Goal: Transaction & Acquisition: Purchase product/service

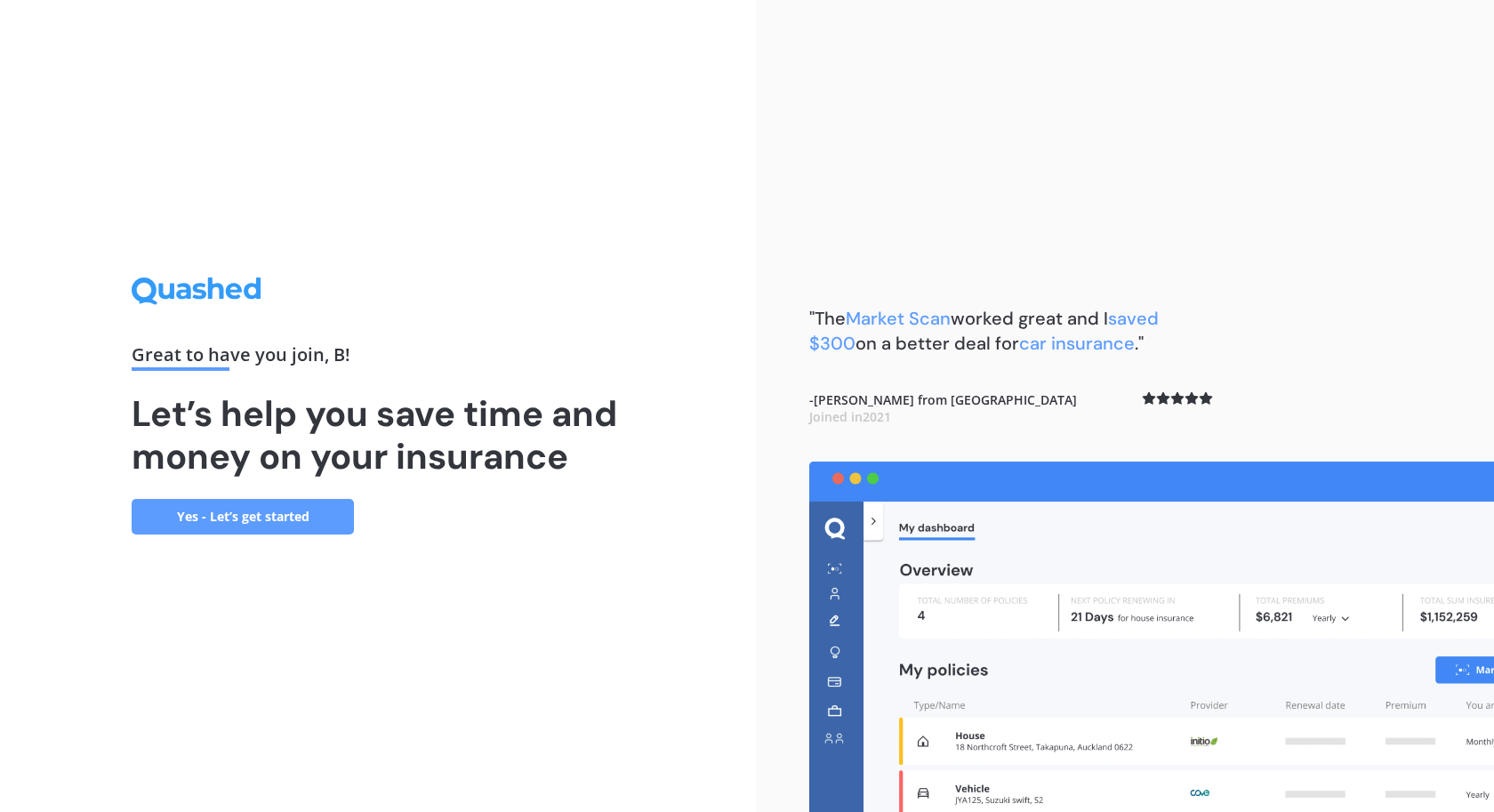
click at [273, 520] on link "Yes - Let’s get started" at bounding box center [243, 516] width 223 height 36
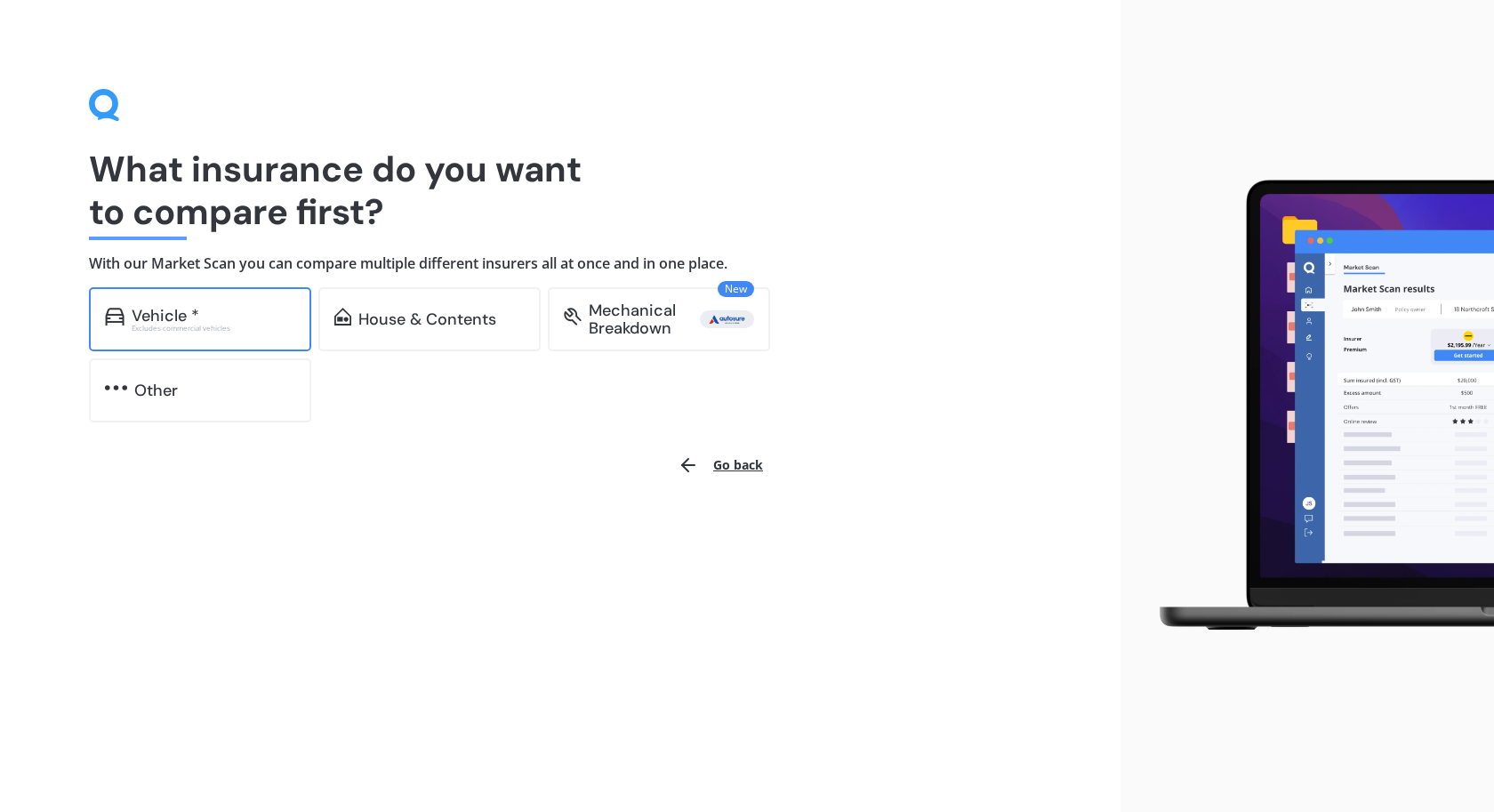
click at [194, 309] on div "Vehicle *" at bounding box center [166, 315] width 67 height 18
click at [637, 333] on div "Mechanical Breakdown" at bounding box center [644, 319] width 111 height 36
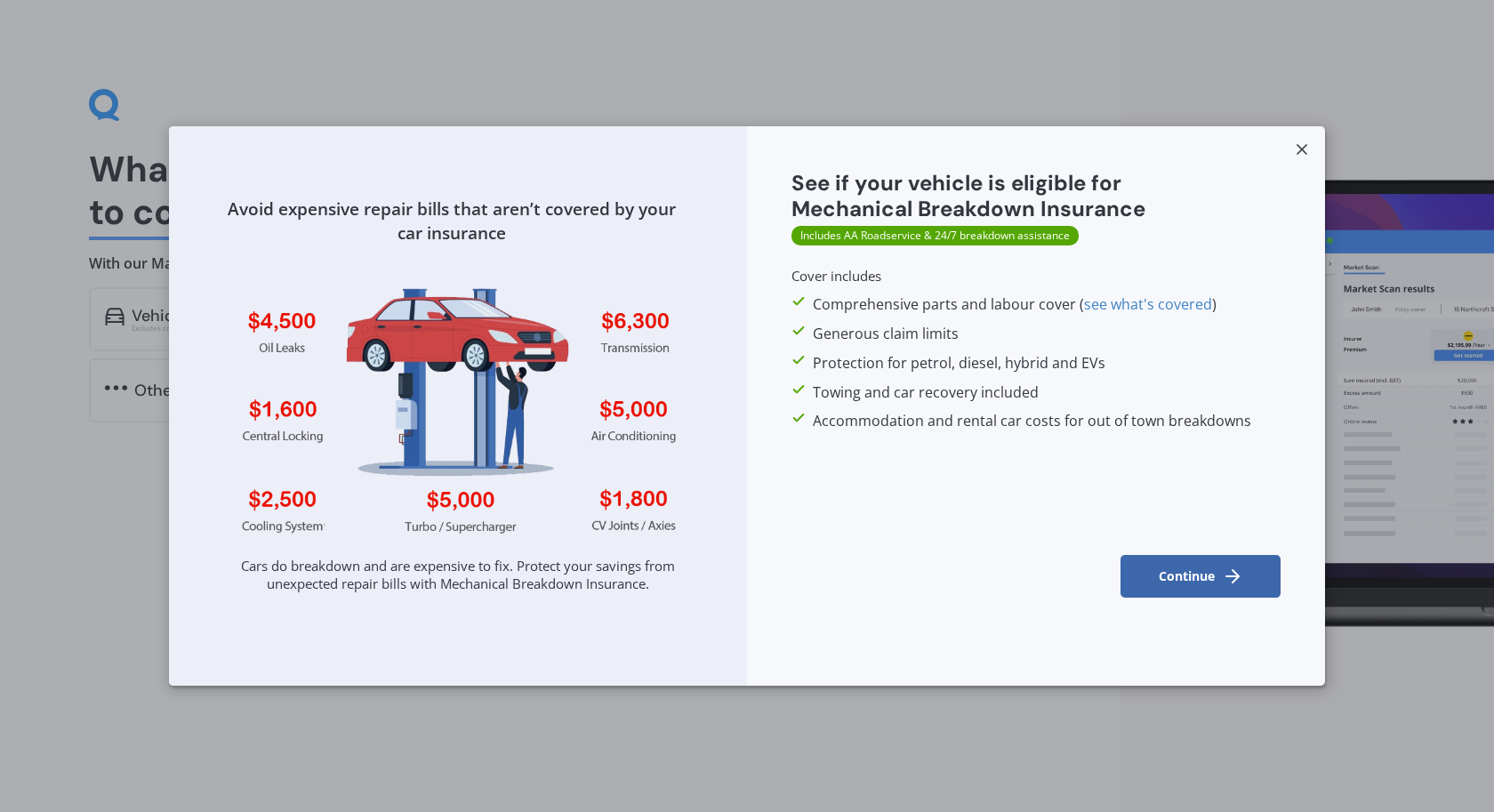
click at [1194, 580] on button "Continue" at bounding box center [1200, 576] width 160 height 43
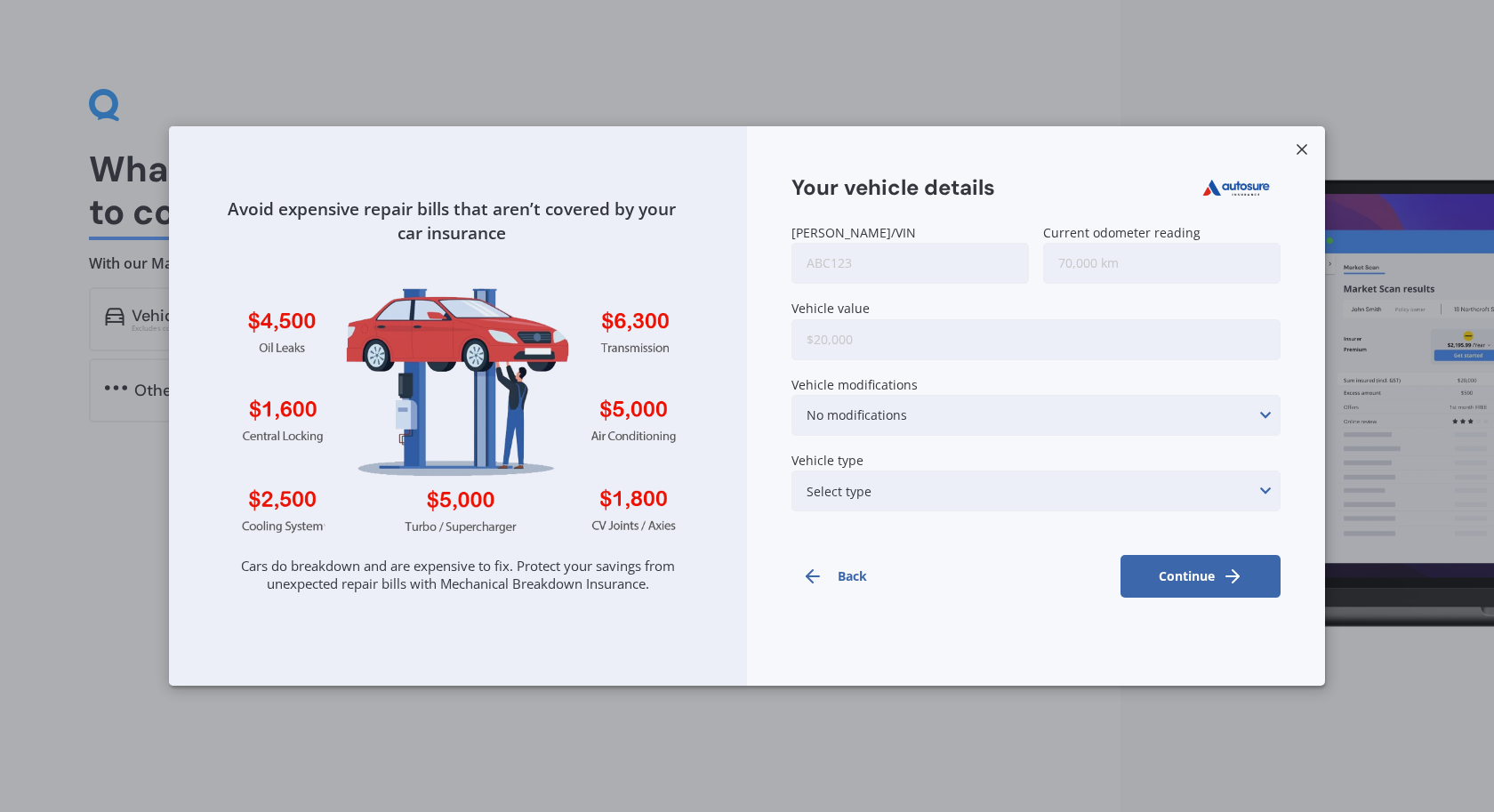
click at [860, 256] on input "Rego/VIN" at bounding box center [910, 263] width 238 height 41
type input "pau906"
click at [1113, 259] on input "Current odometer reading" at bounding box center [1162, 263] width 238 height 41
type input "146,000"
click at [878, 343] on input "Vehicle value" at bounding box center [1036, 340] width 489 height 41
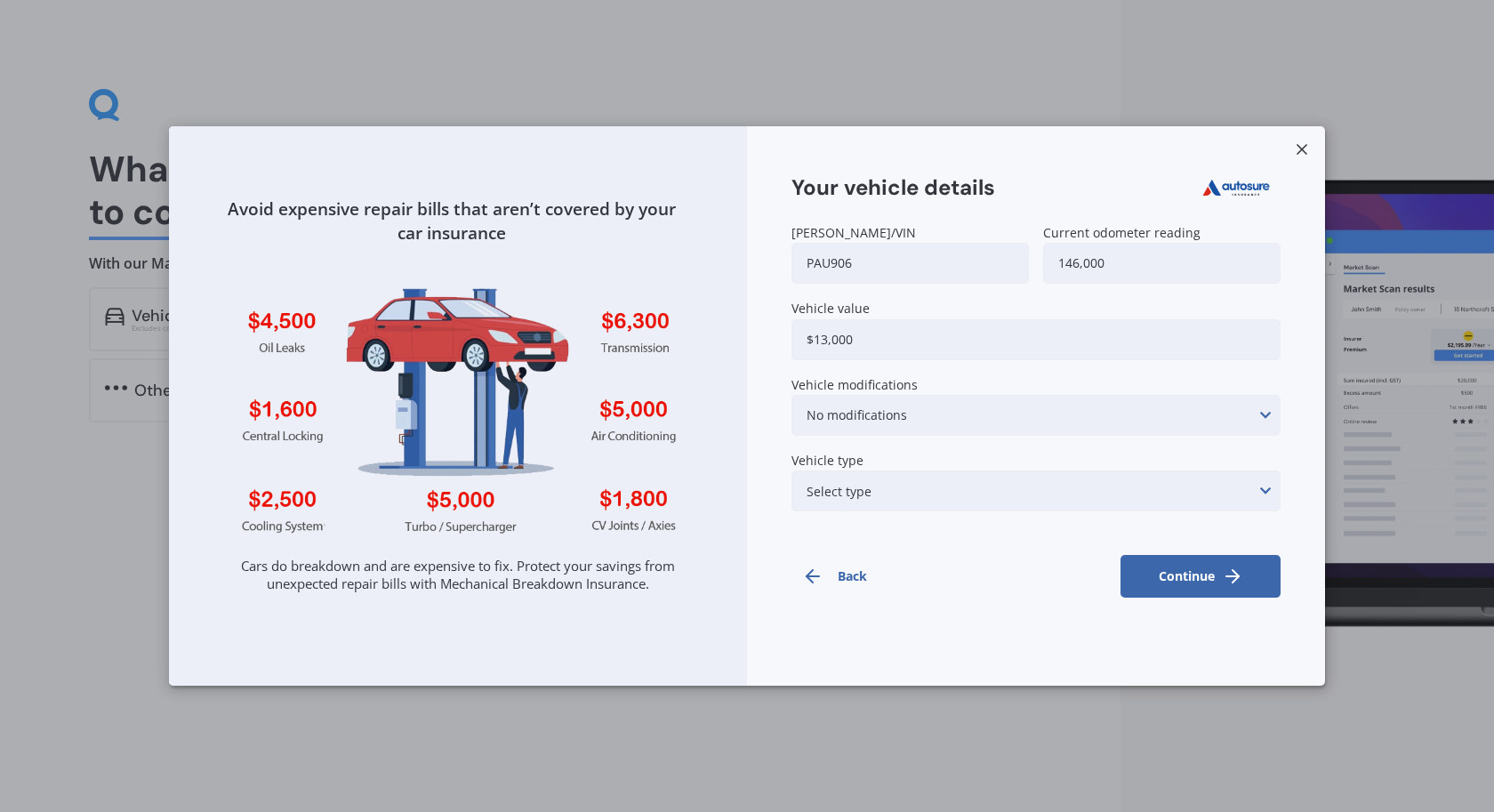
type input "$13,000"
click at [883, 413] on div "No modifications" at bounding box center [856, 414] width 100 height 20
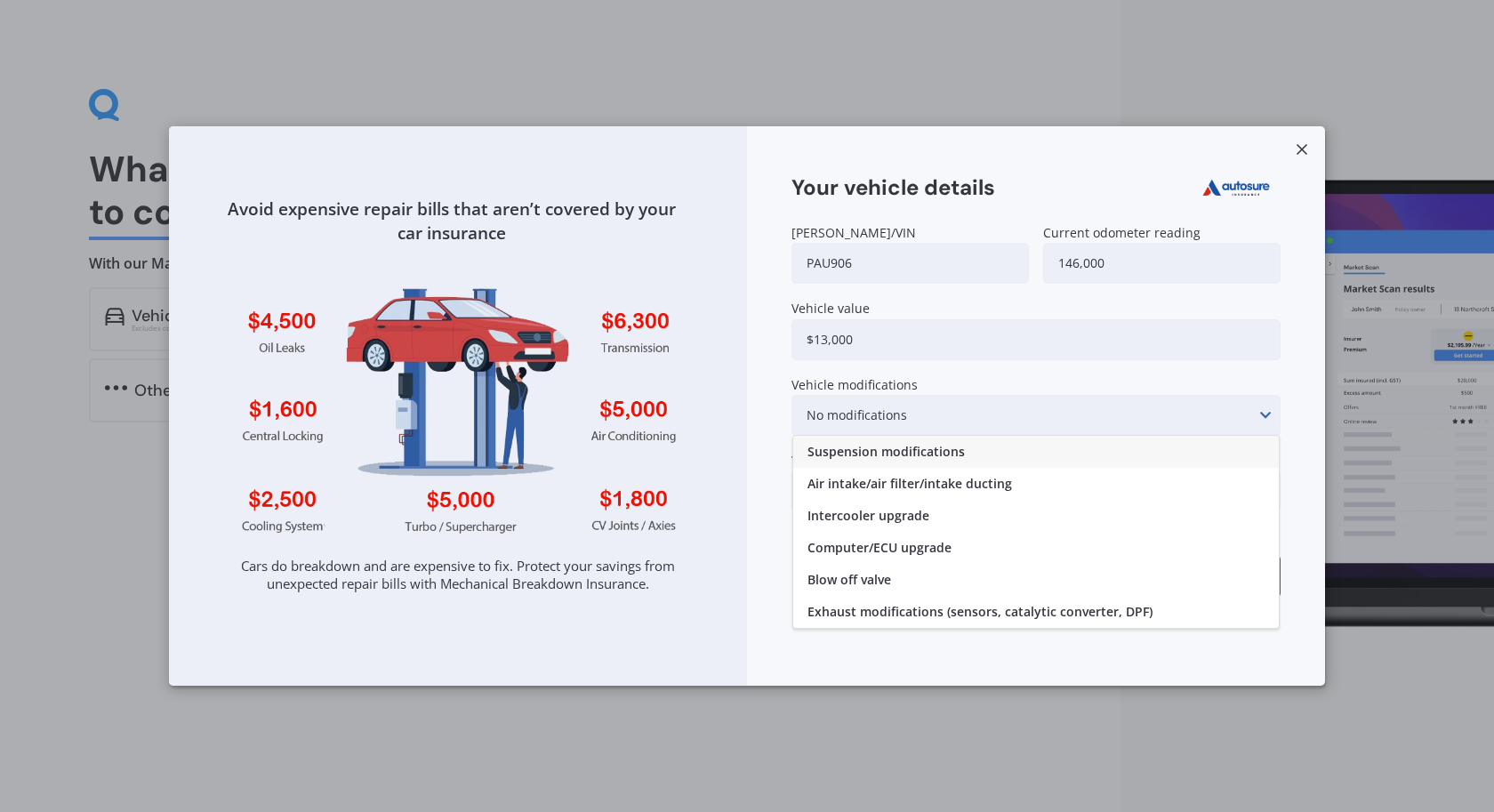
click at [944, 375] on div "Rego/VIN pau906 Current odometer reading 146,000 Vehicle value $13,000 Vehicle …" at bounding box center [1036, 371] width 489 height 293
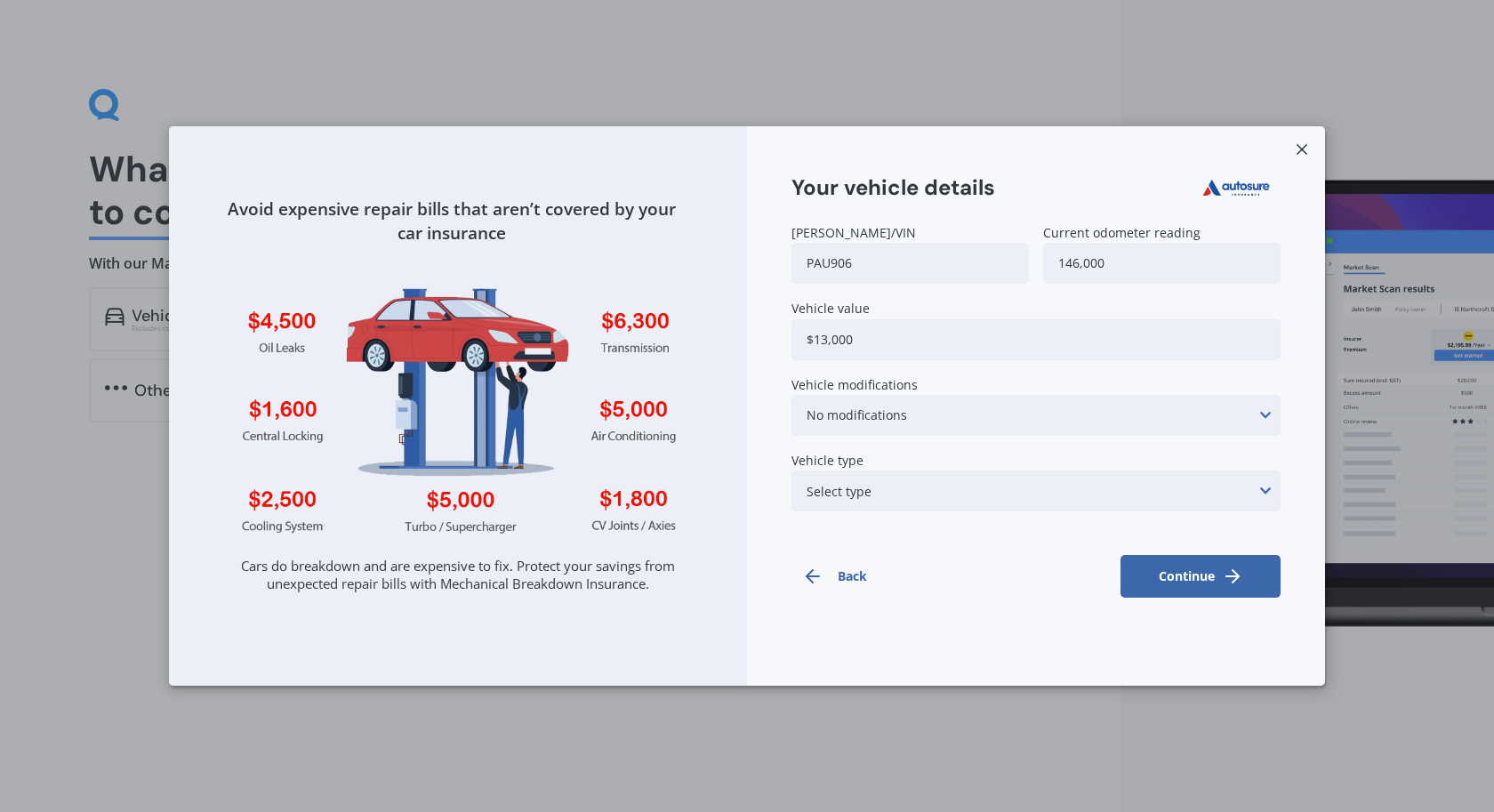
click at [906, 488] on div "Select type None of the below Electric Hybrid Turbo/Supercharged or Rotary" at bounding box center [1036, 491] width 489 height 41
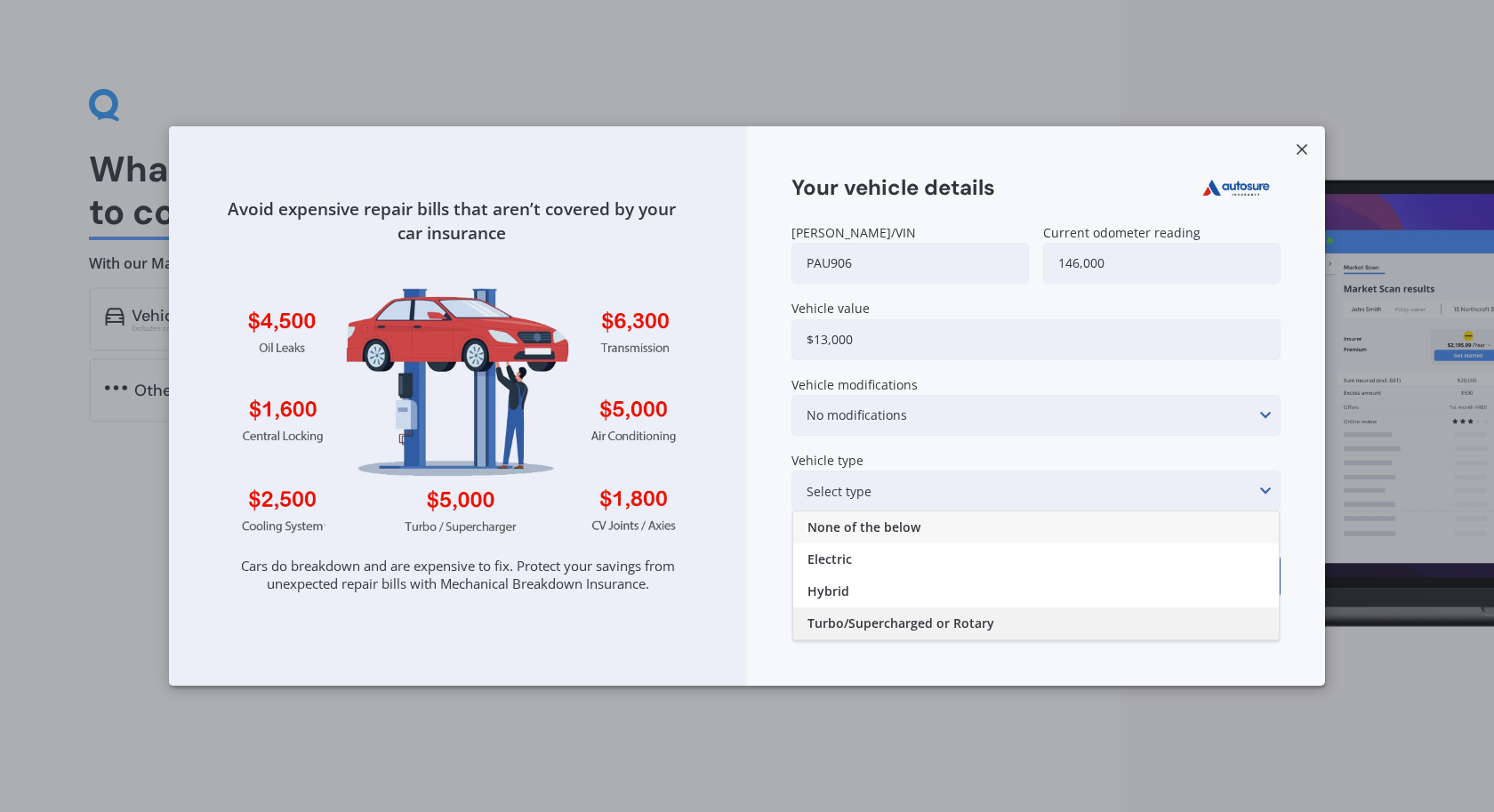
click at [870, 629] on span "Turbo/Supercharged or Rotary" at bounding box center [901, 623] width 187 height 12
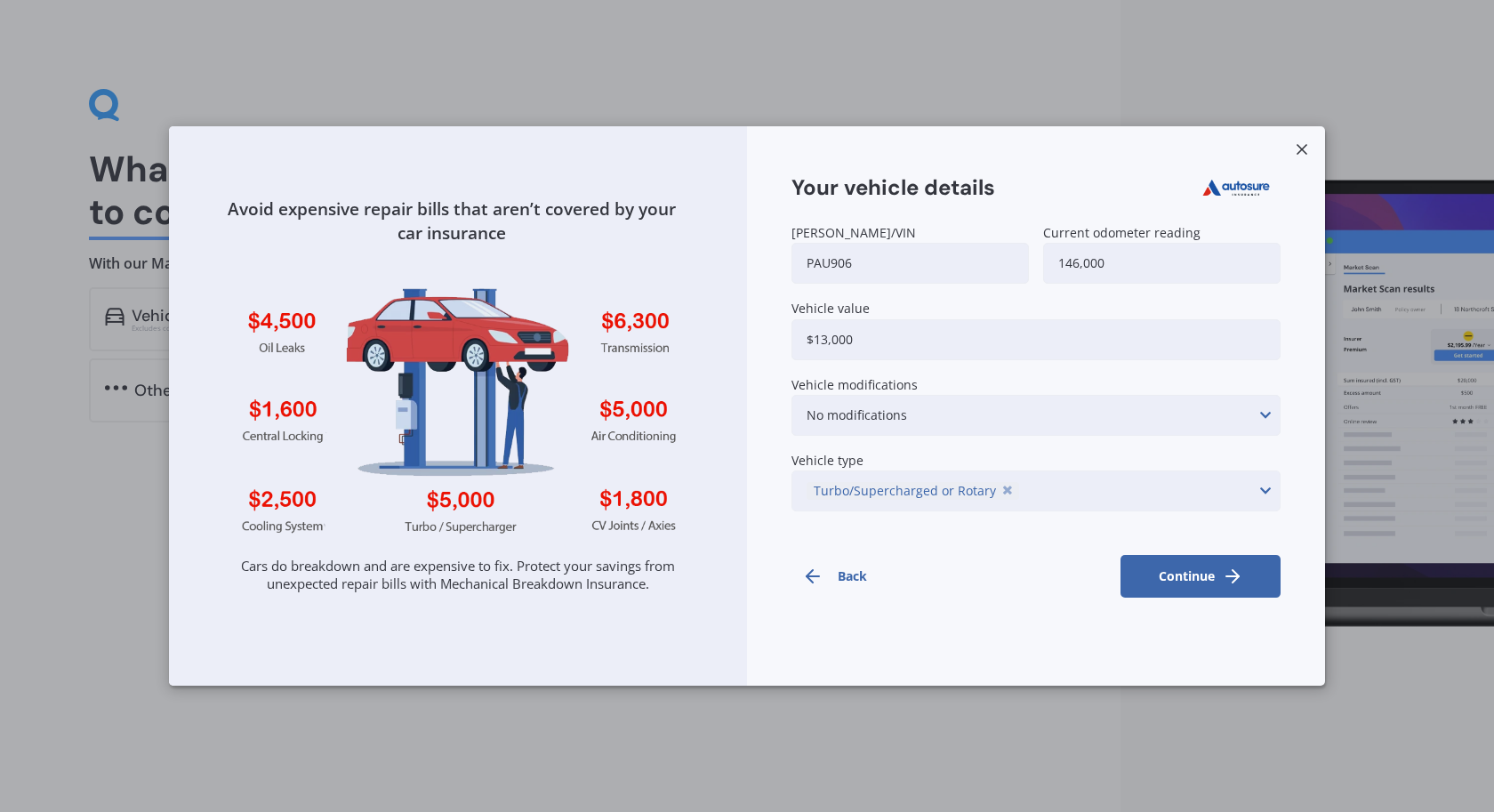
click at [1181, 580] on button "Continue" at bounding box center [1200, 576] width 160 height 43
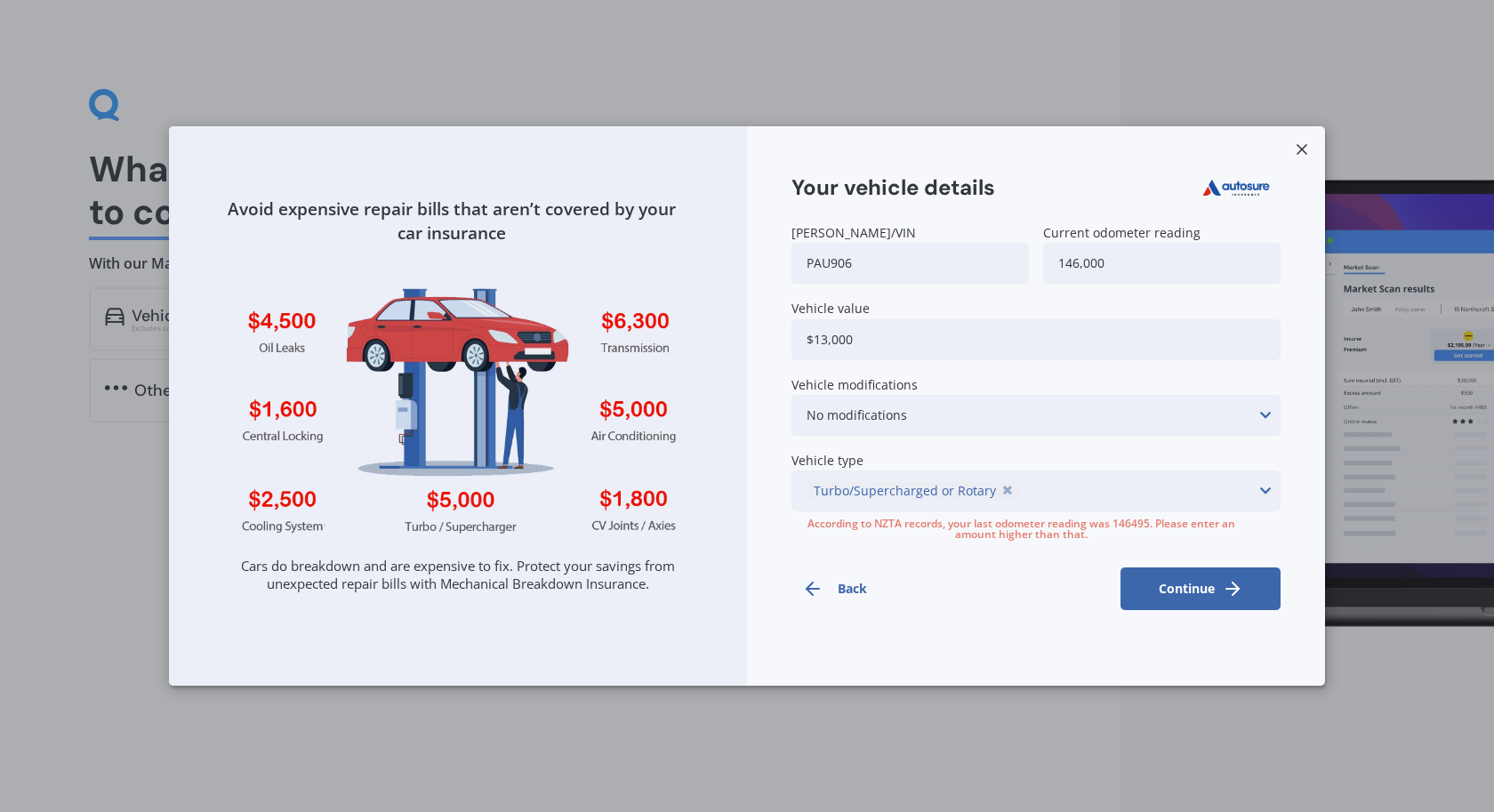
click at [1139, 514] on div "Rego/VIN pau906 Current odometer reading 146,000 Vehicle value $13,000 Vehicle …" at bounding box center [1036, 371] width 489 height 293
click at [1139, 520] on div "According to NZTA records, your last odometer reading was 146495. Please enter …" at bounding box center [1021, 529] width 458 height 22
copy div "146495"
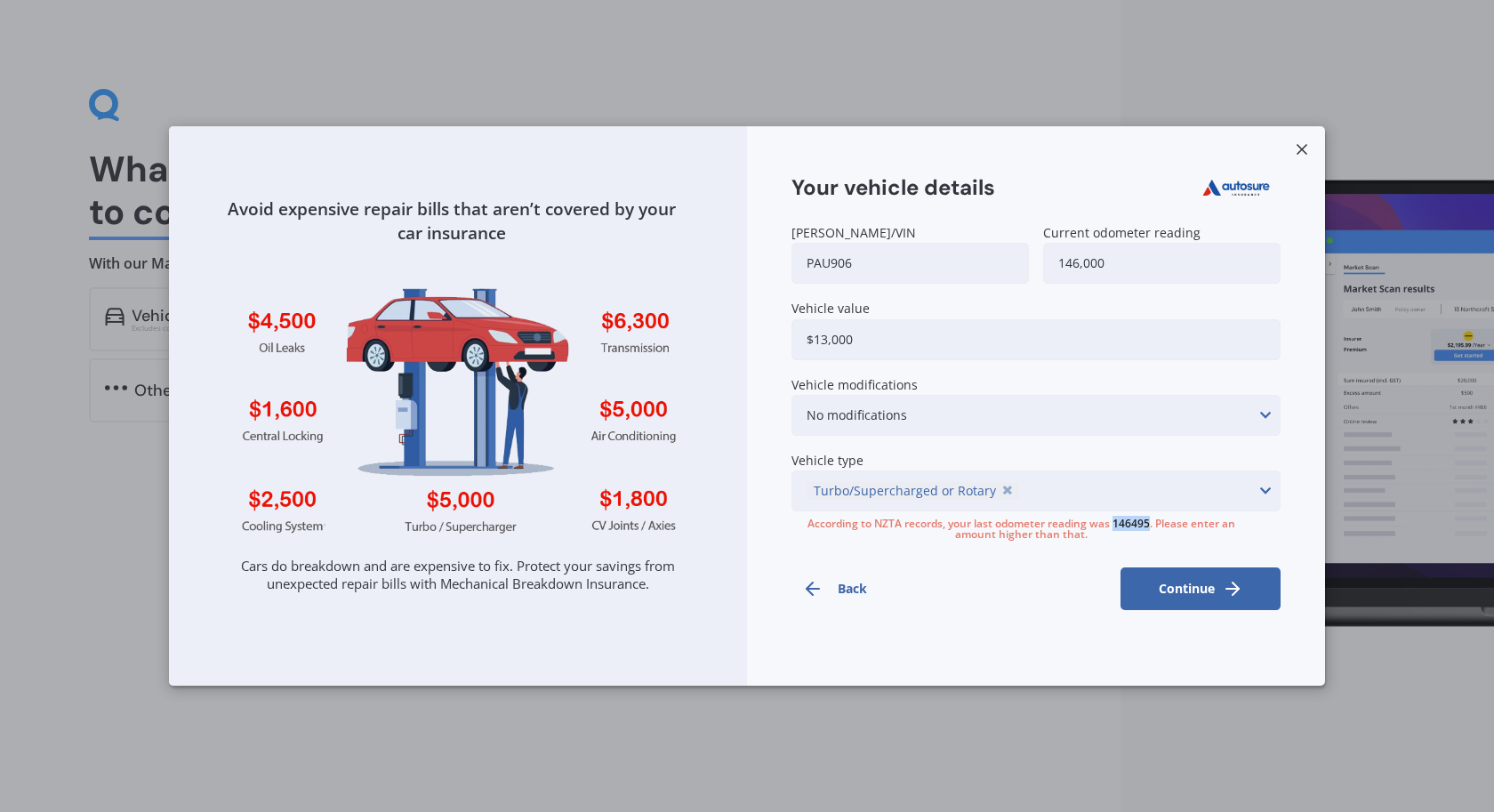
click at [1133, 260] on input "146,000" at bounding box center [1162, 263] width 238 height 41
paste input "495"
type input "146,495"
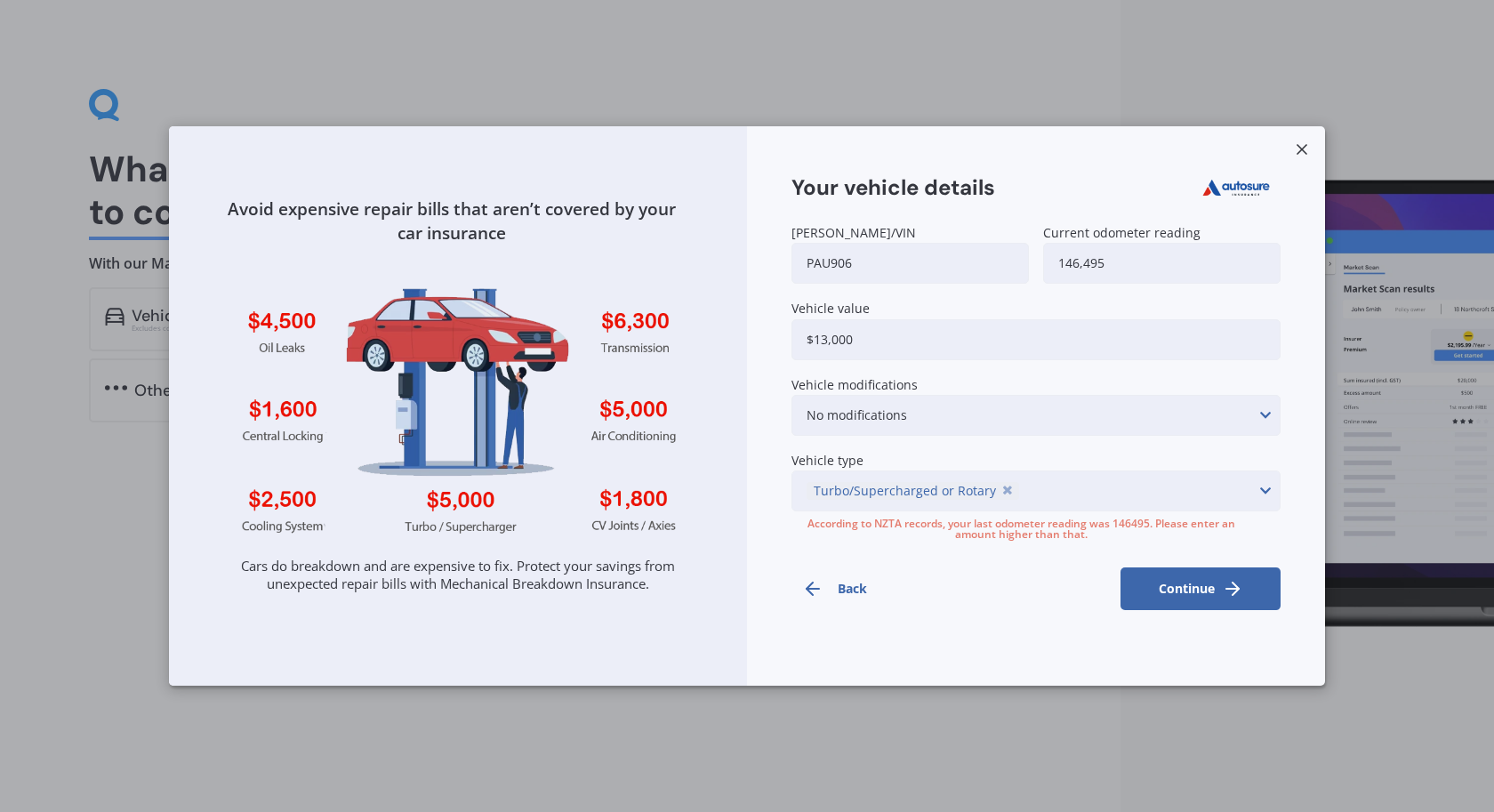
click at [1197, 582] on button "Continue" at bounding box center [1200, 588] width 160 height 43
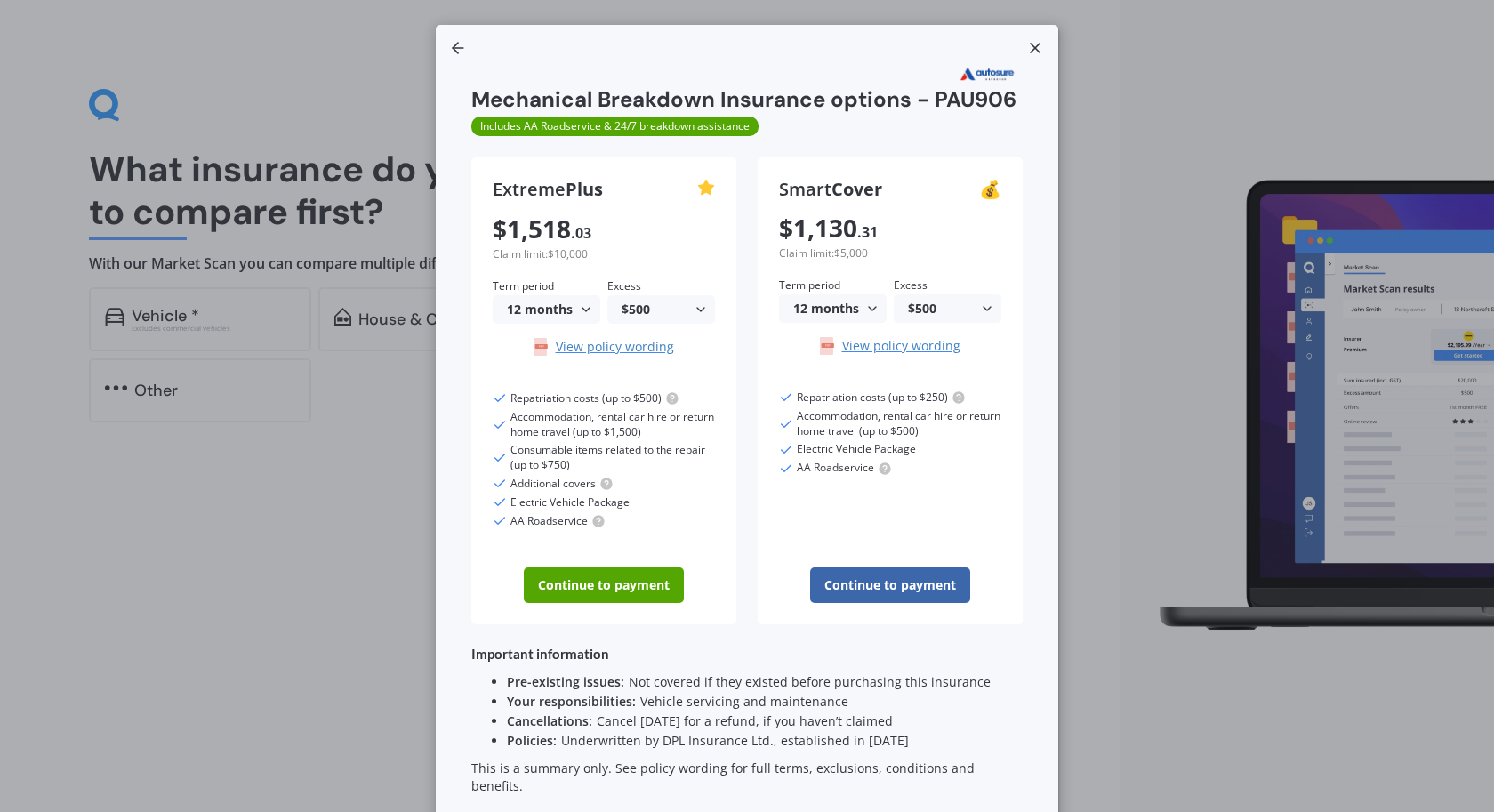
click at [966, 313] on div "$500" at bounding box center [943, 308] width 72 height 12
click at [962, 241] on div "Smart Cover 💰 $ 1,130 . 31 Claim limit: $5,000 Term period 12 months 12 months …" at bounding box center [890, 390] width 265 height 467
click at [853, 312] on div "12 months" at bounding box center [829, 308] width 72 height 12
click at [838, 368] on div "24 months" at bounding box center [833, 378] width 106 height 32
click at [865, 308] on div "24 months" at bounding box center [829, 308] width 72 height 12
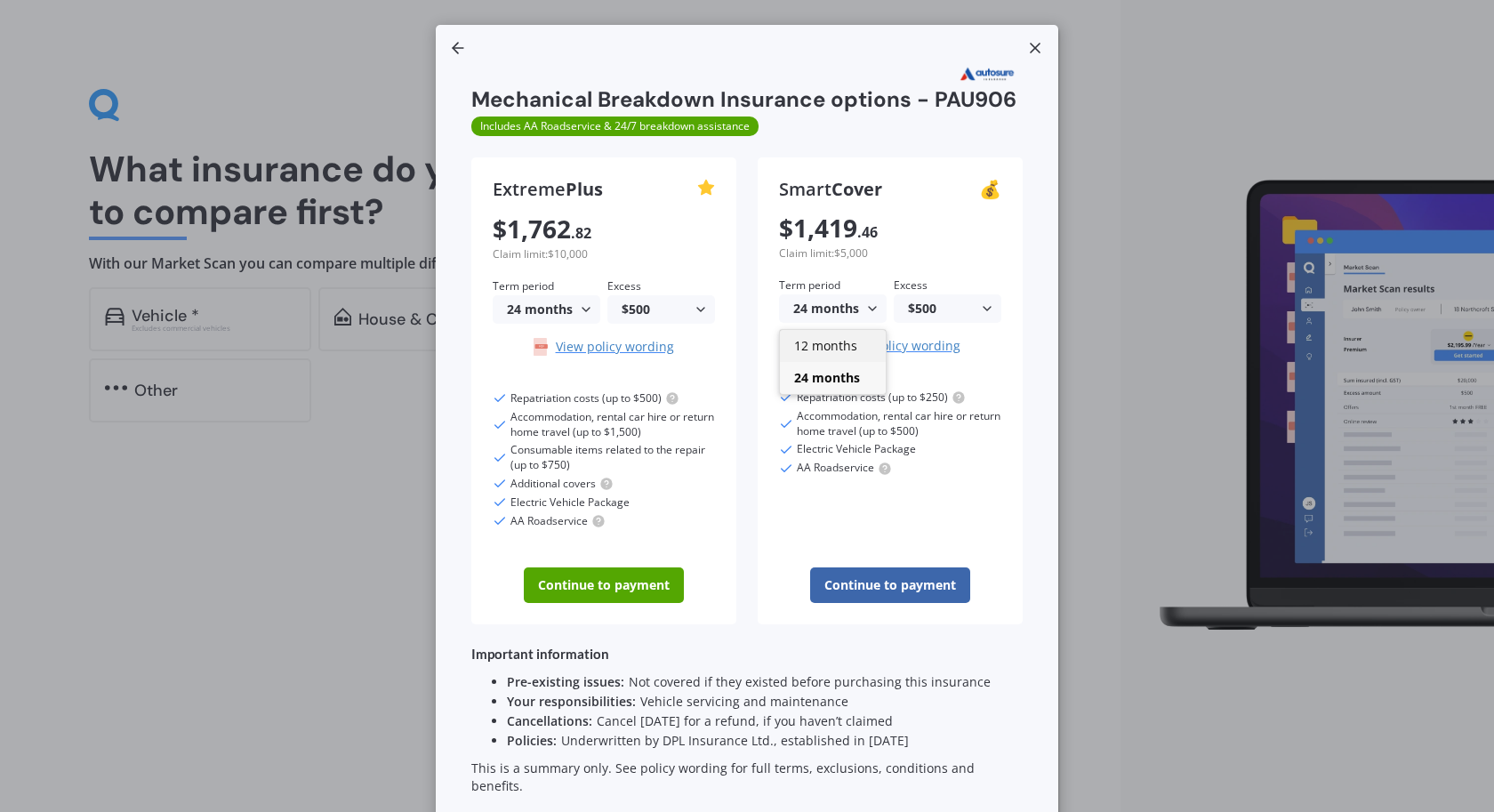
click at [841, 337] on div "12 months" at bounding box center [833, 346] width 106 height 32
click at [861, 302] on div "12 months 12 months 24 months" at bounding box center [833, 309] width 108 height 28
click at [842, 375] on span "24 months" at bounding box center [825, 377] width 63 height 17
click at [571, 307] on div "24 months" at bounding box center [543, 309] width 72 height 12
click at [584, 267] on div "Extreme Plus $ 1,762 . 82 Claim limit: $10,000 Term period 24 months 12 months …" at bounding box center [603, 390] width 265 height 467
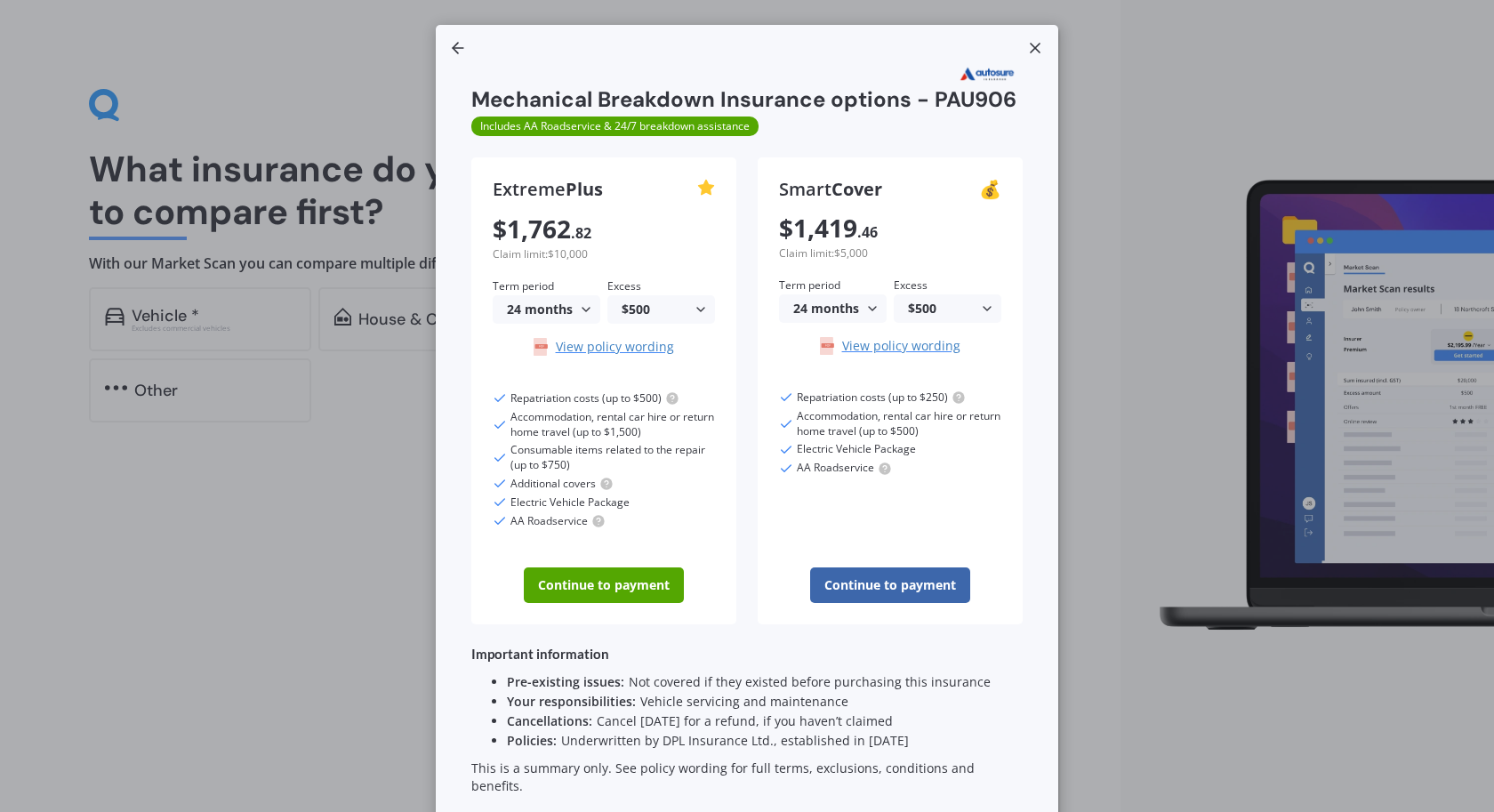
click at [950, 314] on div "$500 $500 $250" at bounding box center [947, 309] width 108 height 28
click at [928, 368] on div "$250" at bounding box center [947, 378] width 106 height 32
click at [964, 326] on div "Smart Cover 💰 $ 1,600 . 18 Claim limit: $5,000 Term period 24 months 12 months …" at bounding box center [890, 390] width 265 height 467
click at [959, 310] on div "$250" at bounding box center [943, 308] width 72 height 12
click at [933, 337] on div "$500" at bounding box center [947, 346] width 106 height 32
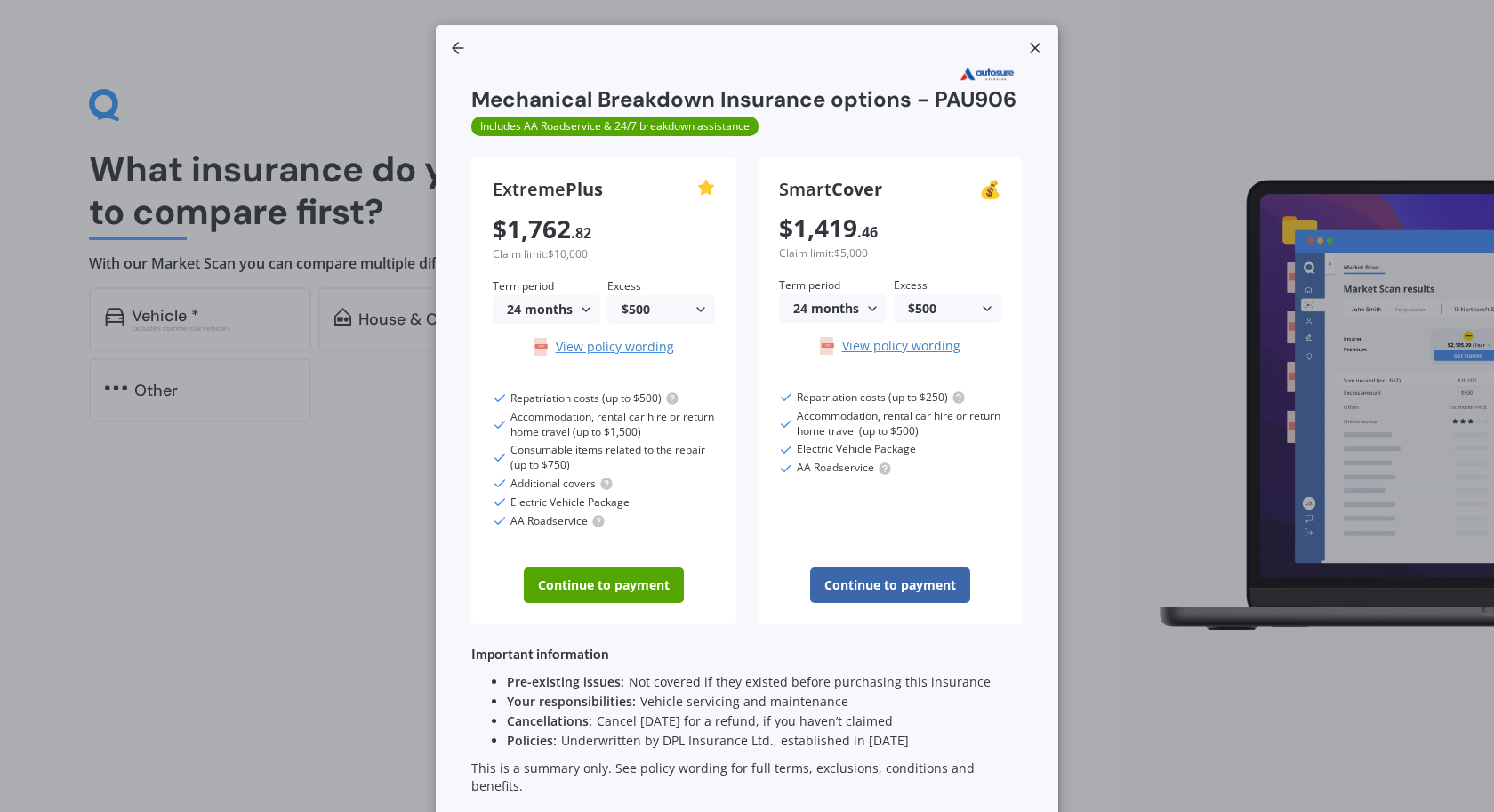
click at [987, 193] on div "💰" at bounding box center [990, 189] width 22 height 22
click at [834, 493] on div "Smart Cover 💰 $ 1,419 . 46 Claim limit: $5,000 Term period 24 months 12 months …" at bounding box center [890, 390] width 265 height 467
click at [891, 587] on button "Continue to payment" at bounding box center [890, 585] width 160 height 36
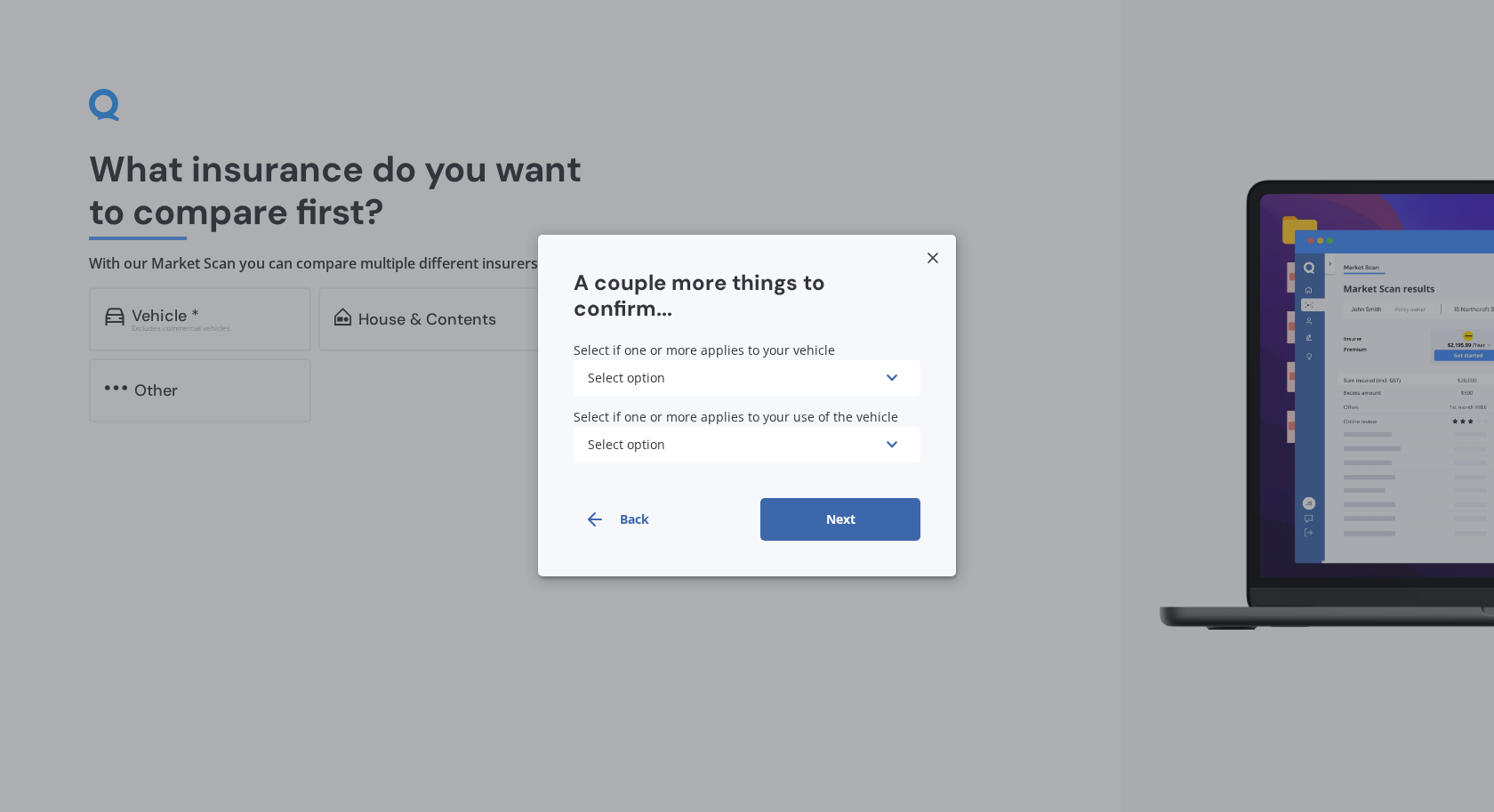
click at [804, 360] on div "Select if one or more applies to your vehicle Select option None of the below L…" at bounding box center [747, 370] width 347 height 52
click at [788, 373] on div "Select option" at bounding box center [735, 377] width 296 height 20
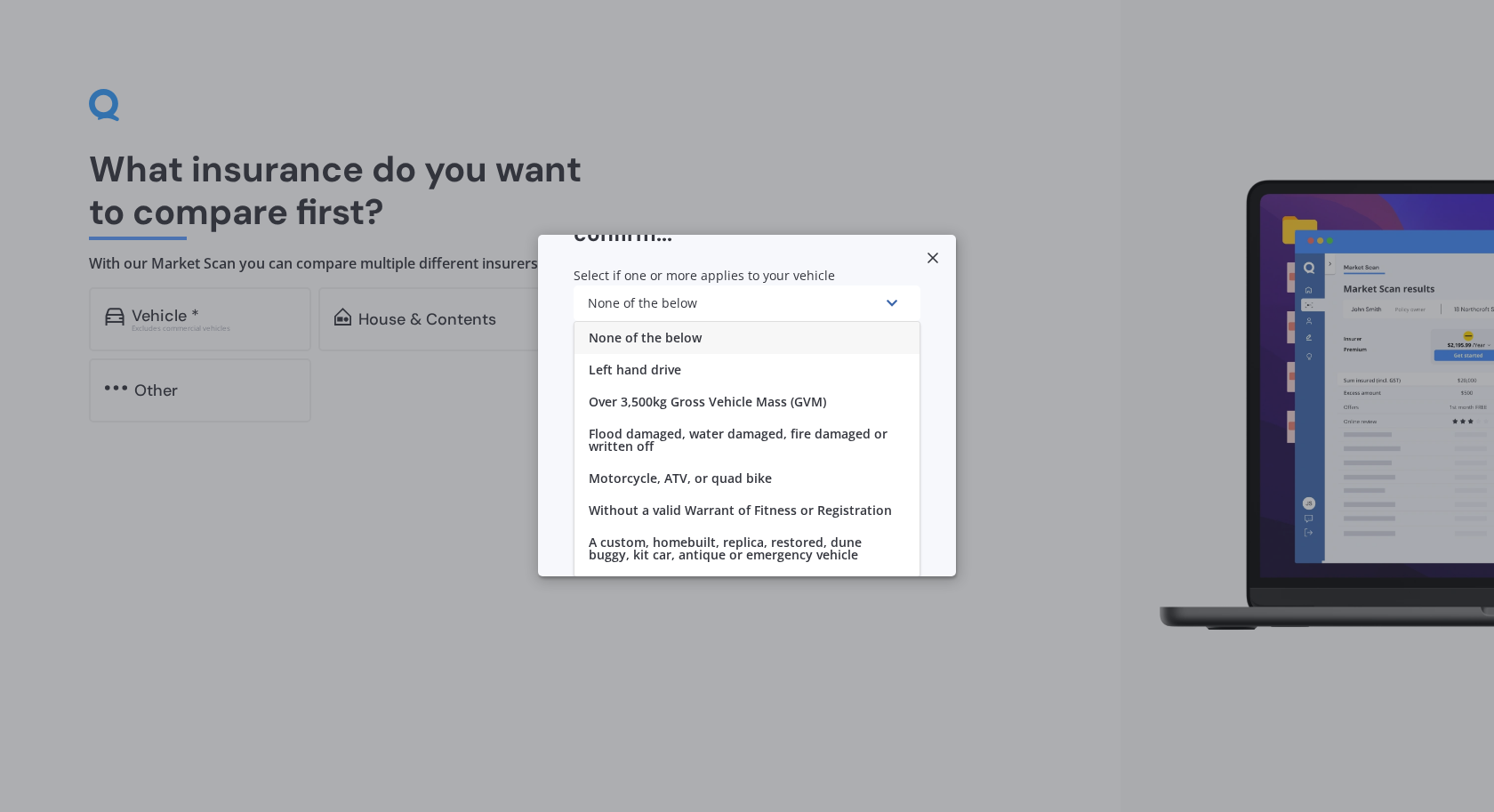
click at [676, 340] on span "None of the below" at bounding box center [645, 338] width 113 height 12
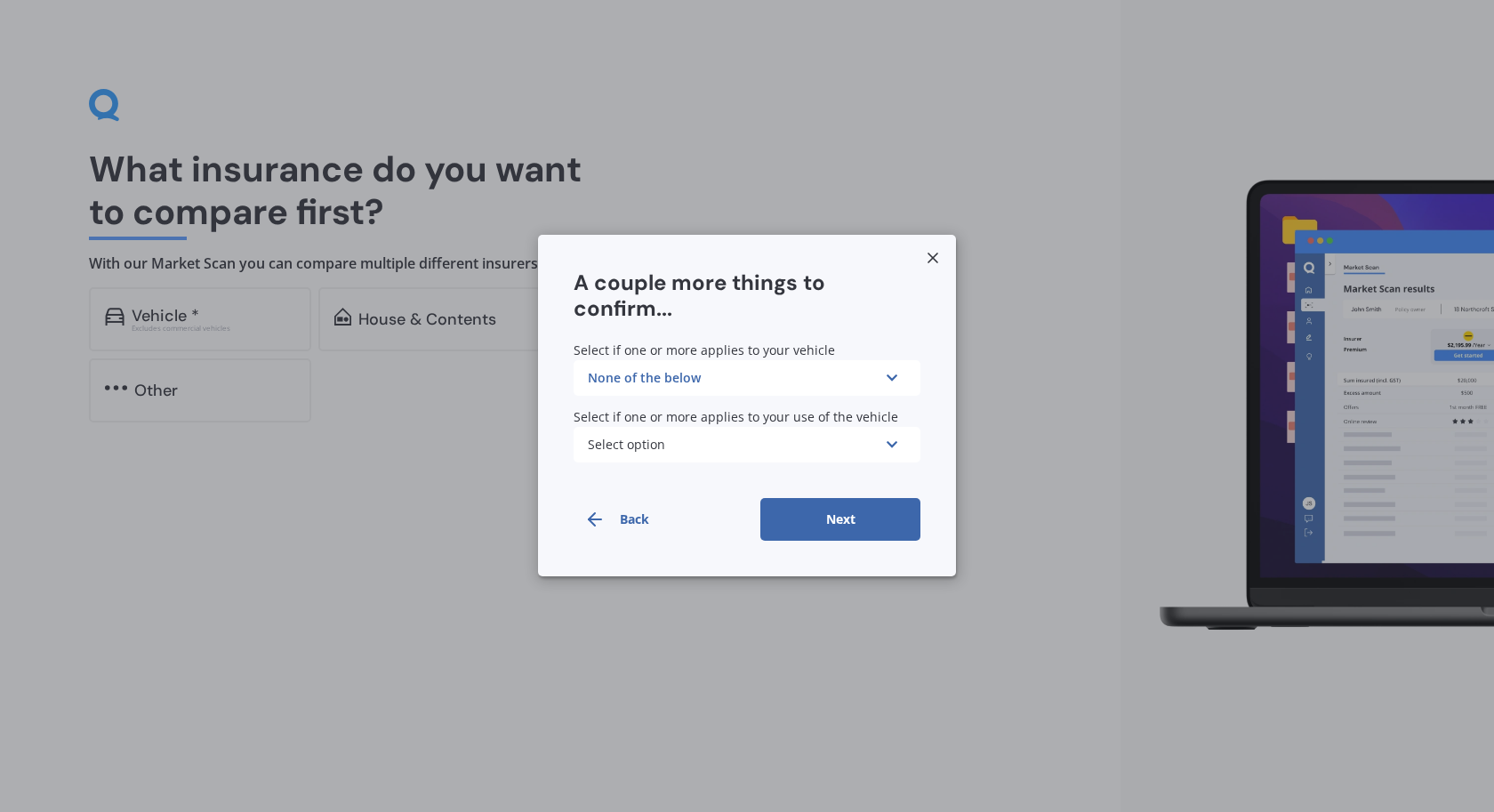
click at [659, 447] on div "Select option" at bounding box center [735, 445] width 296 height 20
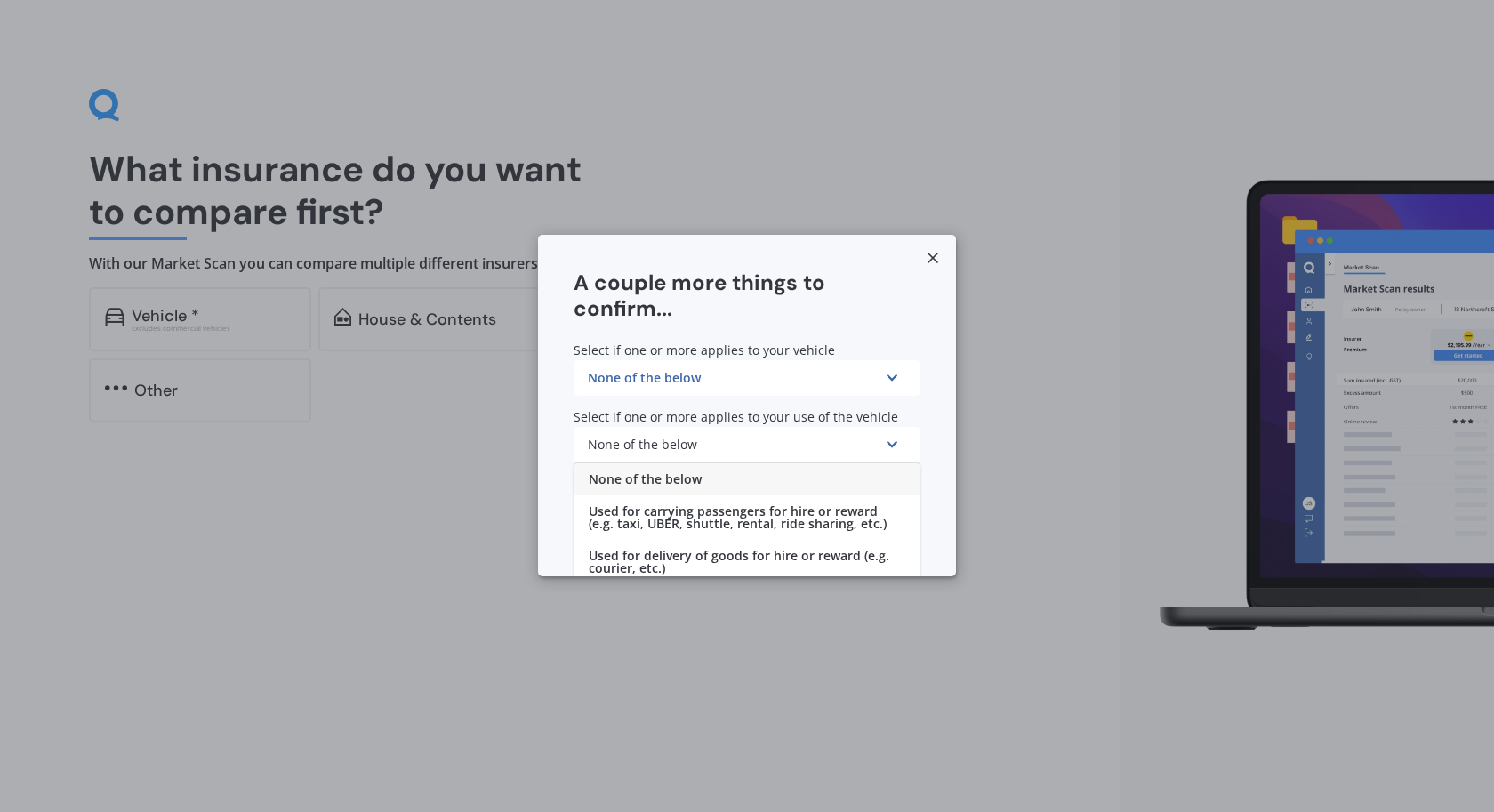
click at [650, 477] on span "None of the below" at bounding box center [645, 480] width 113 height 12
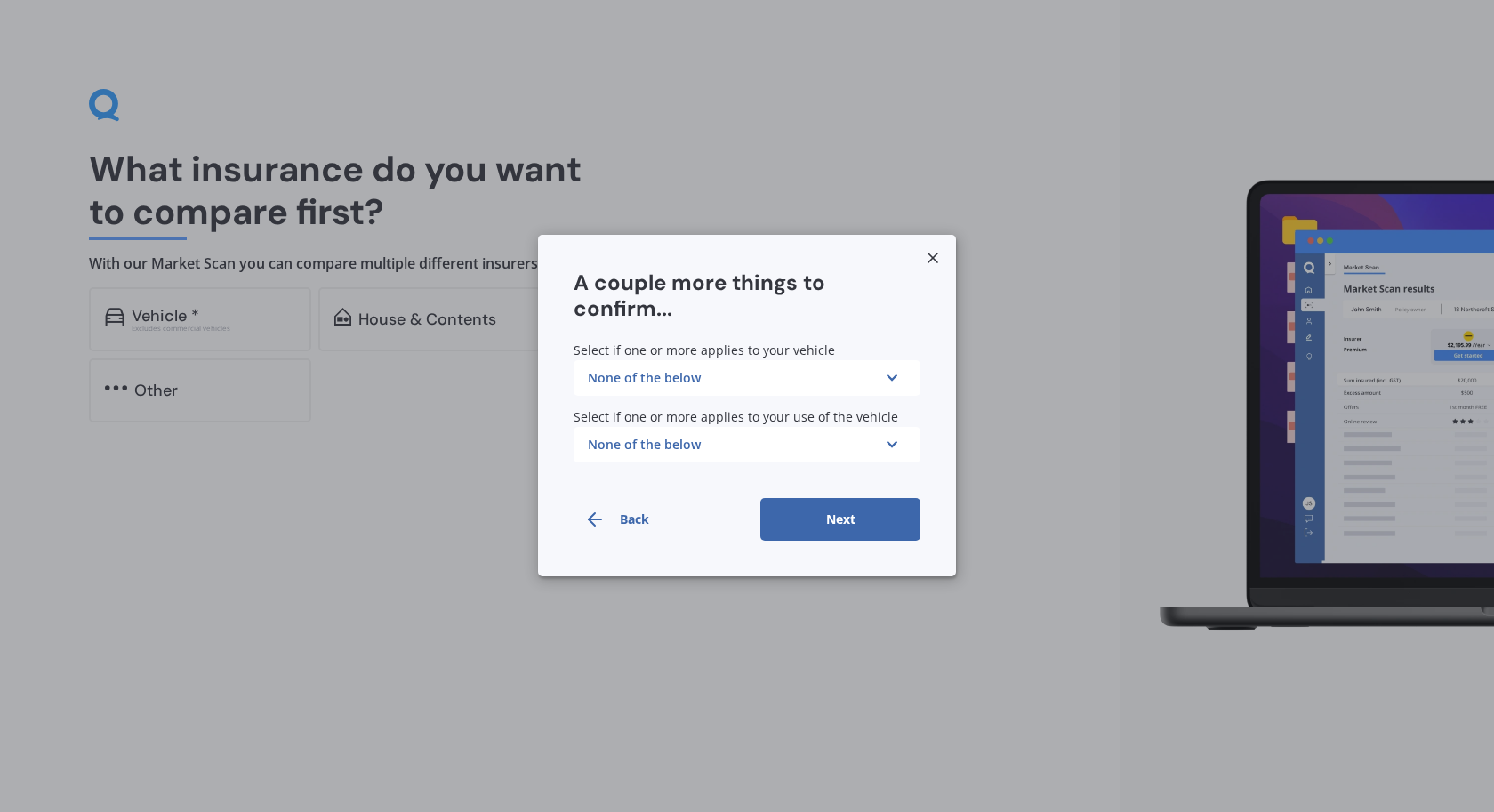
click at [821, 515] on button "Next" at bounding box center [840, 520] width 160 height 43
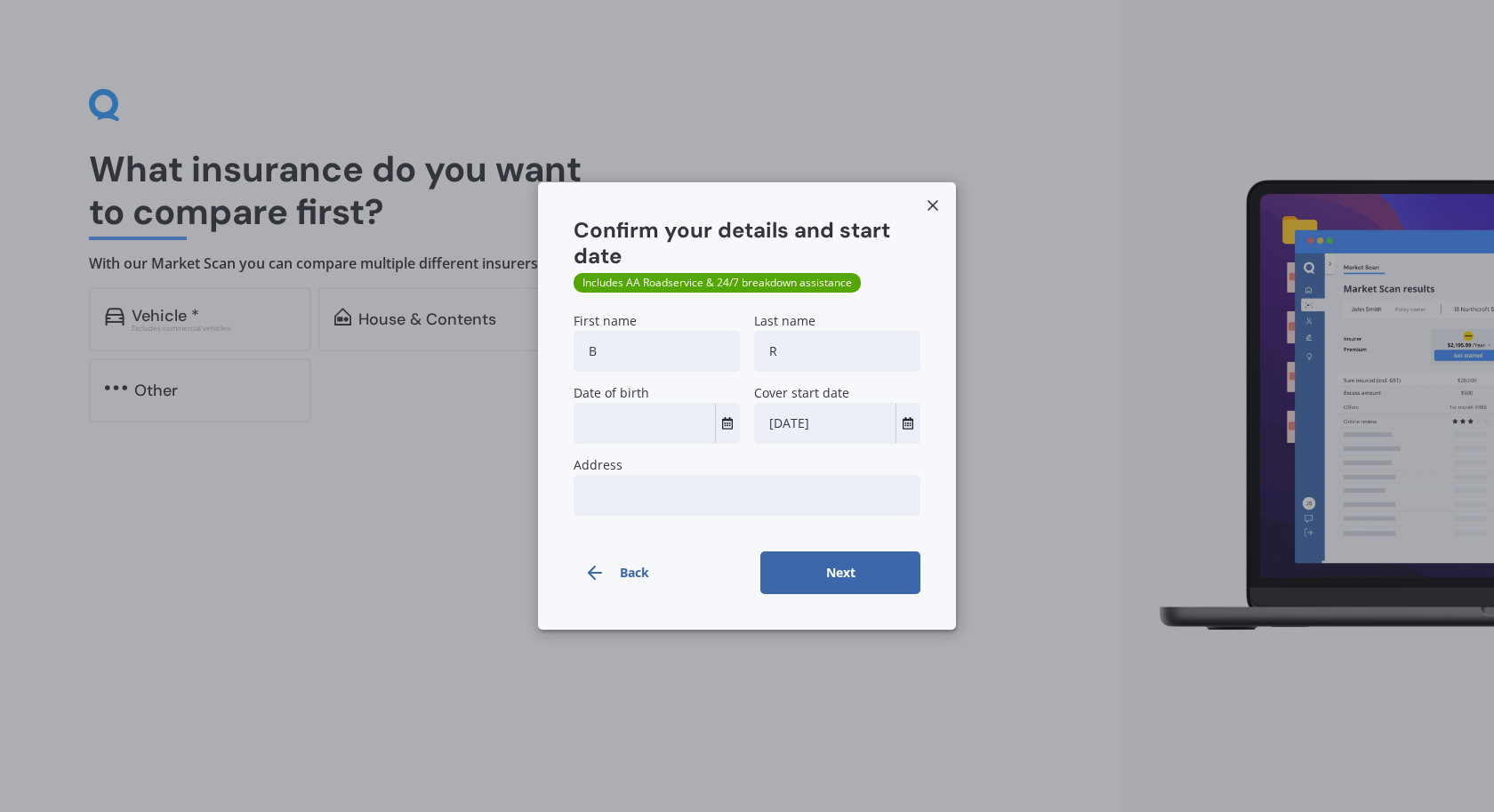
click at [695, 355] on input "B" at bounding box center [657, 352] width 167 height 41
click at [735, 424] on button "Select date" at bounding box center [727, 423] width 24 height 39
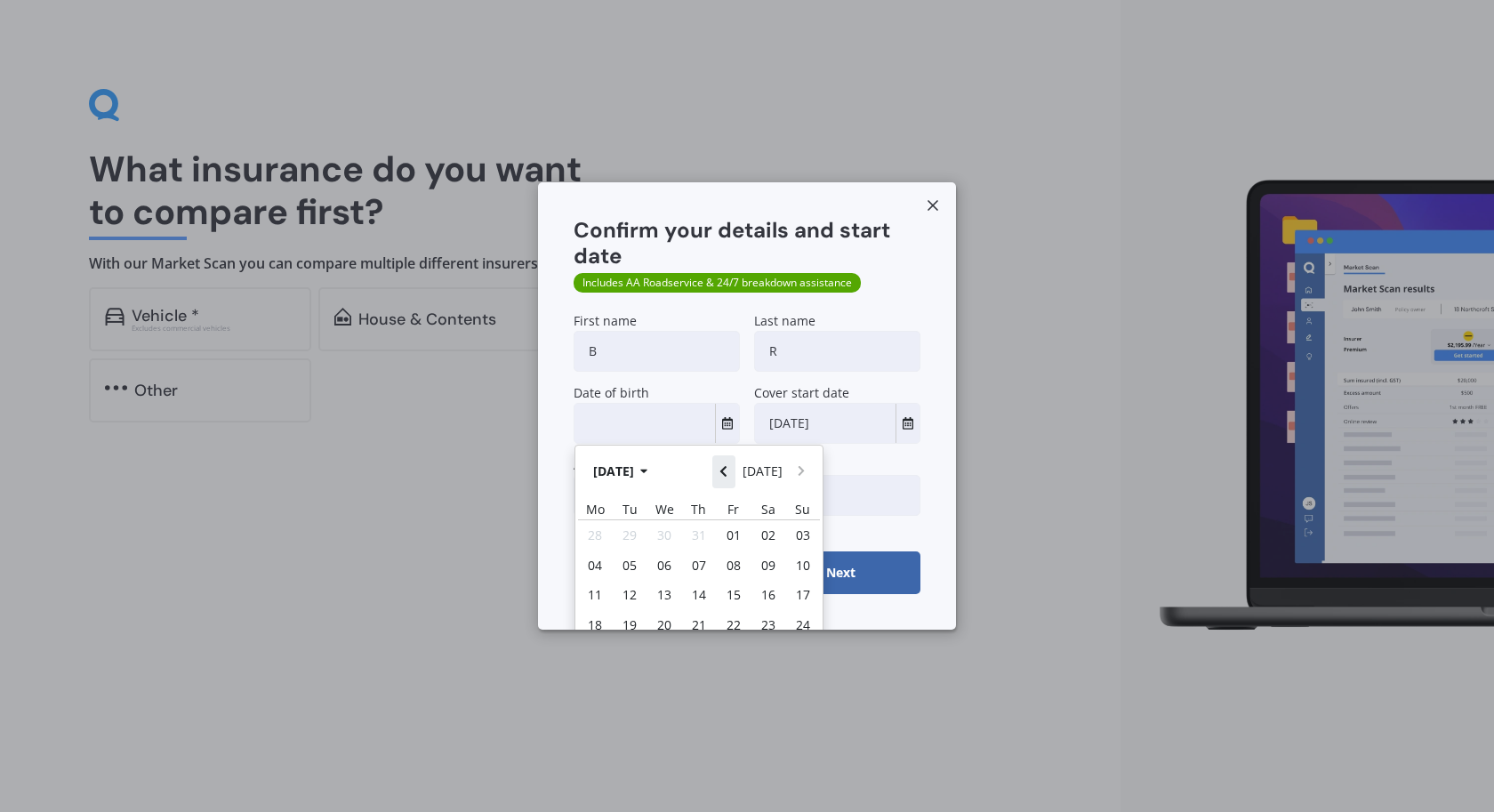
scroll to position [55, 0]
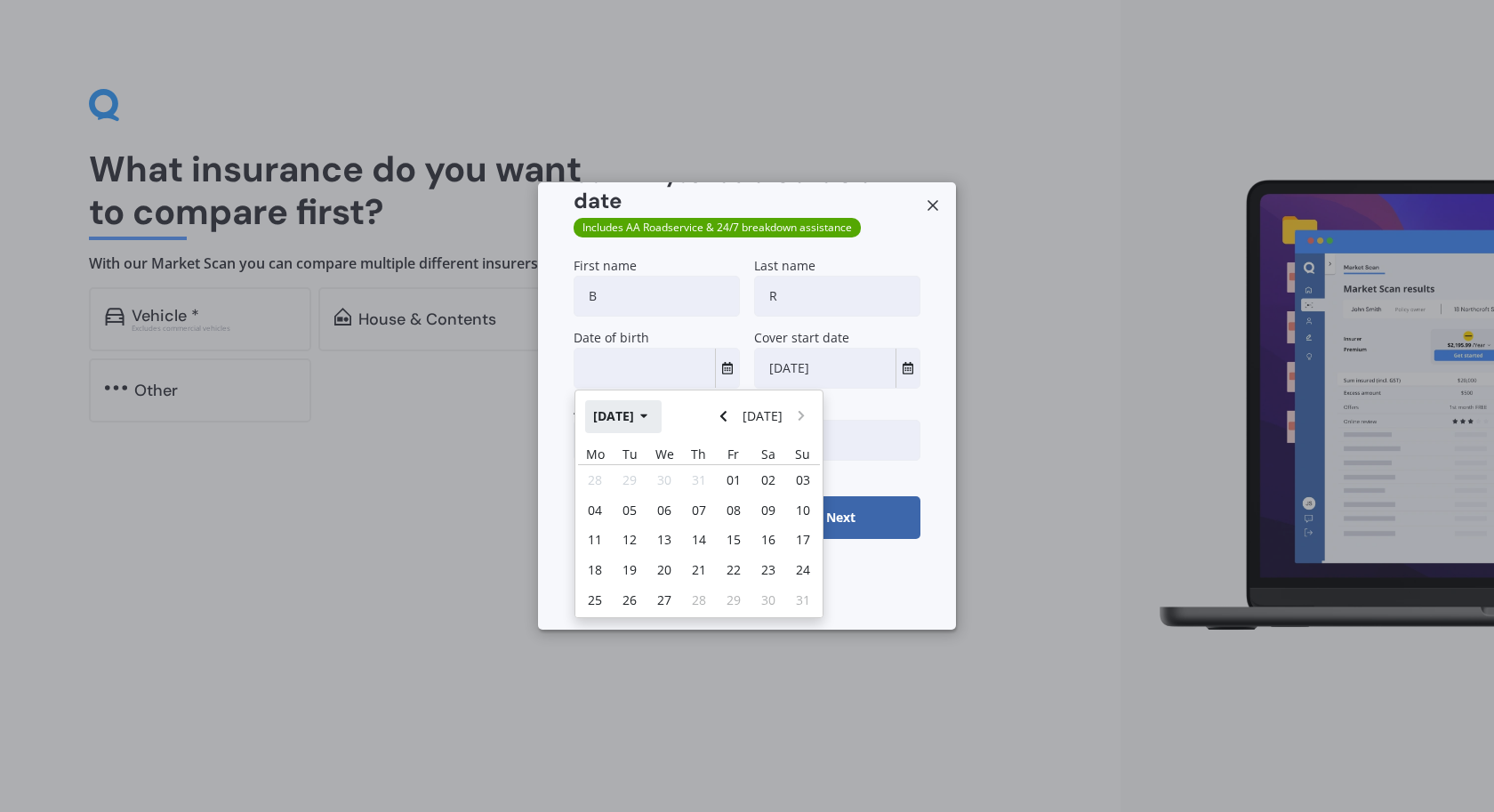
click at [644, 405] on button "Aug 2025" at bounding box center [623, 416] width 77 height 32
click at [671, 530] on span "Jun" at bounding box center [668, 529] width 20 height 17
click at [629, 414] on button "Jun 2025" at bounding box center [623, 416] width 77 height 32
click at [685, 521] on div "Jun" at bounding box center [668, 529] width 61 height 56
click at [651, 413] on button "Jun 2025" at bounding box center [623, 416] width 77 height 32
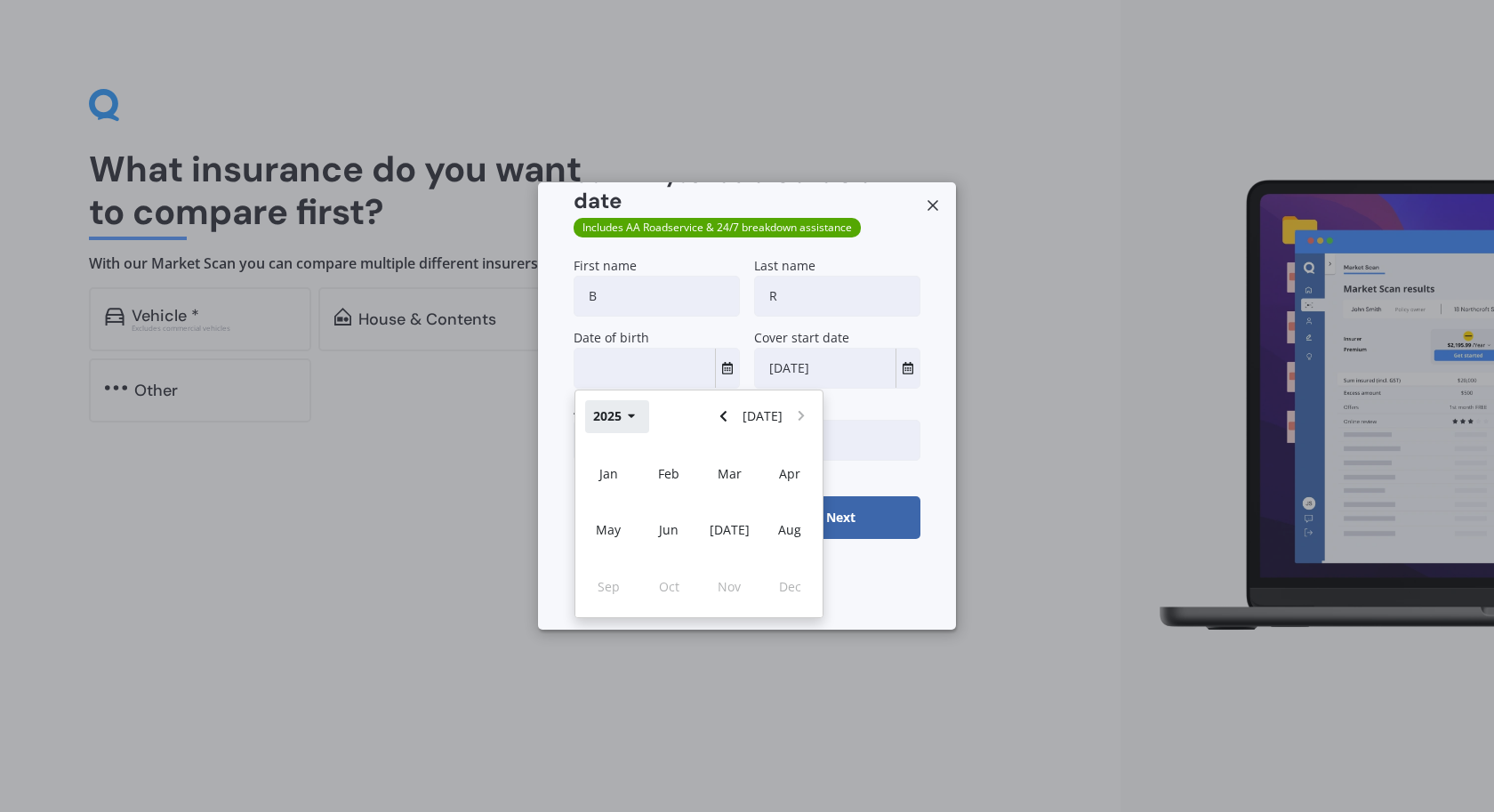
click at [651, 413] on div "2025 Today" at bounding box center [699, 416] width 247 height 52
click at [661, 421] on div "2025 Today" at bounding box center [699, 416] width 247 height 52
click at [628, 414] on button "2025" at bounding box center [616, 416] width 64 height 32
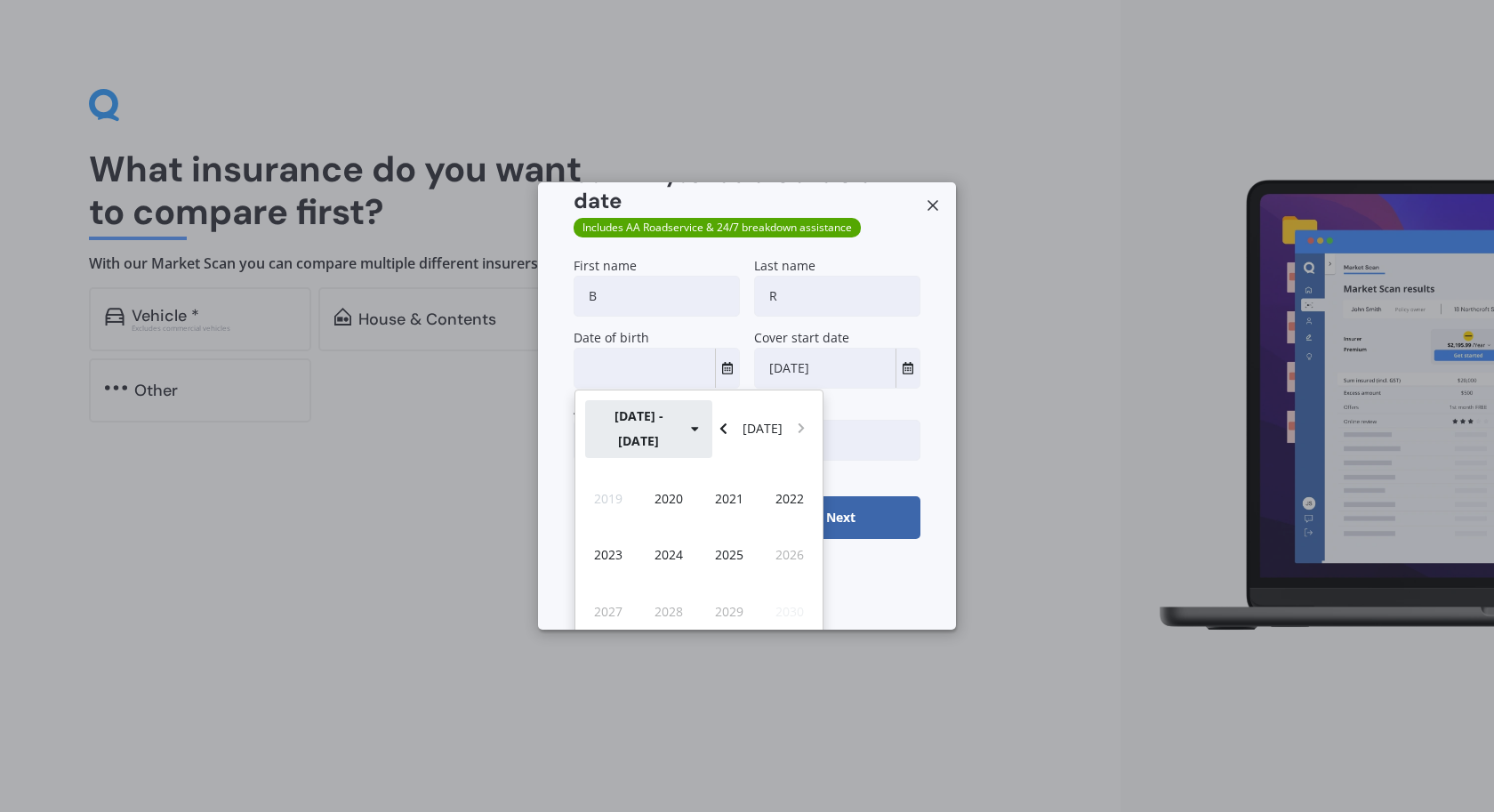
click at [618, 413] on button "2020 - 2029" at bounding box center [648, 428] width 127 height 57
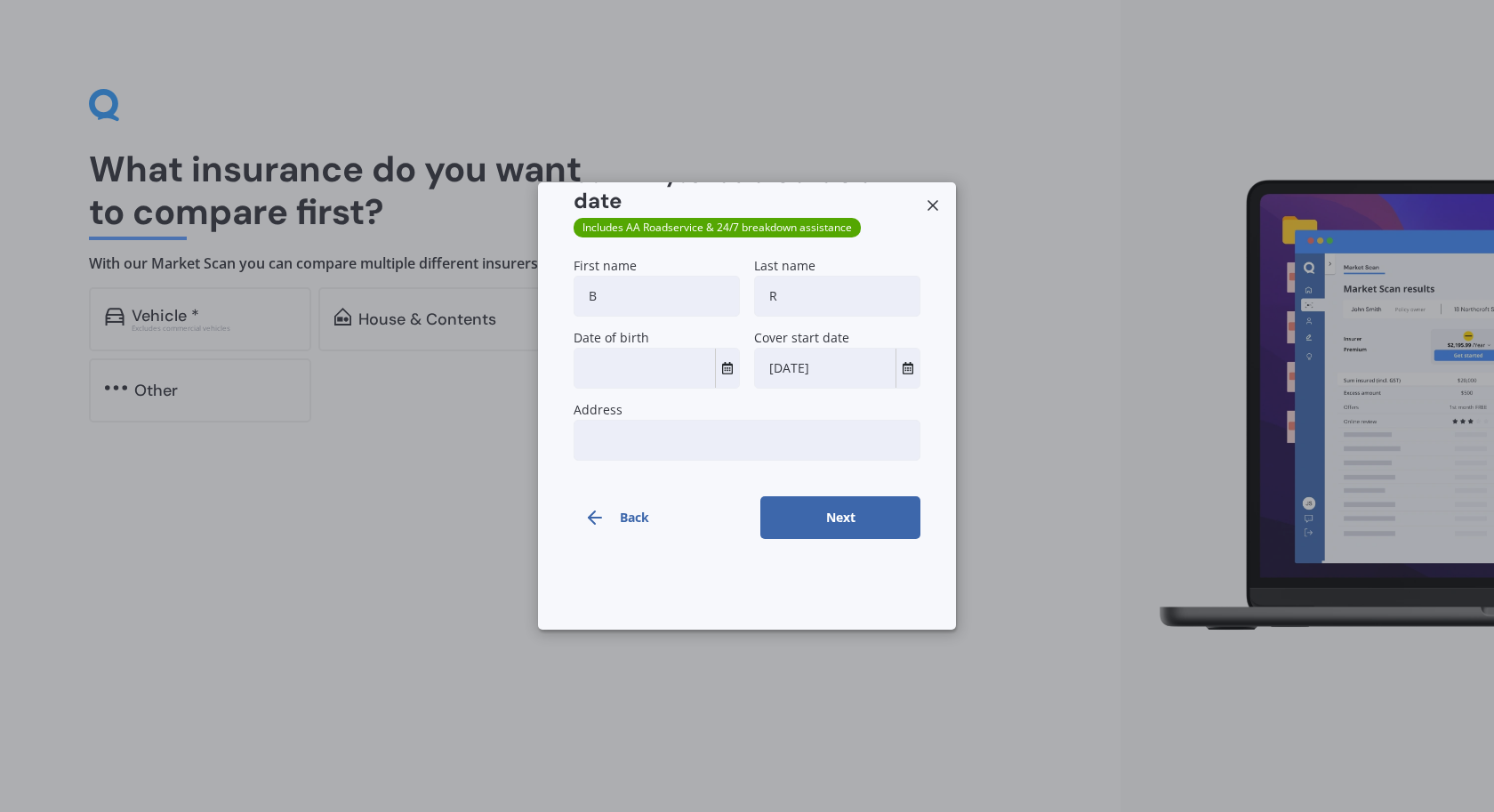
scroll to position [0, 0]
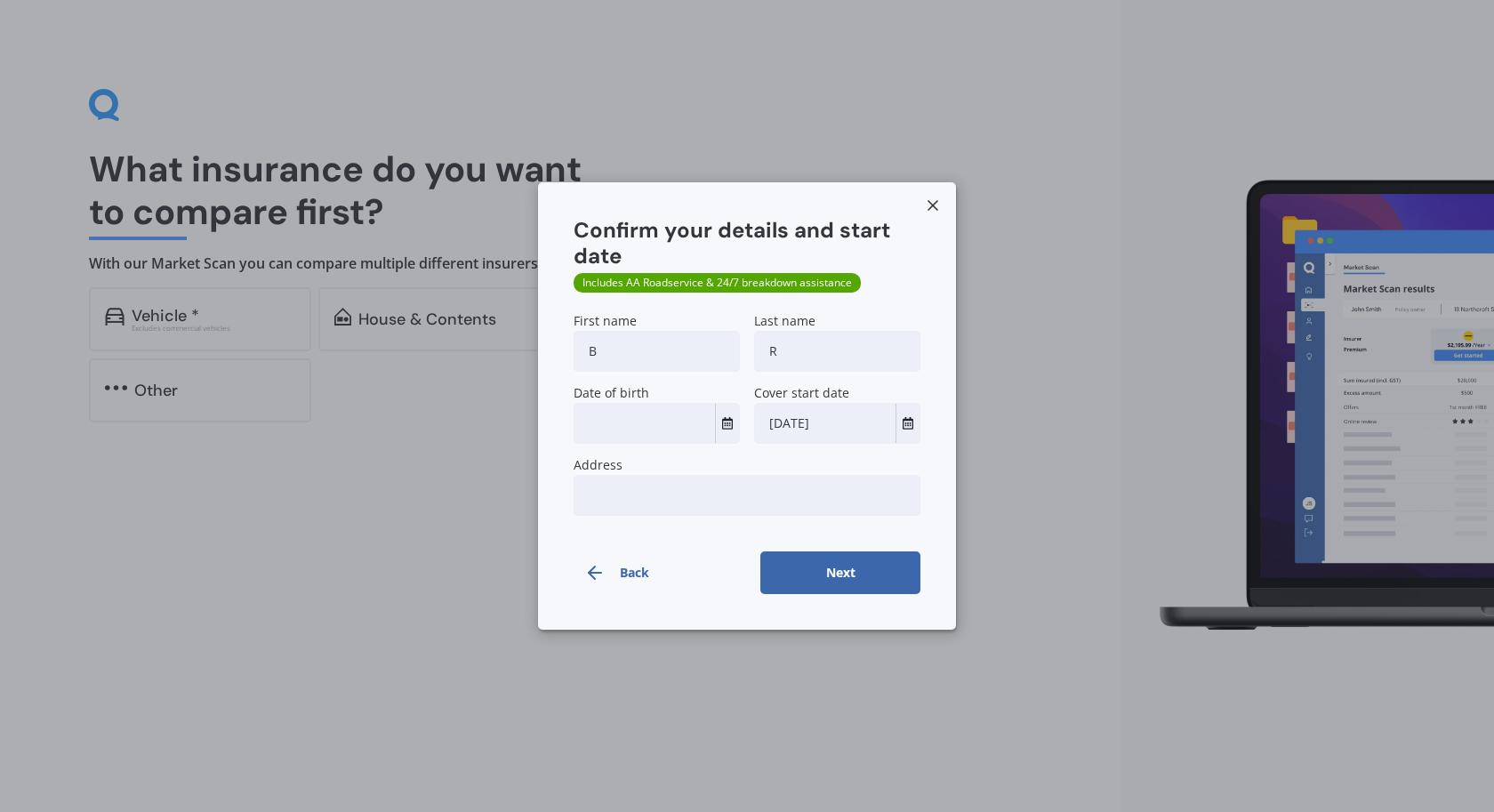
click at [618, 413] on input "text" at bounding box center [645, 423] width 140 height 39
click at [718, 422] on button "Select date" at bounding box center [727, 423] width 24 height 39
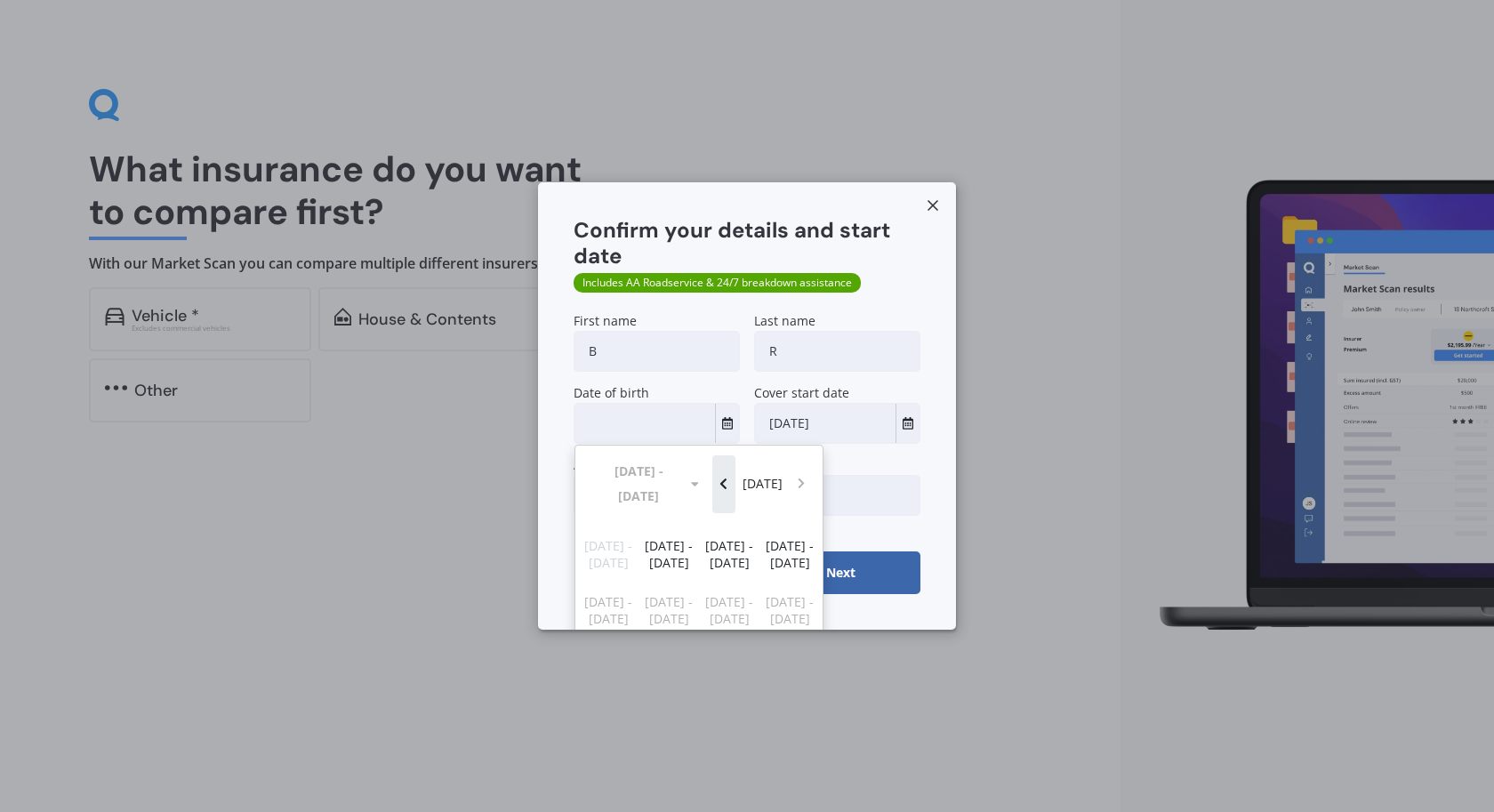
click at [726, 464] on button "Navigate back" at bounding box center [723, 484] width 23 height 57
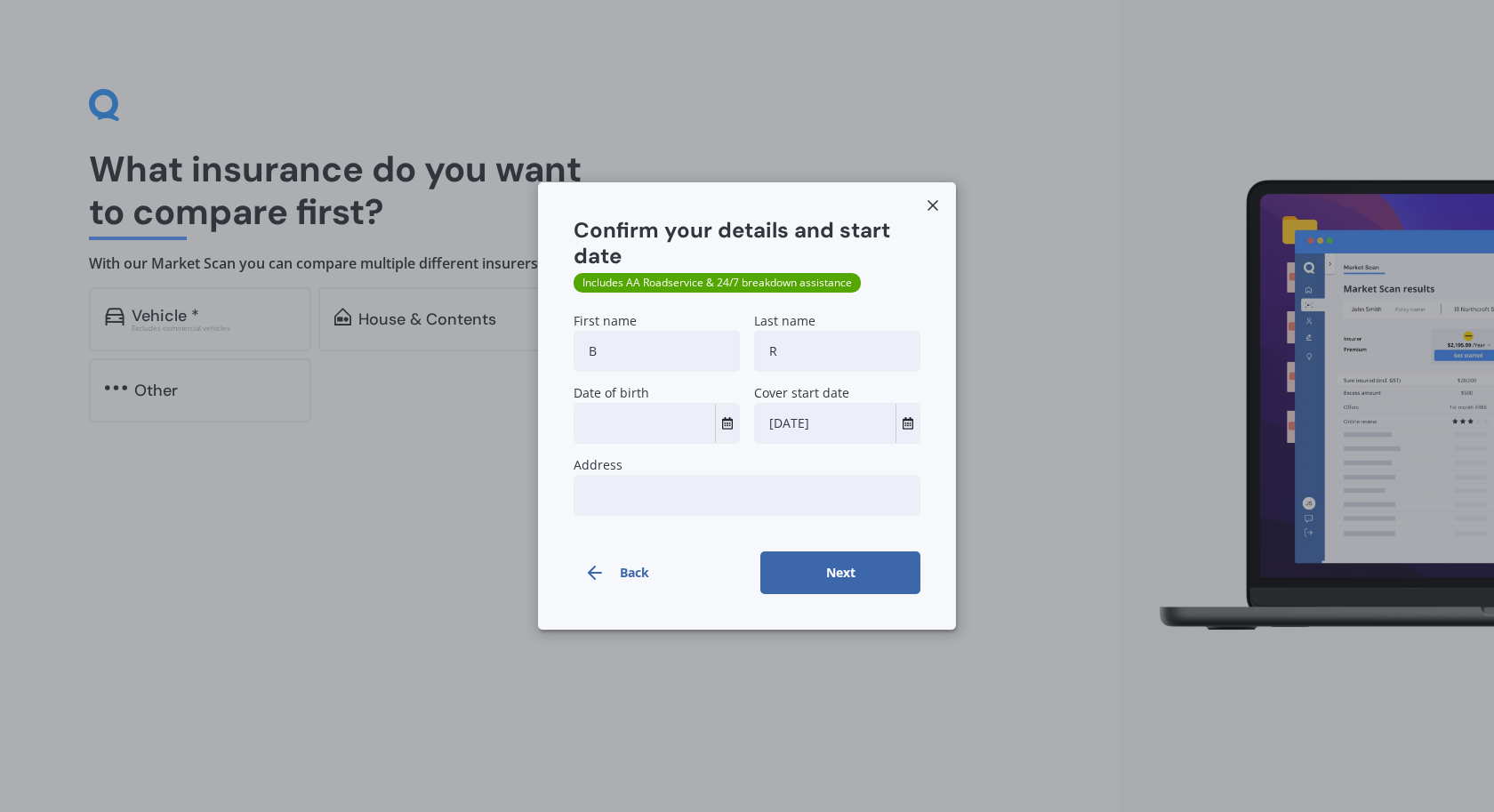
click at [679, 413] on input "text" at bounding box center [645, 423] width 140 height 39
click at [718, 420] on button "Select date" at bounding box center [727, 423] width 24 height 39
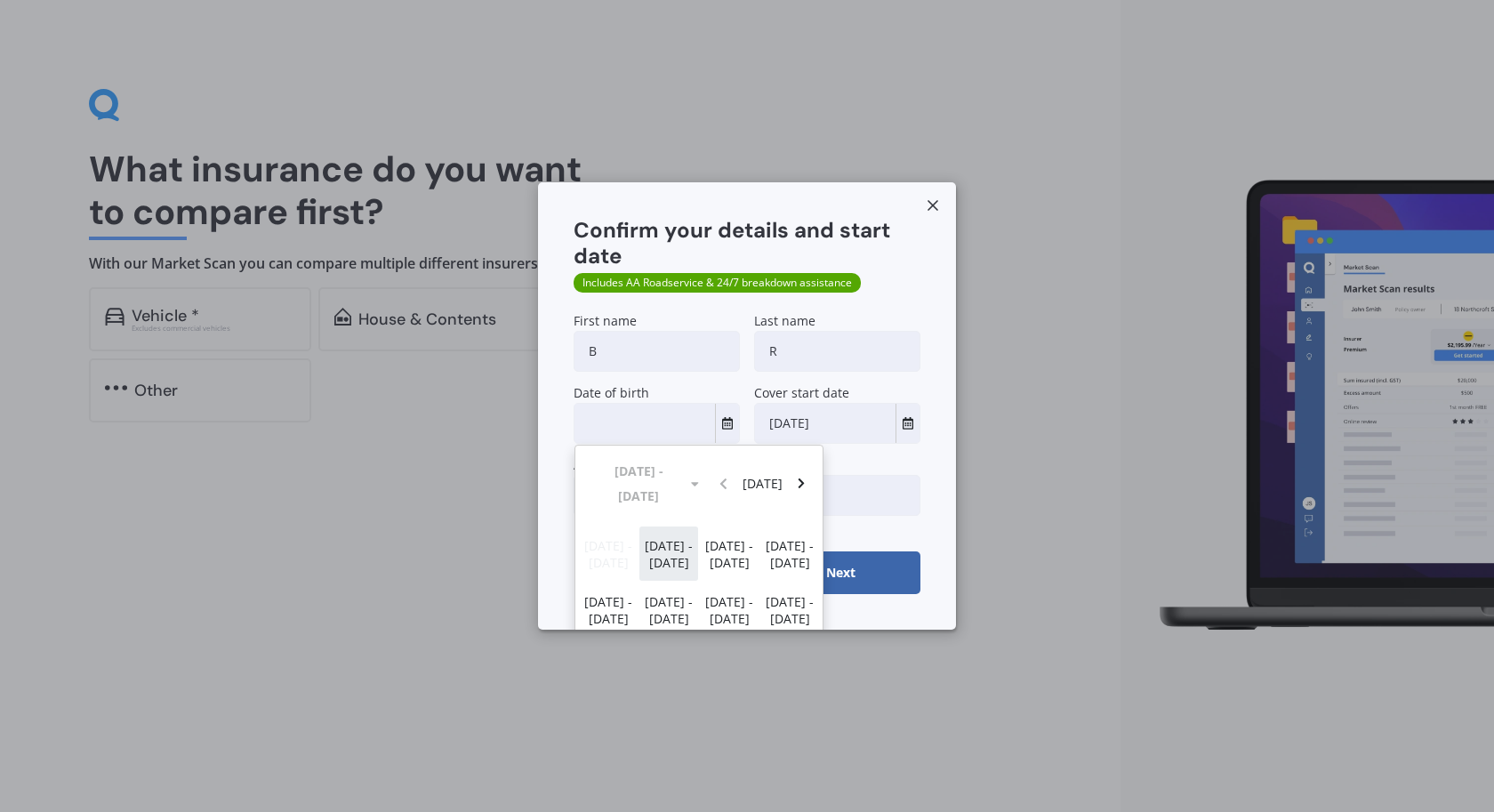
click at [692, 543] on div "1900 - 1909" at bounding box center [668, 554] width 61 height 56
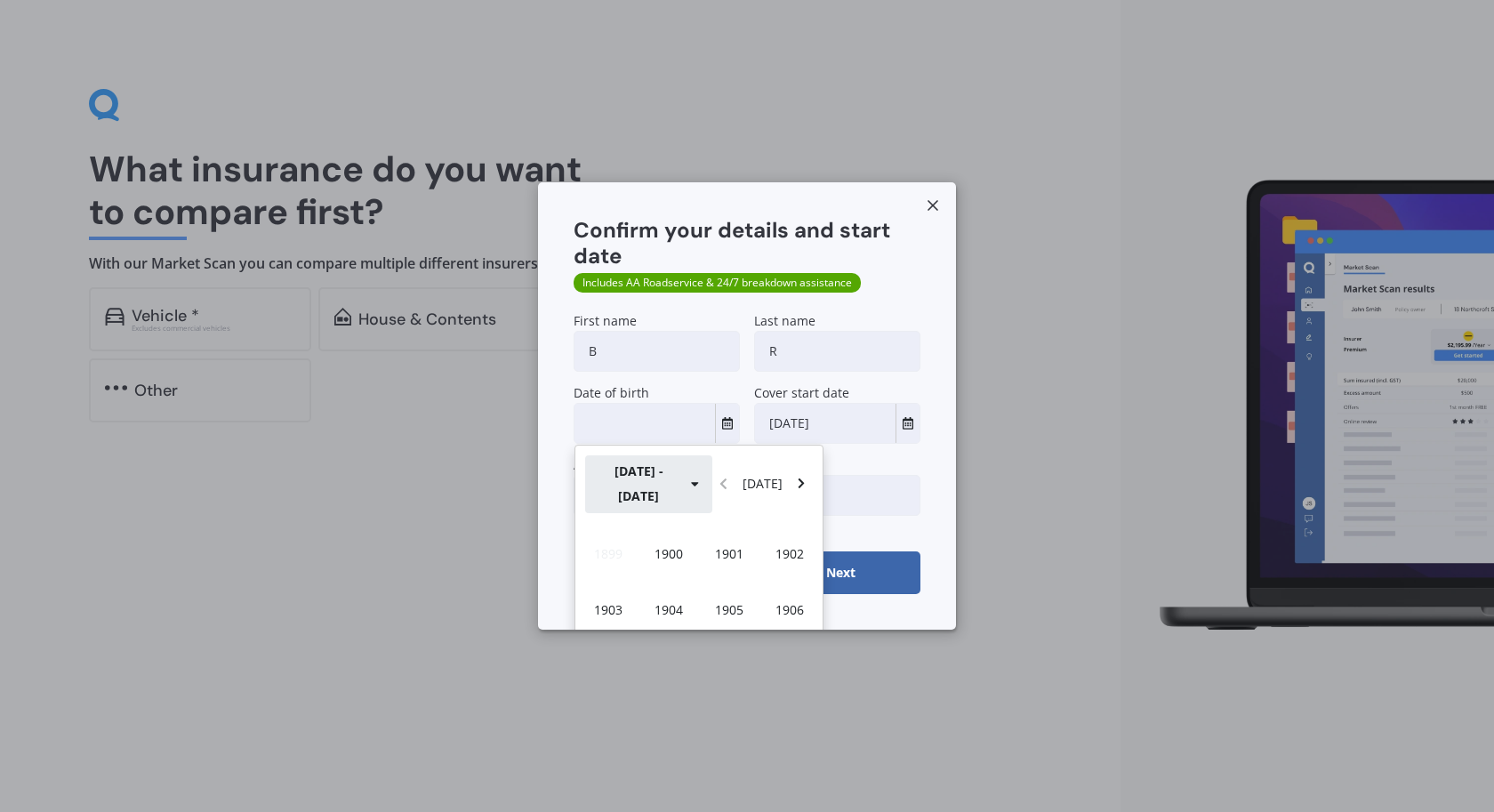
click at [659, 462] on button "1900 - 1909" at bounding box center [648, 484] width 127 height 57
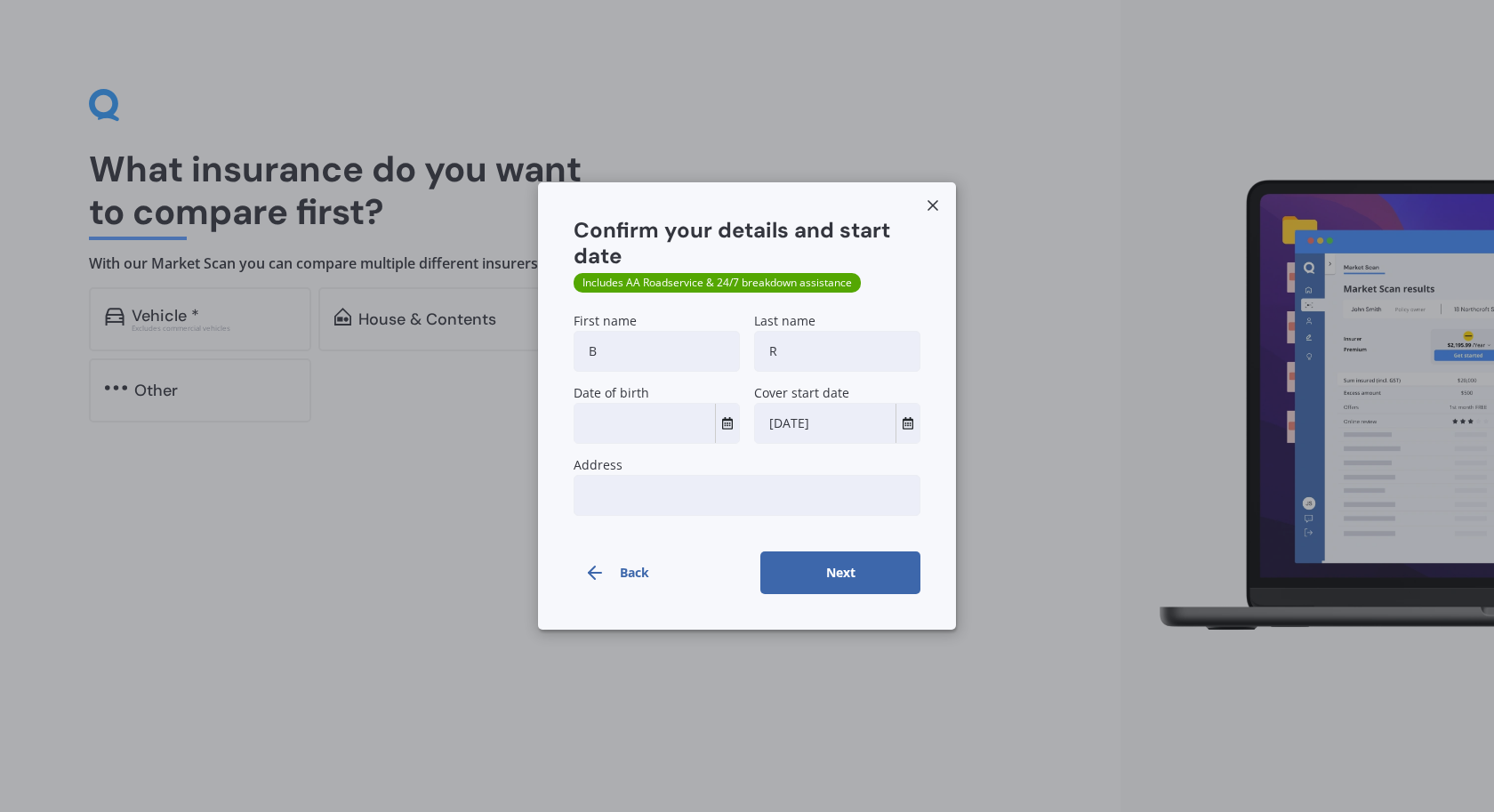
click at [703, 430] on input "text" at bounding box center [645, 423] width 140 height 39
click at [730, 428] on icon "Select date" at bounding box center [727, 423] width 10 height 12
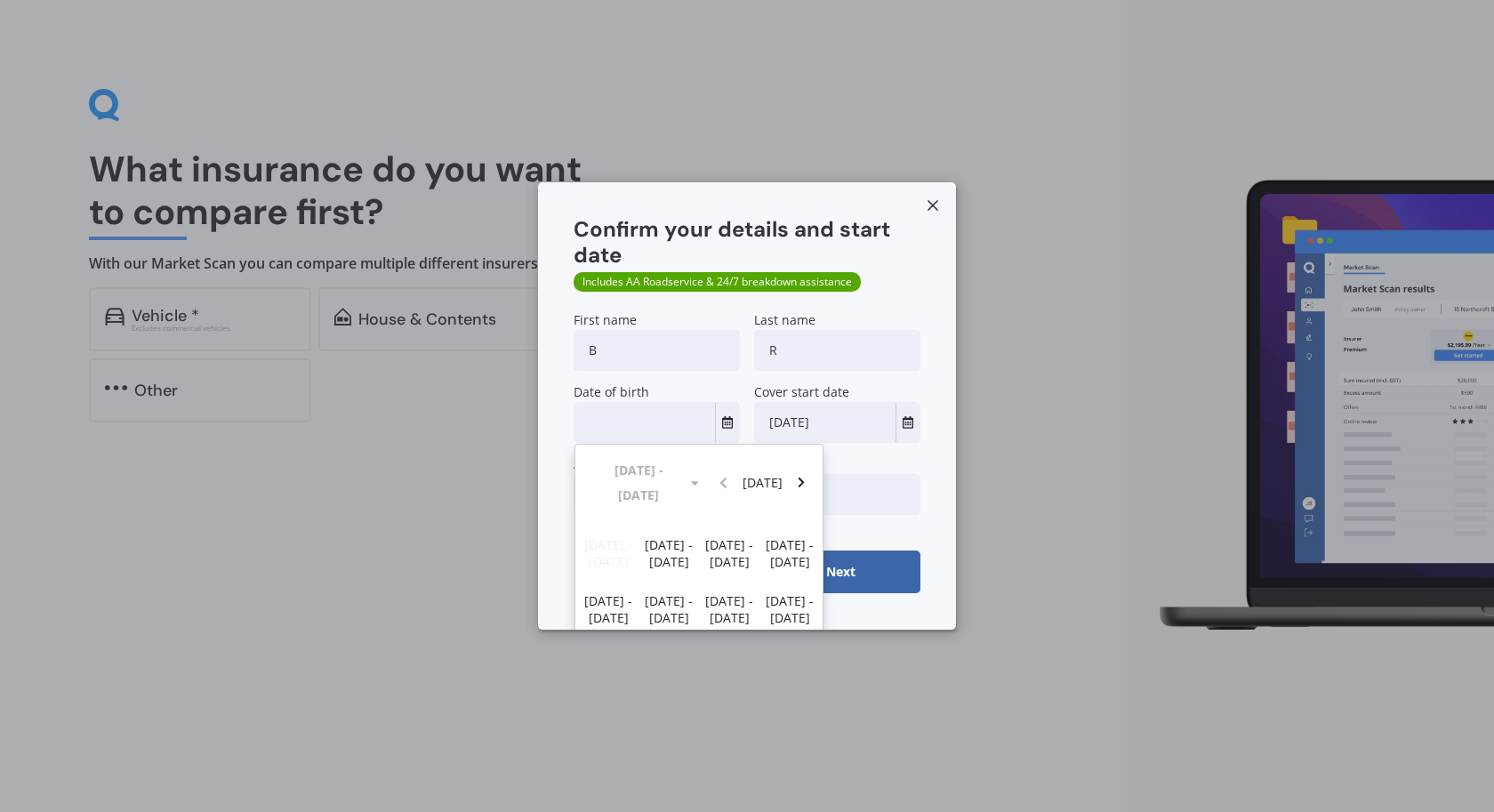
scroll to position [38, 0]
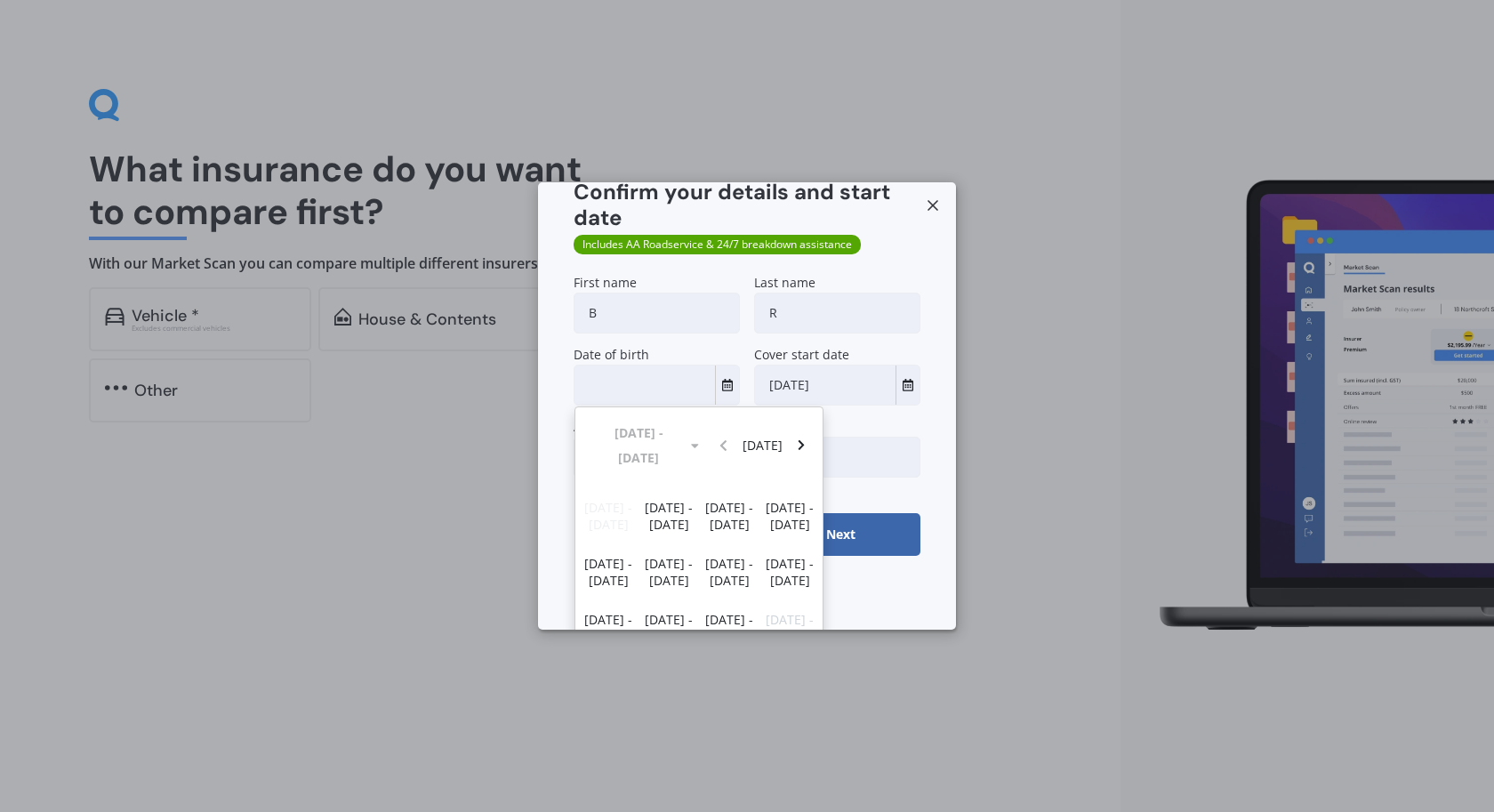
click at [674, 431] on div "1900 - 1999 Today" at bounding box center [699, 445] width 247 height 78
click at [640, 431] on div "1900 - 1999 Today" at bounding box center [699, 445] width 247 height 78
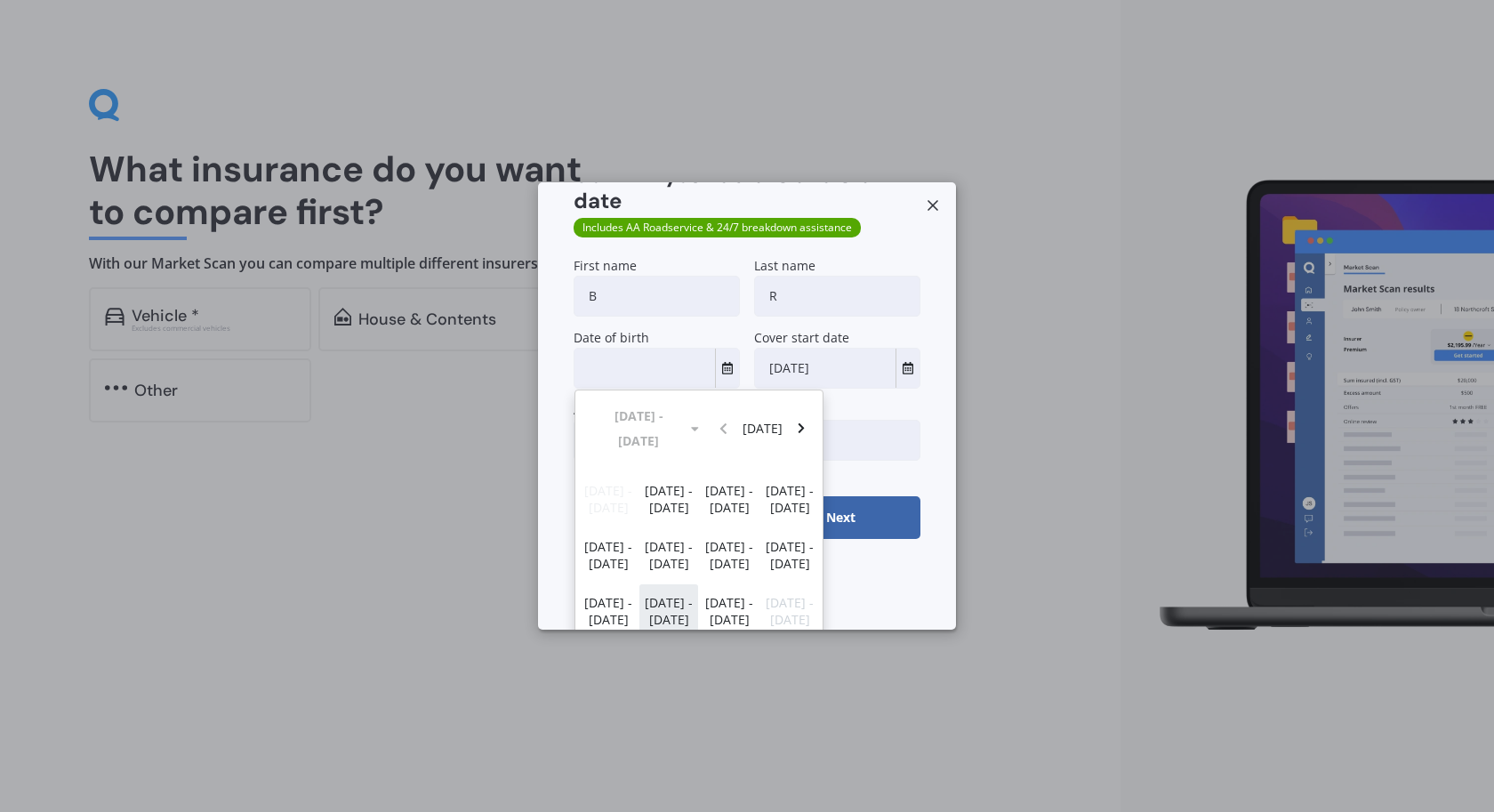
click at [673, 594] on span "1980 - 1989" at bounding box center [668, 611] width 48 height 34
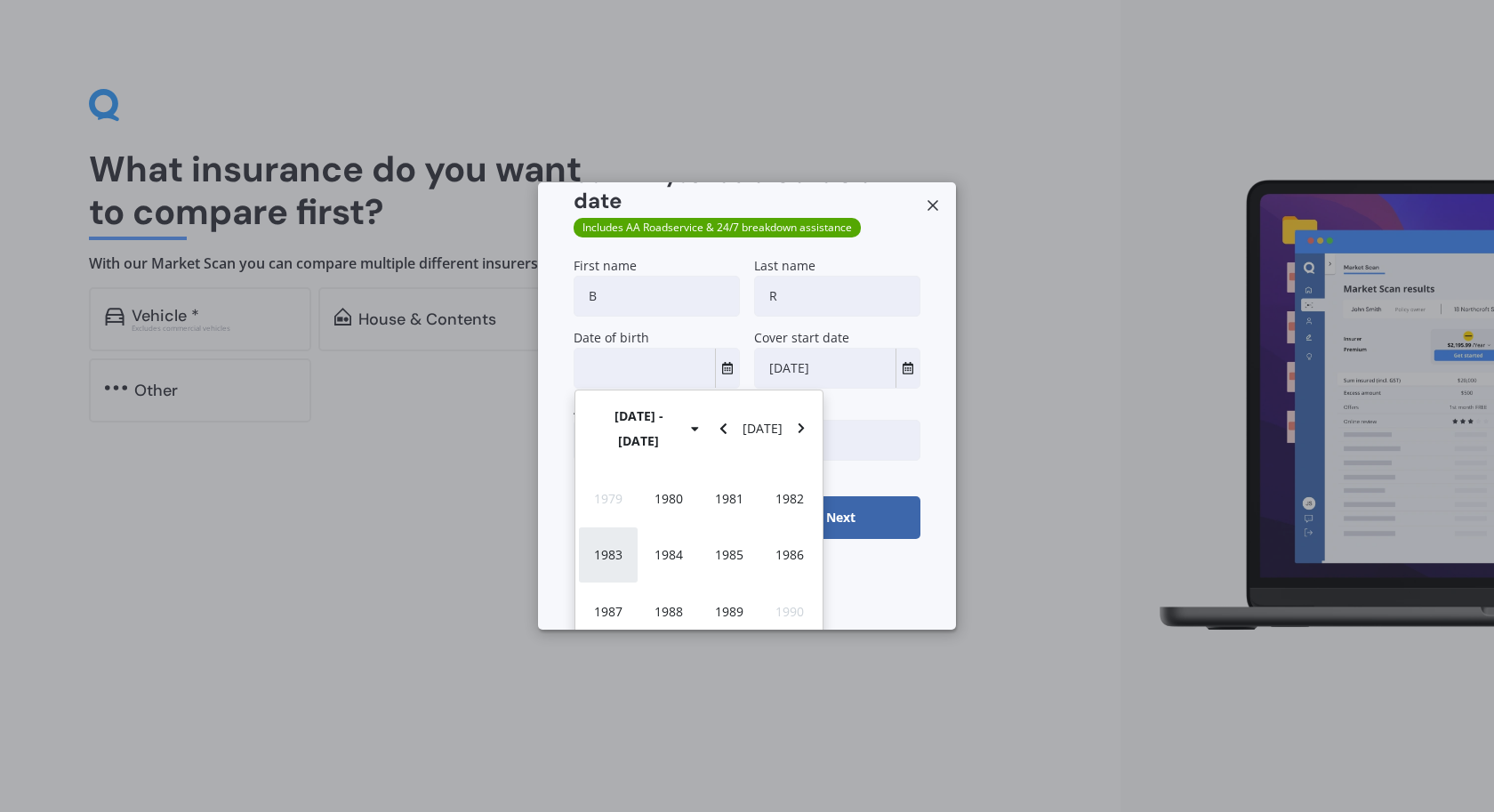
click at [611, 546] on span "1983" at bounding box center [608, 555] width 28 height 17
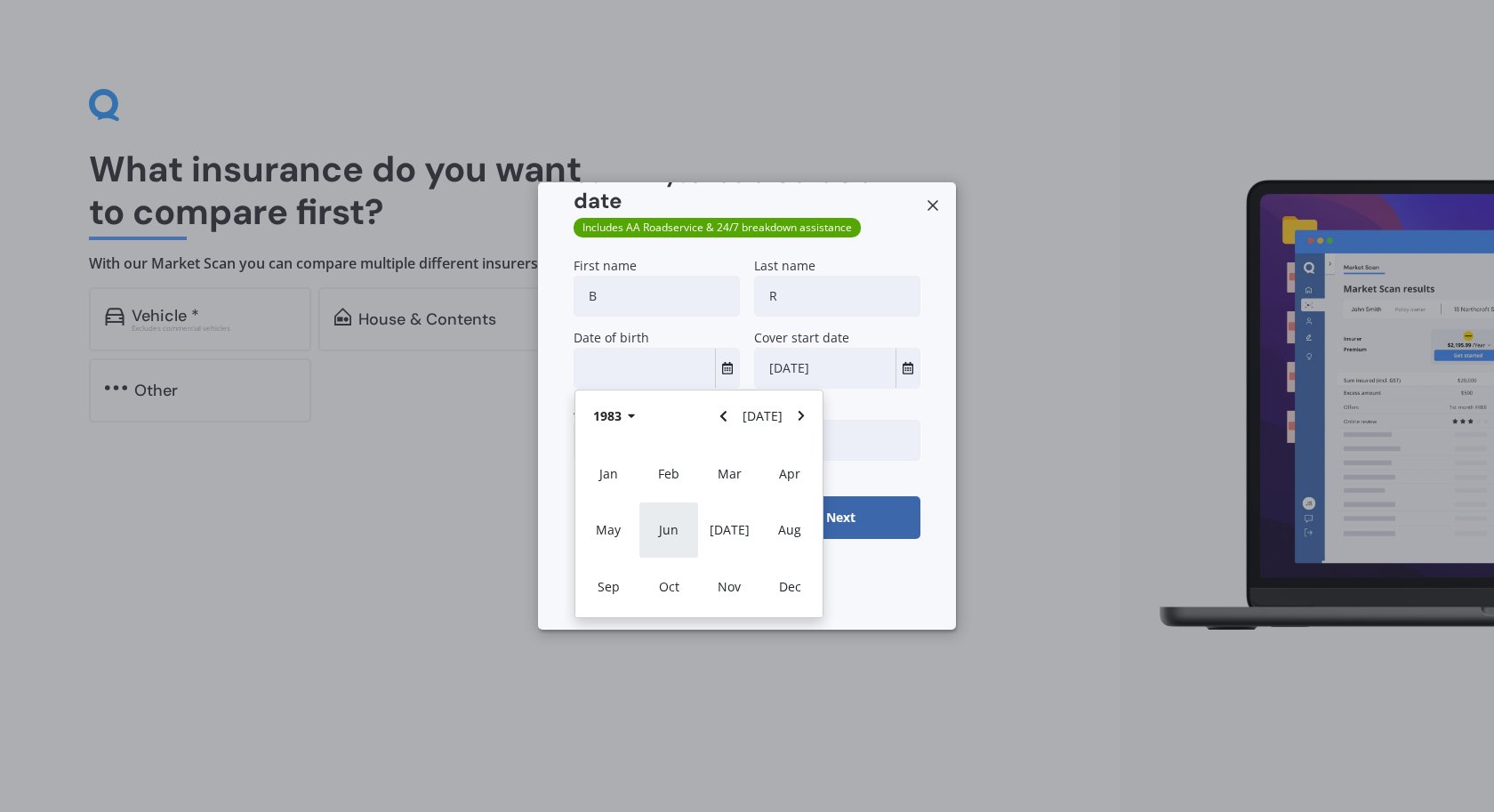
click at [673, 532] on span "Jun" at bounding box center [668, 529] width 20 height 17
click at [696, 515] on span "09" at bounding box center [698, 510] width 14 height 17
type input "09/06/1983"
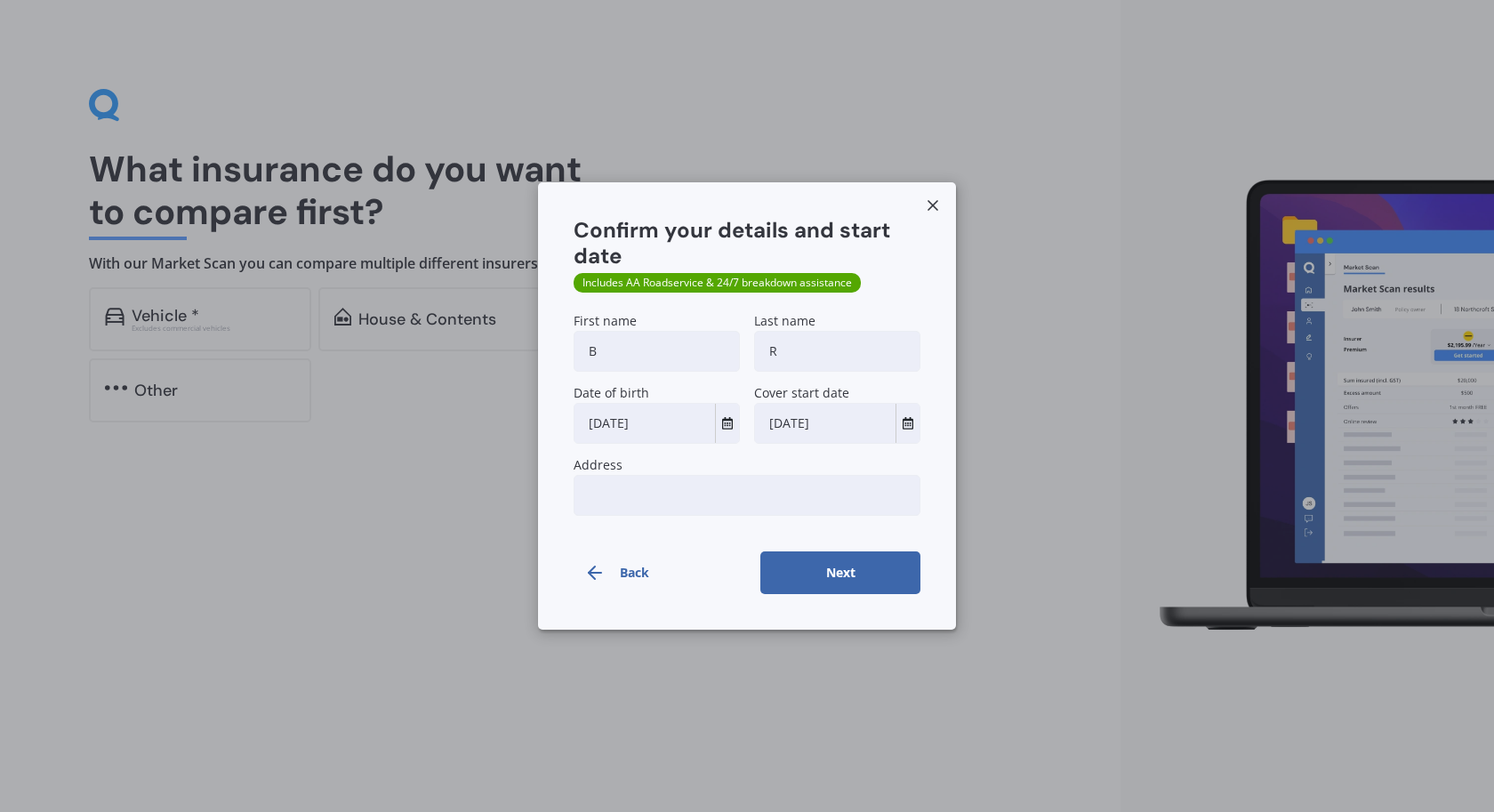
scroll to position [0, 0]
click at [791, 563] on button "Next" at bounding box center [840, 573] width 160 height 43
click at [718, 499] on input "Address" at bounding box center [747, 496] width 347 height 41
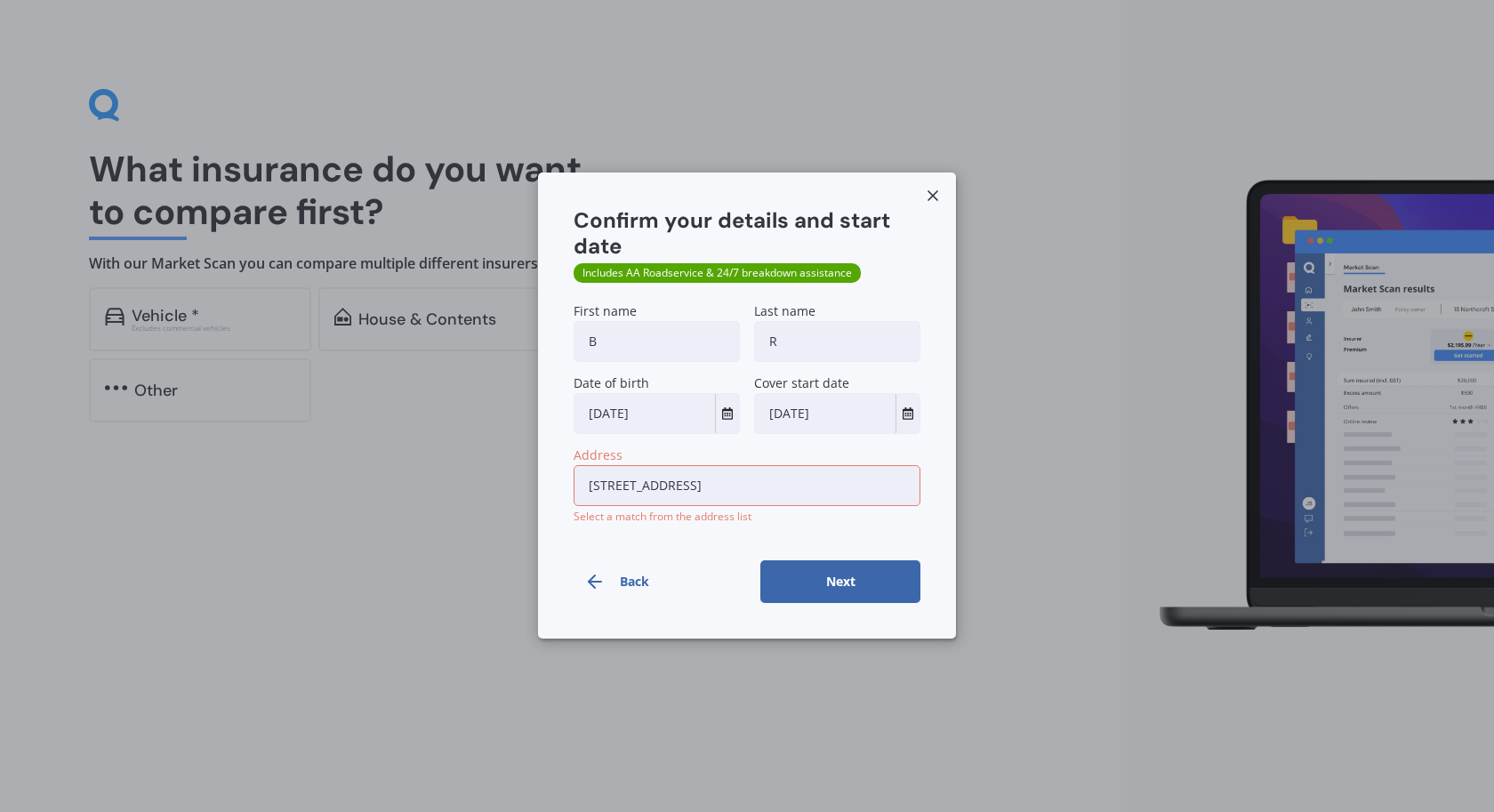
type input "155 Taranaki Street, Te Aro, Wellington 6011"
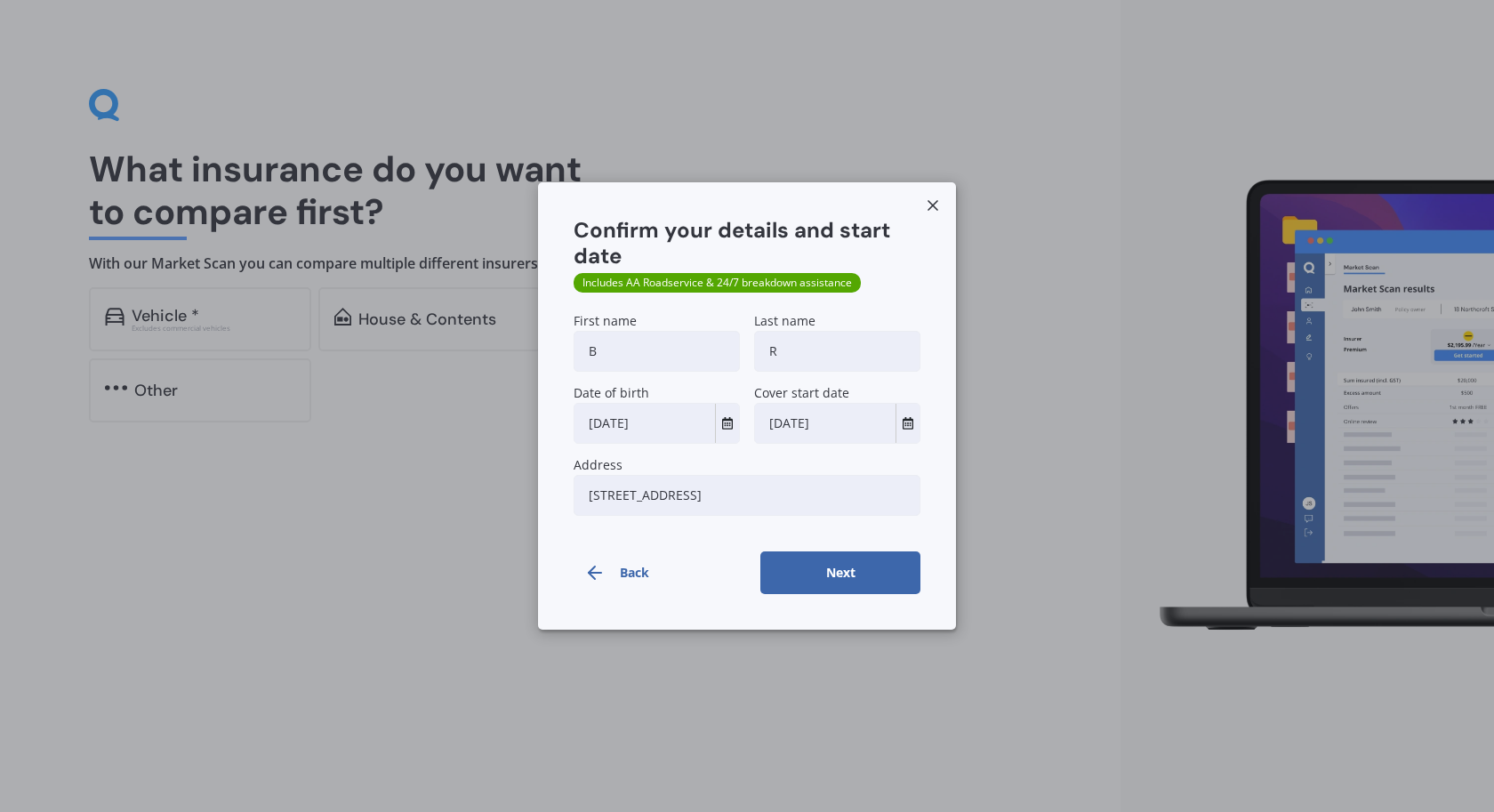
click at [802, 581] on button "Next" at bounding box center [840, 573] width 160 height 43
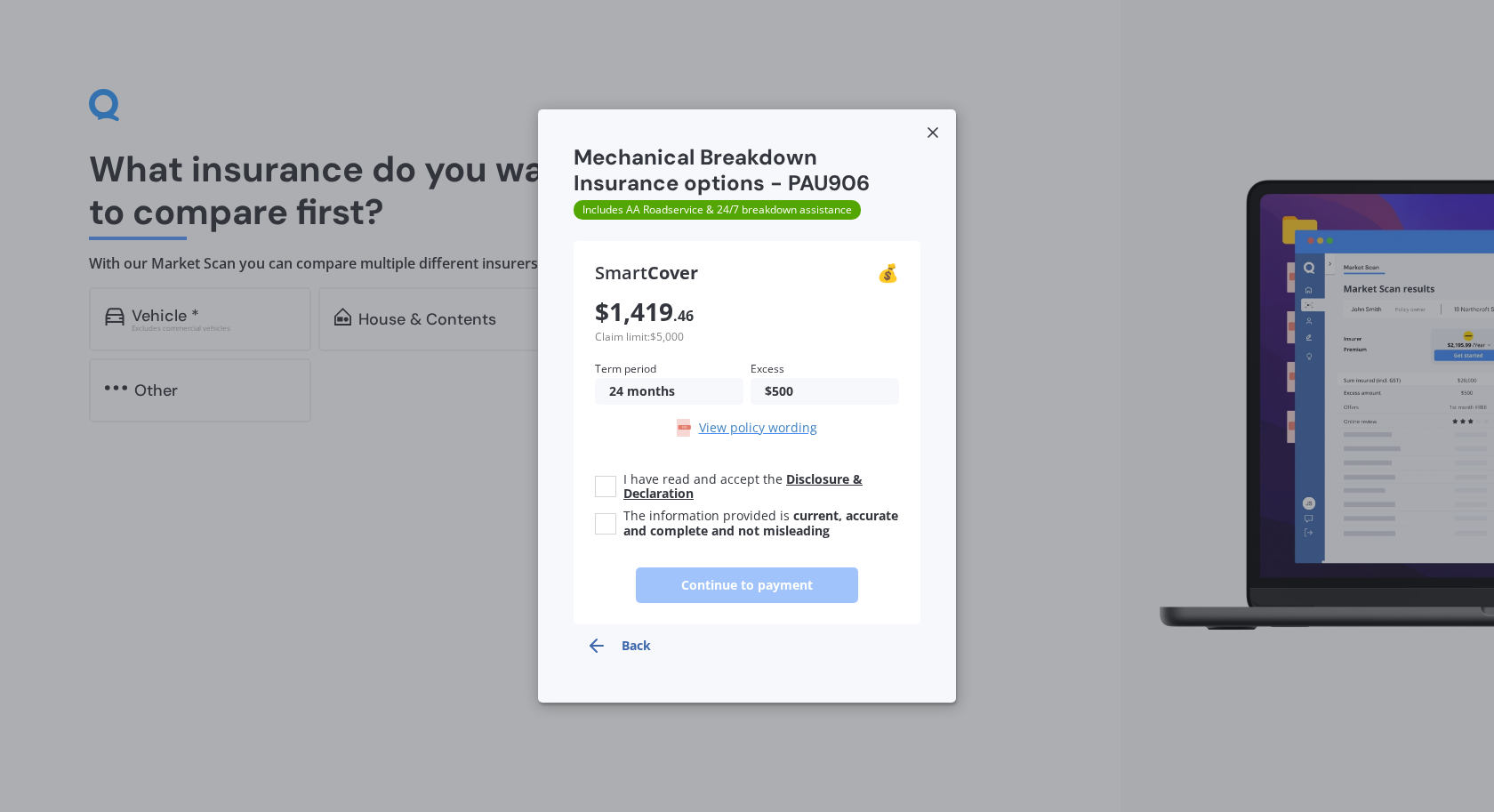
click at [815, 481] on link "Disclosure & Declaration" at bounding box center [743, 486] width 239 height 32
click at [652, 525] on b "current, accurate and complete and not misleading" at bounding box center [761, 523] width 275 height 32
click at [616, 525] on input "The information provided is current, accurate and complete and not misleading" at bounding box center [605, 523] width 22 height 22
click at [816, 532] on b "current, accurate and complete and not misleading" at bounding box center [761, 523] width 275 height 32
click at [616, 532] on input "The information provided is current, accurate and complete and not misleading" at bounding box center [605, 523] width 22 height 22
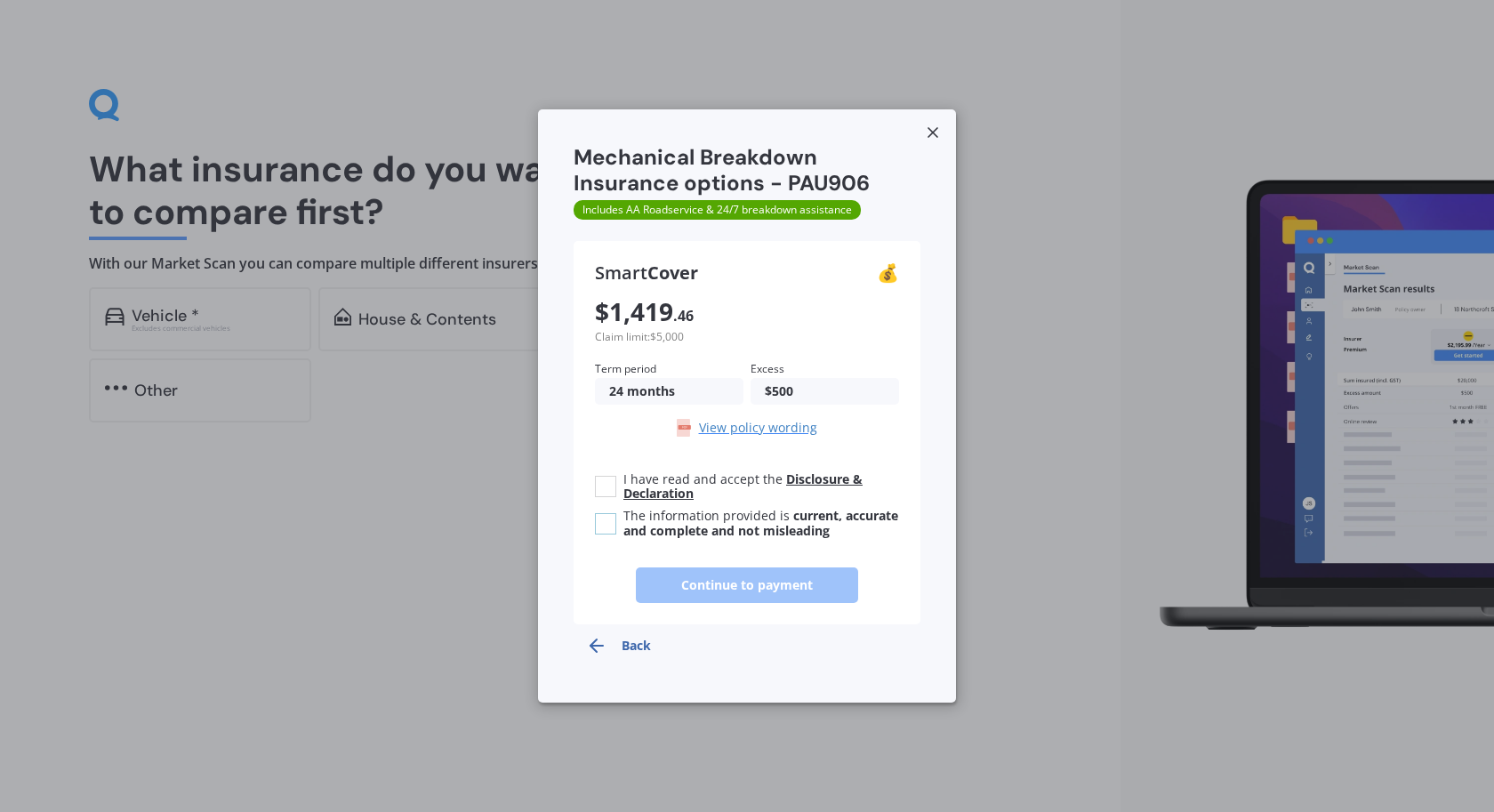
checkbox input "false"
click at [620, 486] on label "I have read and accept the Disclosure & Declaration" at bounding box center [747, 487] width 304 height 30
click at [616, 486] on input "I have read and accept the Disclosure & Declaration" at bounding box center [605, 486] width 22 height 22
checkbox input "true"
click at [614, 540] on div "I have read and accept the Disclosure & Declaration The information provided is…" at bounding box center [747, 538] width 304 height 131
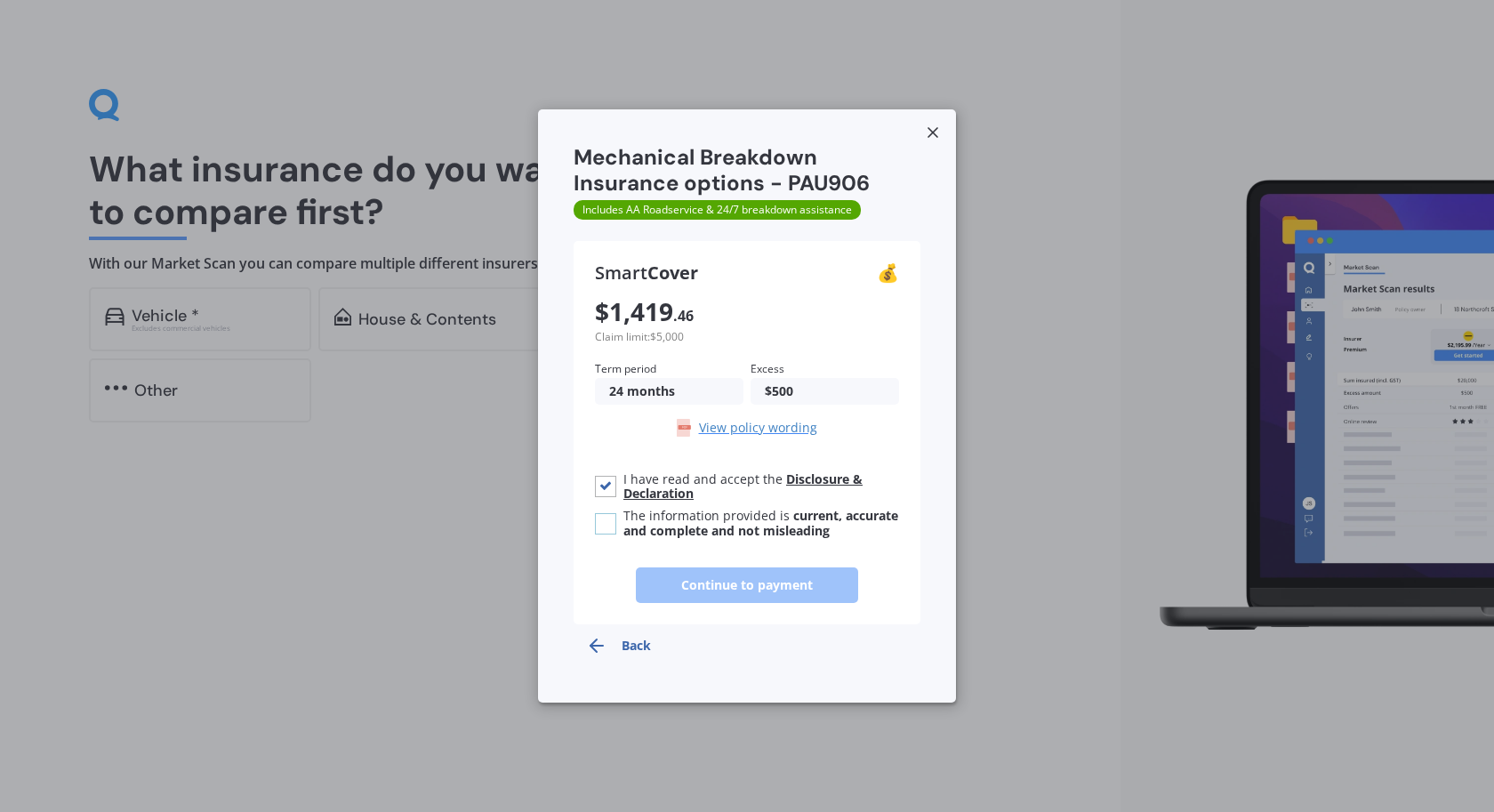
click at [611, 513] on label at bounding box center [605, 513] width 22 height 0
click at [611, 527] on input "The information provided is current, accurate and complete and not misleading" at bounding box center [605, 523] width 22 height 22
checkbox input "true"
click at [664, 587] on button "Continue to payment" at bounding box center [747, 585] width 223 height 36
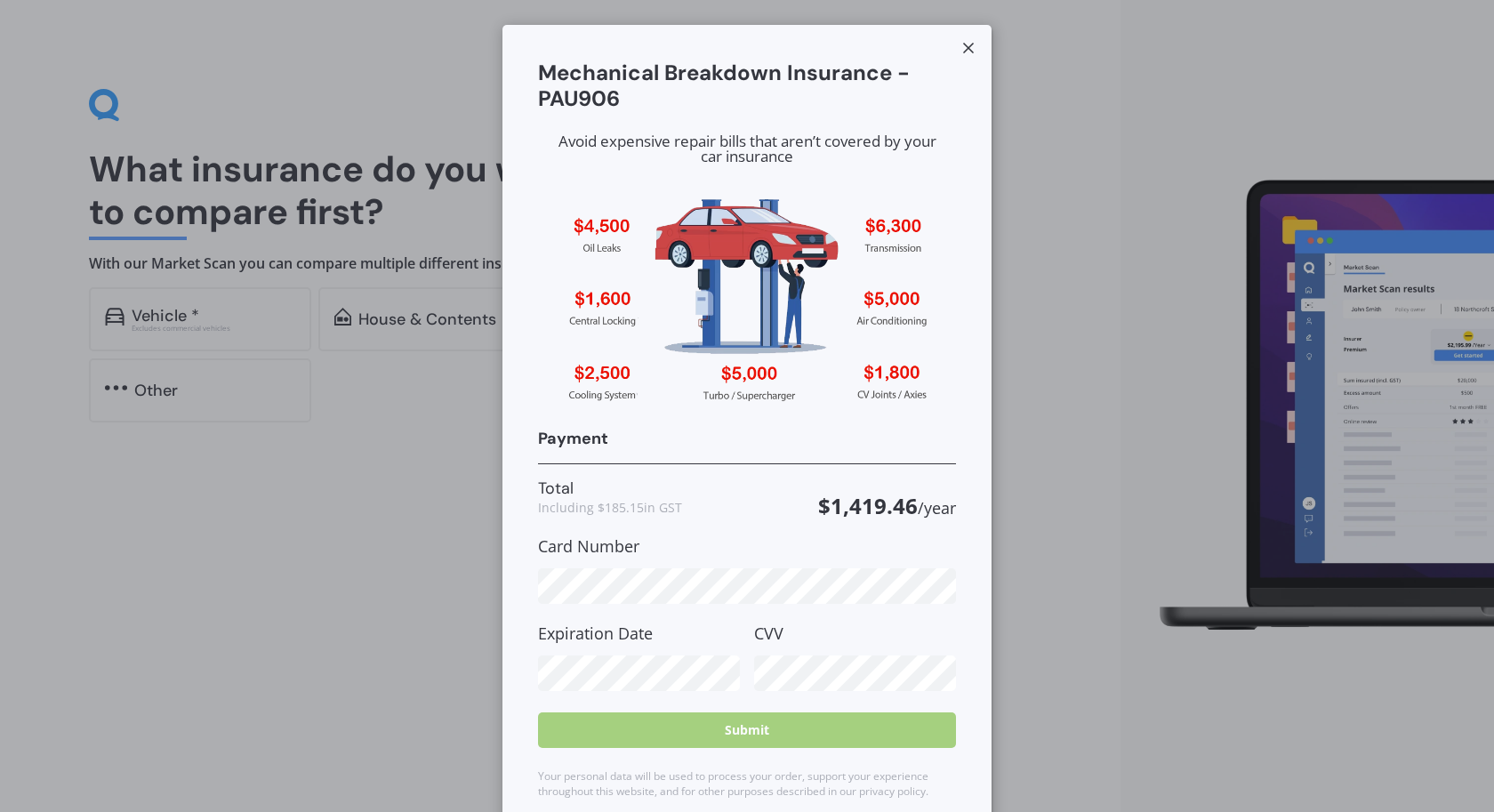
click at [966, 46] on line at bounding box center [968, 49] width 9 height 9
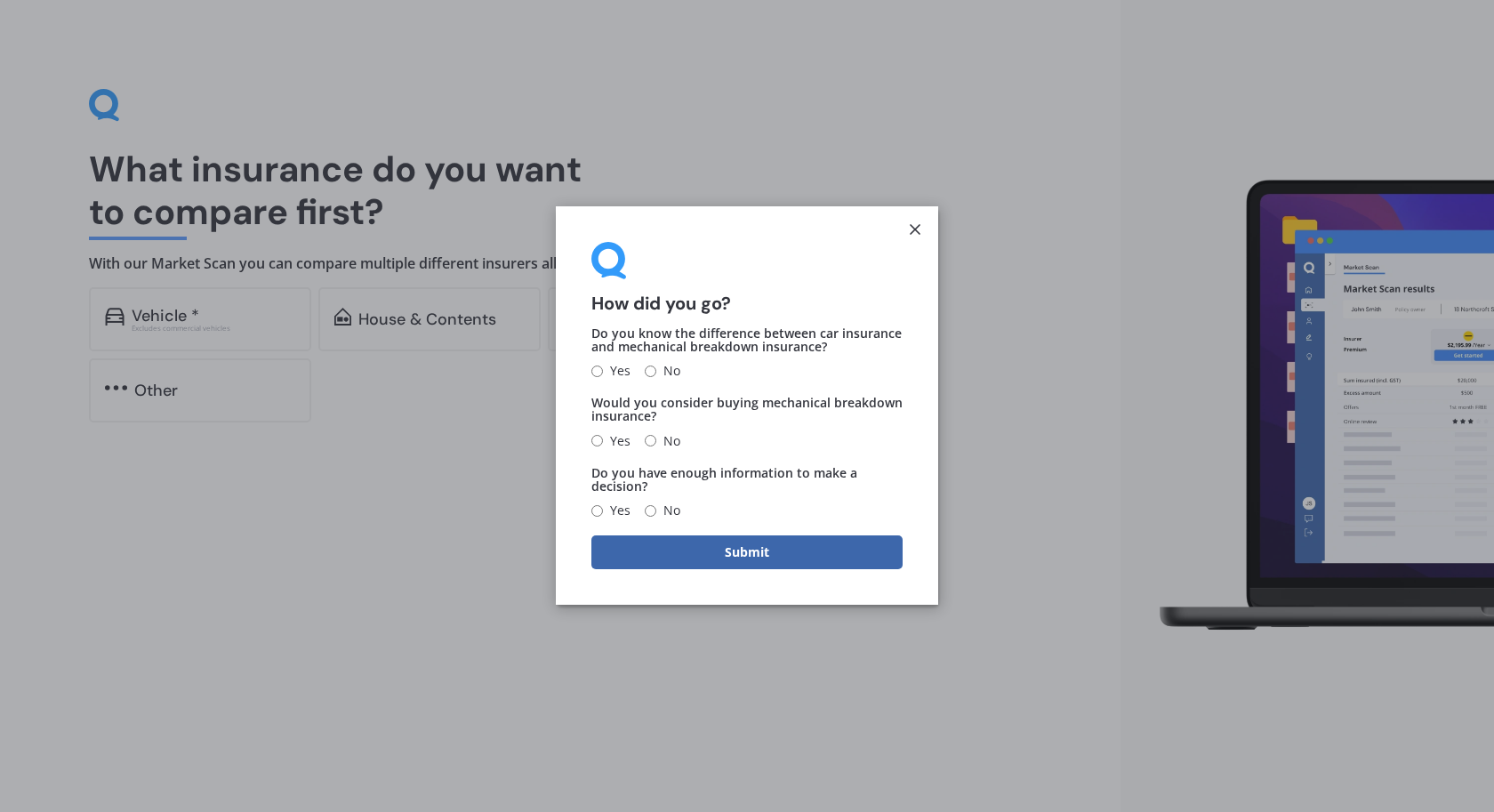
click at [921, 232] on icon at bounding box center [914, 229] width 18 height 18
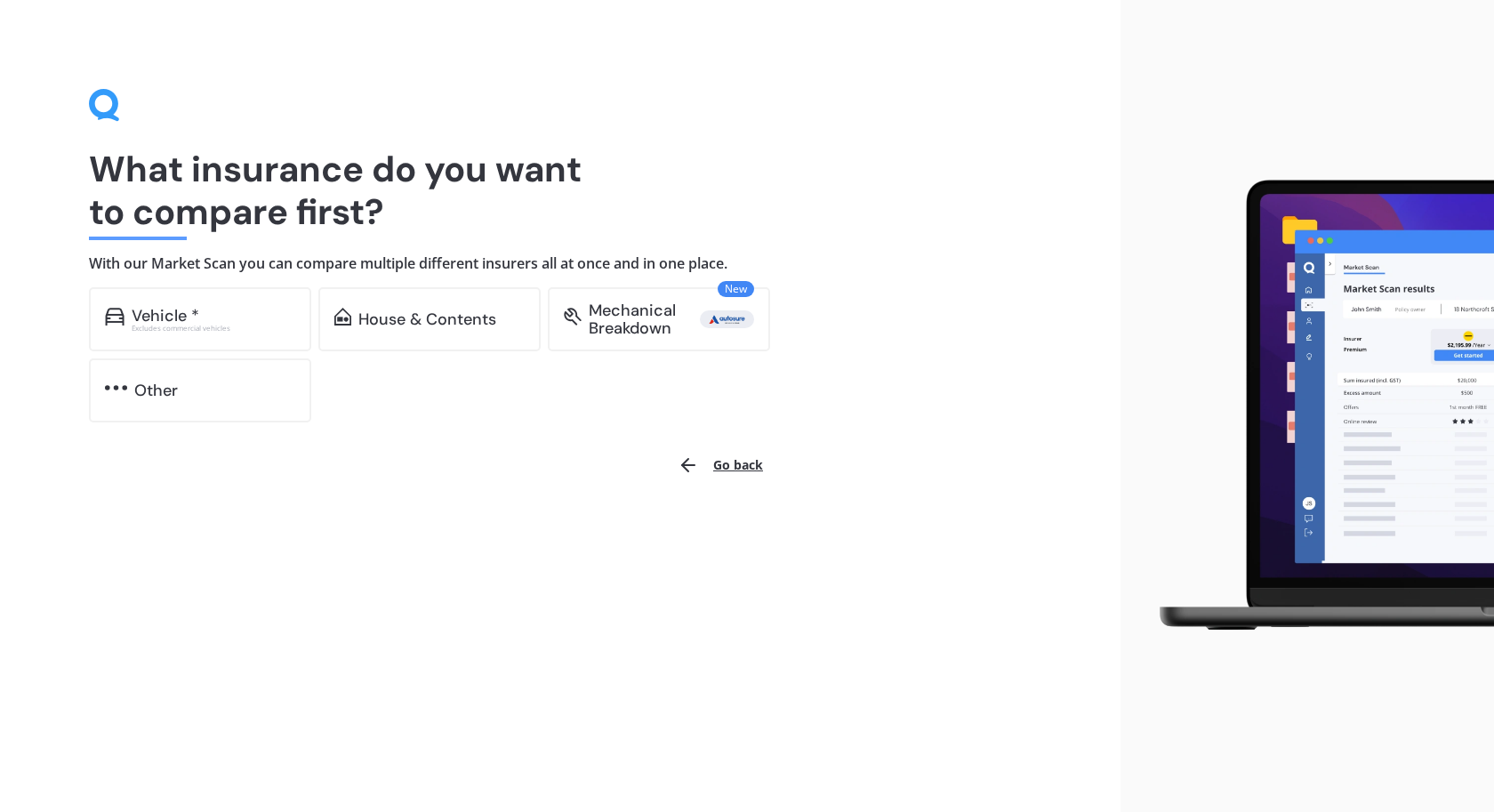
click at [89, 94] on icon at bounding box center [104, 105] width 31 height 33
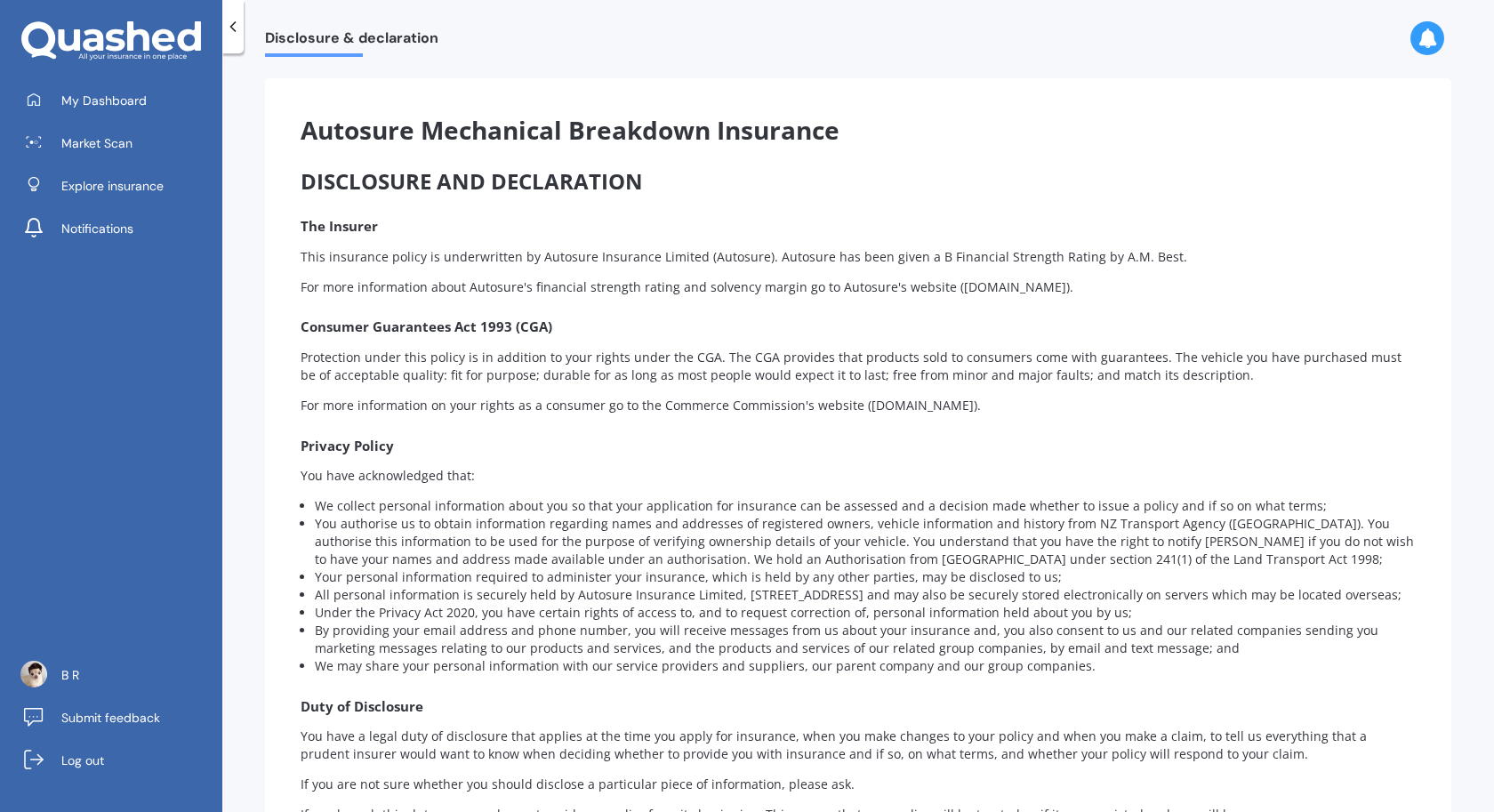
click at [231, 36] on div at bounding box center [233, 26] width 22 height 53
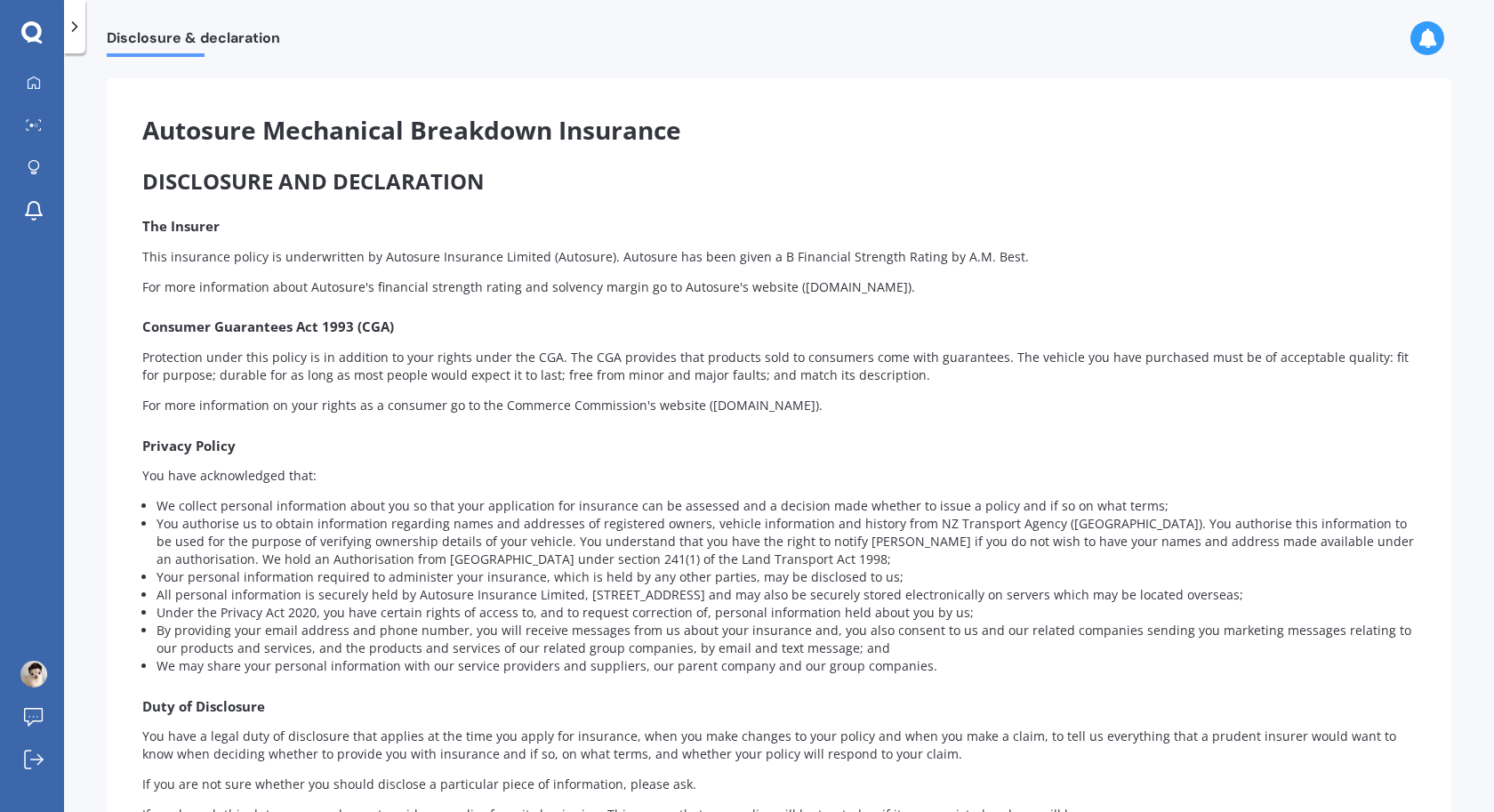
click at [76, 23] on icon at bounding box center [74, 26] width 18 height 18
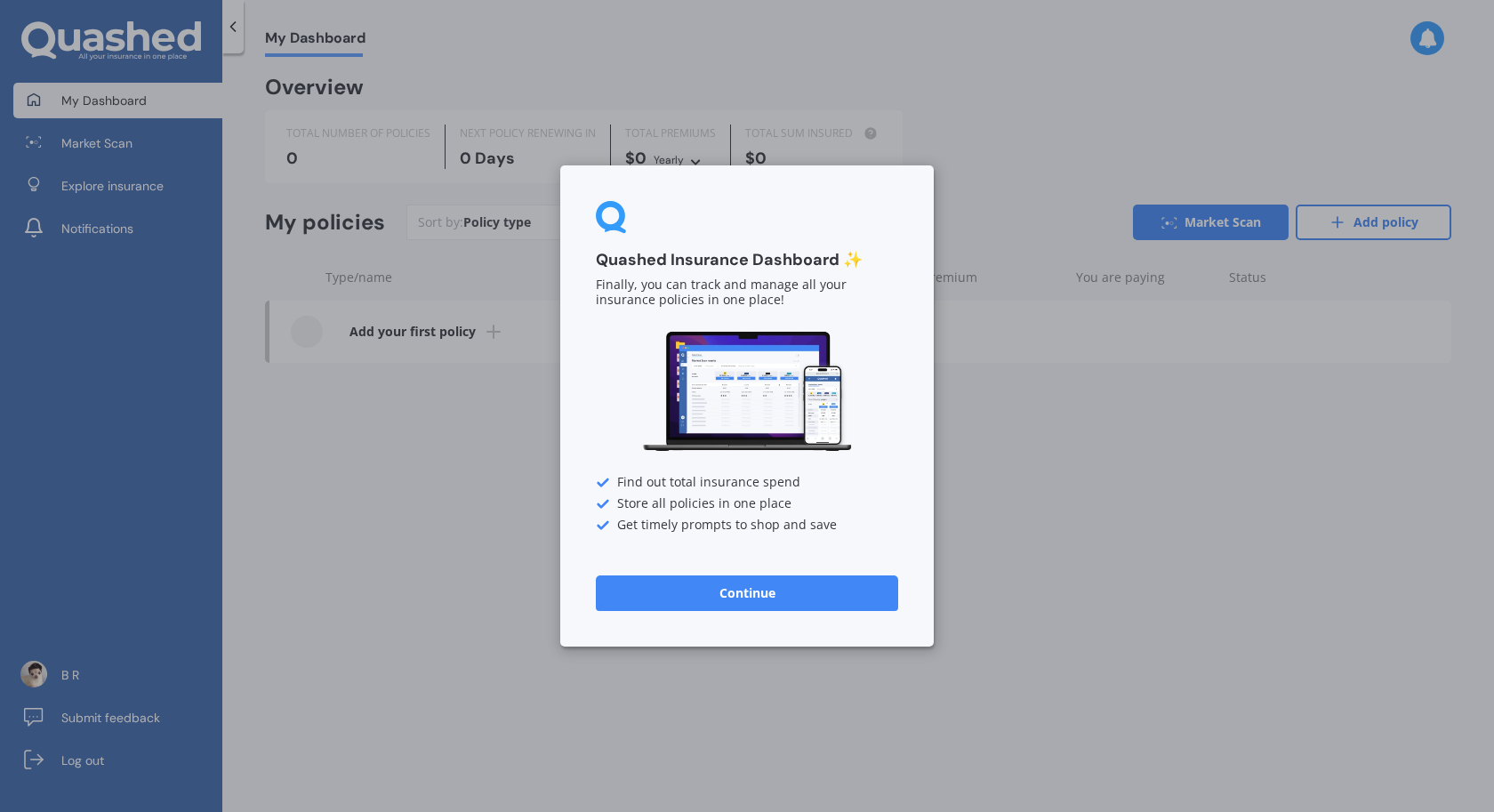
click at [731, 581] on button "Continue" at bounding box center [747, 593] width 302 height 36
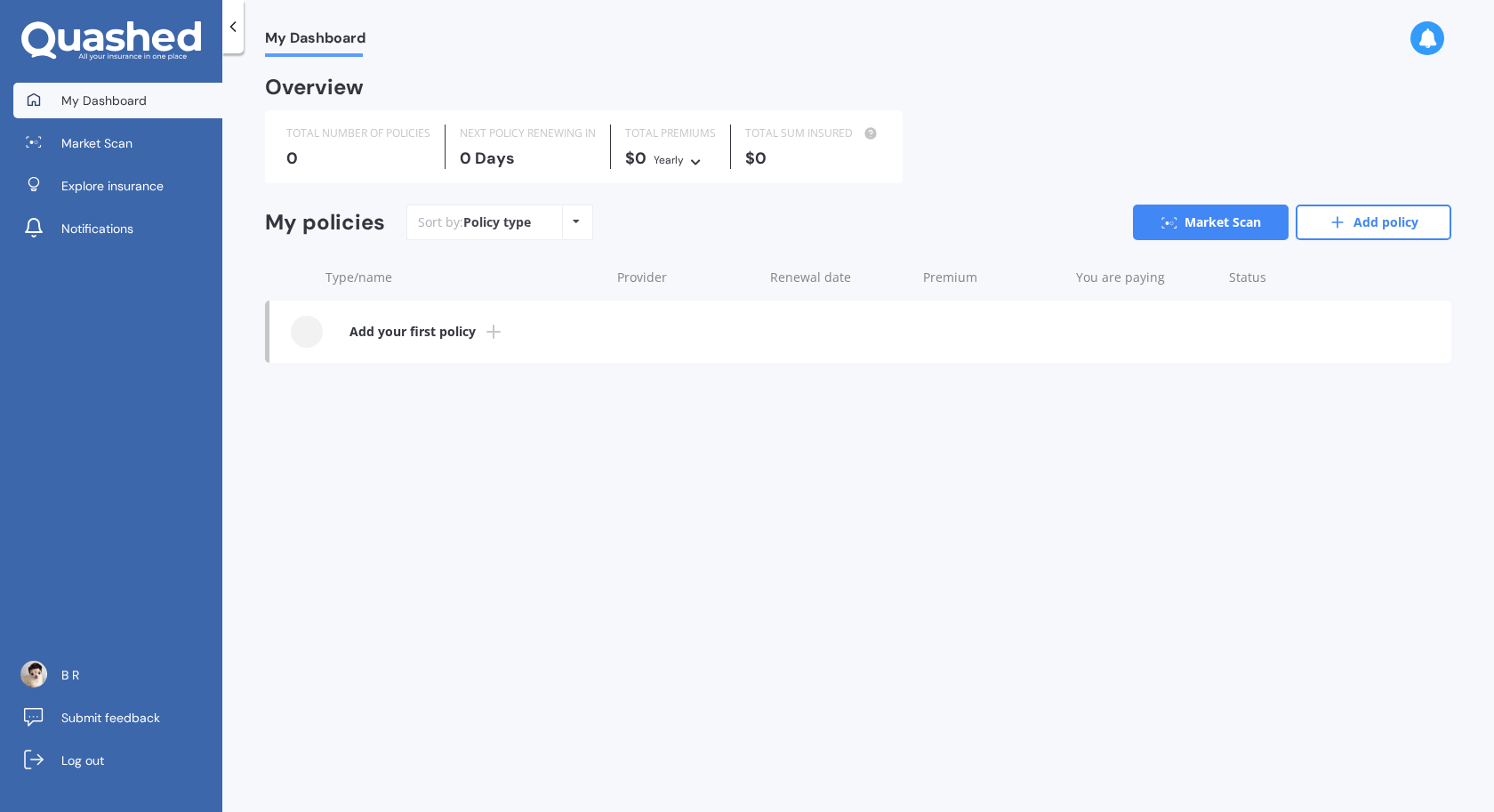
click at [98, 16] on div "My Dashboard Market Scan Explore insurance Notifications B R Submit feedback Lo…" at bounding box center [111, 406] width 223 height 812
click at [79, 53] on icon at bounding box center [111, 41] width 180 height 40
click at [107, 199] on link "Explore insurance" at bounding box center [117, 186] width 209 height 36
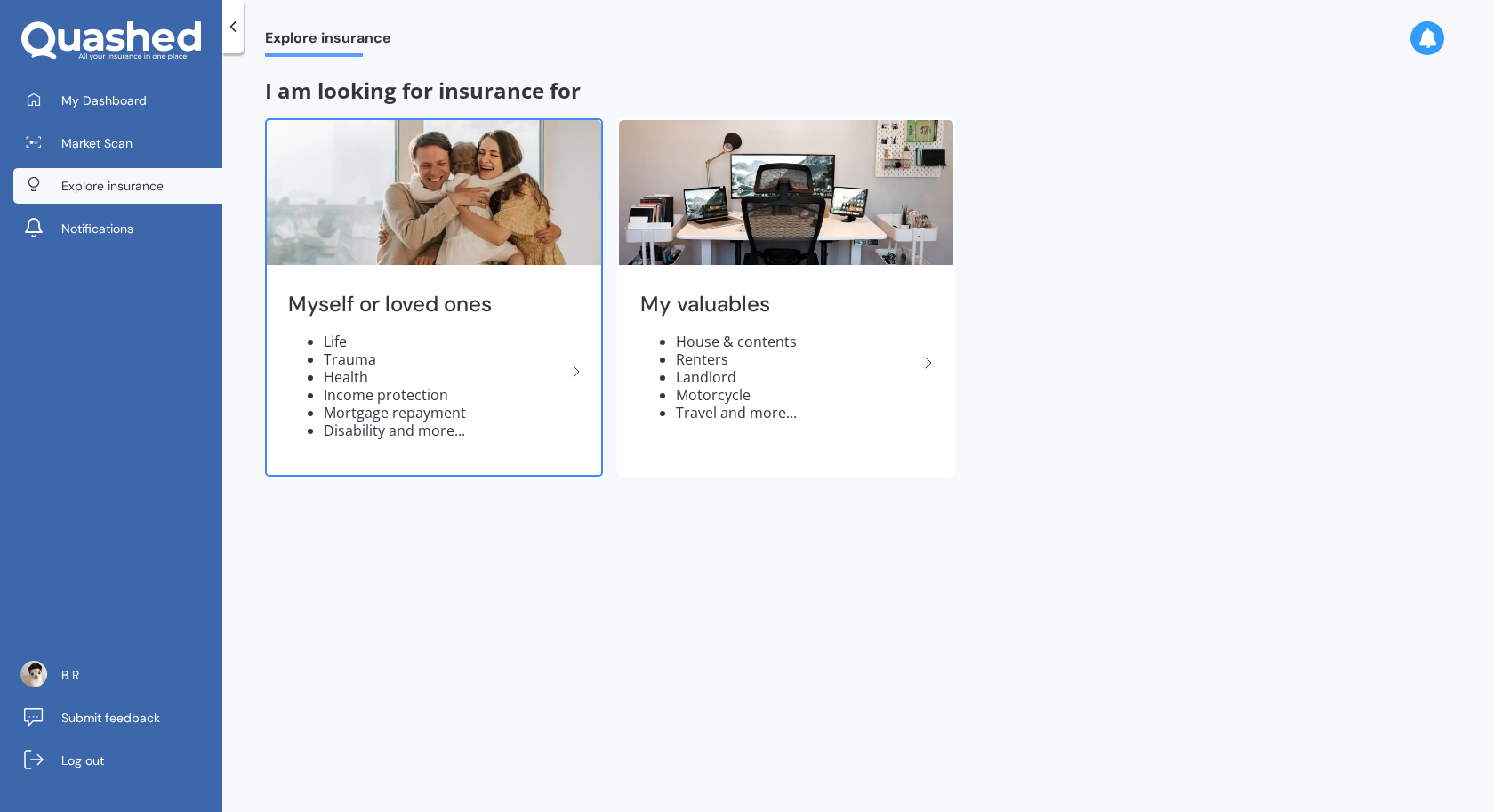
click at [577, 374] on polyline at bounding box center [576, 371] width 6 height 10
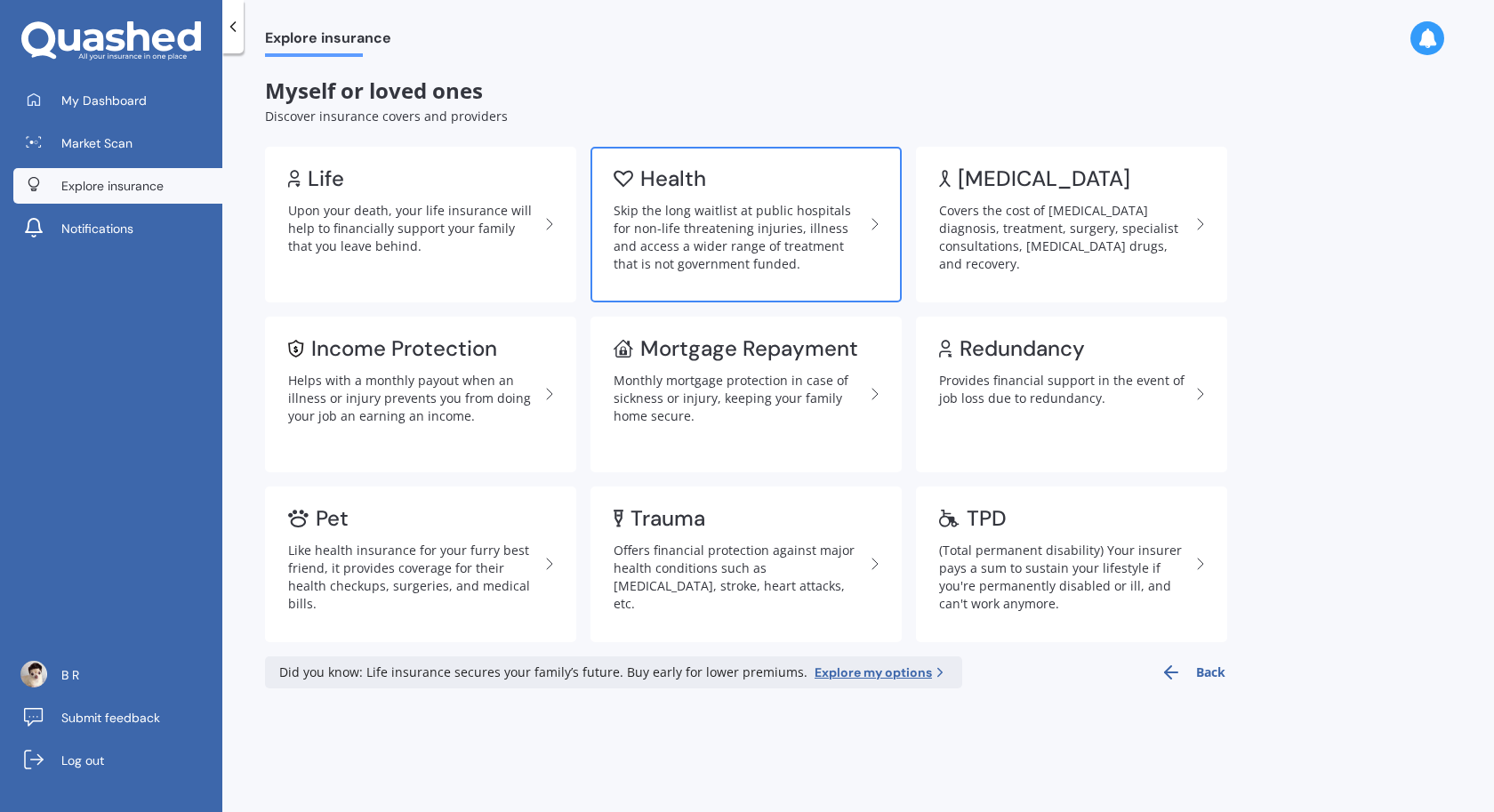
click at [846, 241] on div "Skip the long waitlist at public hospitals for non-life threatening injuries, i…" at bounding box center [739, 238] width 251 height 71
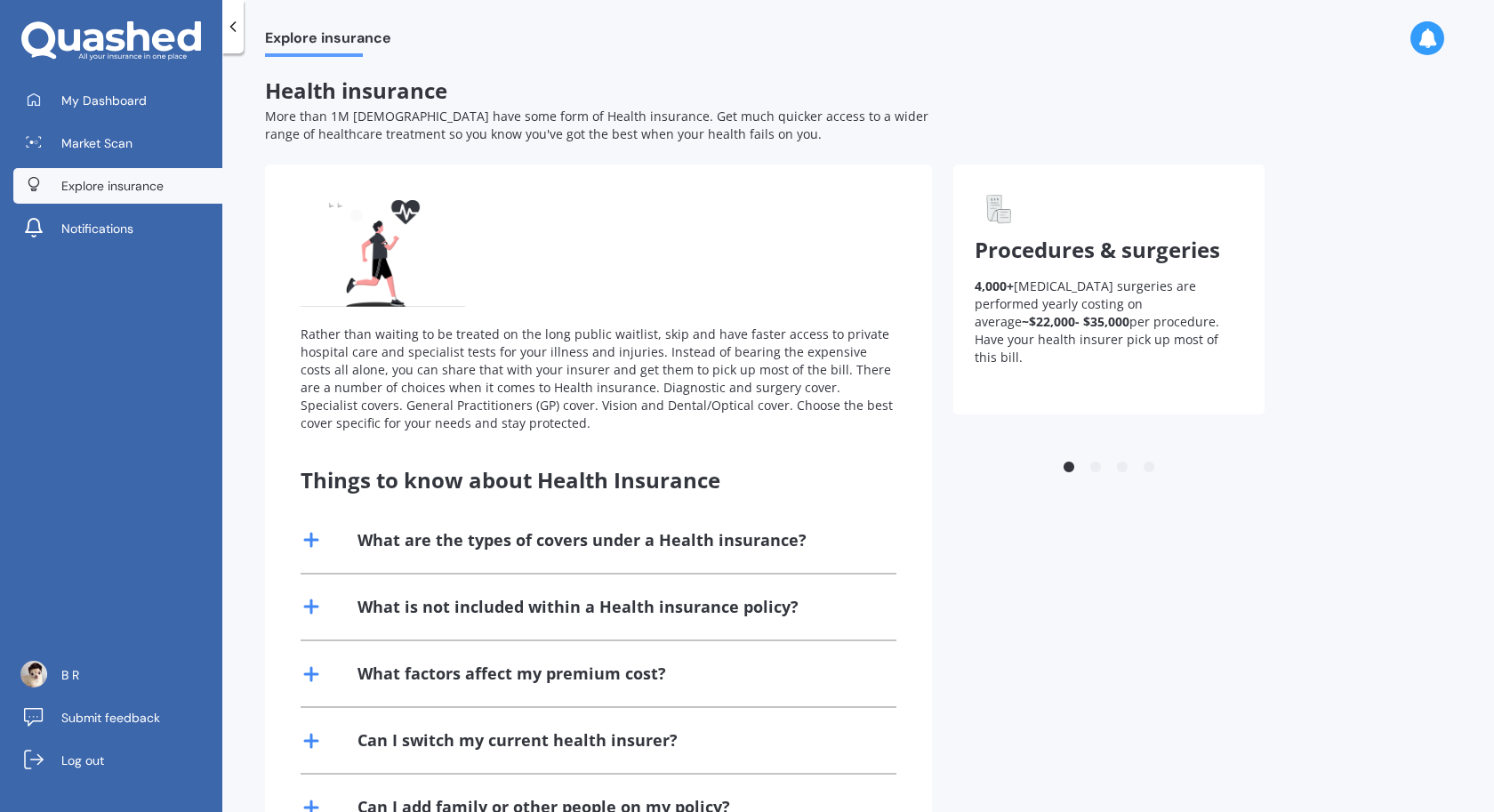
click at [1089, 455] on ul "1 2 3 4" at bounding box center [1109, 466] width 312 height 22
click at [239, 23] on icon at bounding box center [233, 26] width 18 height 18
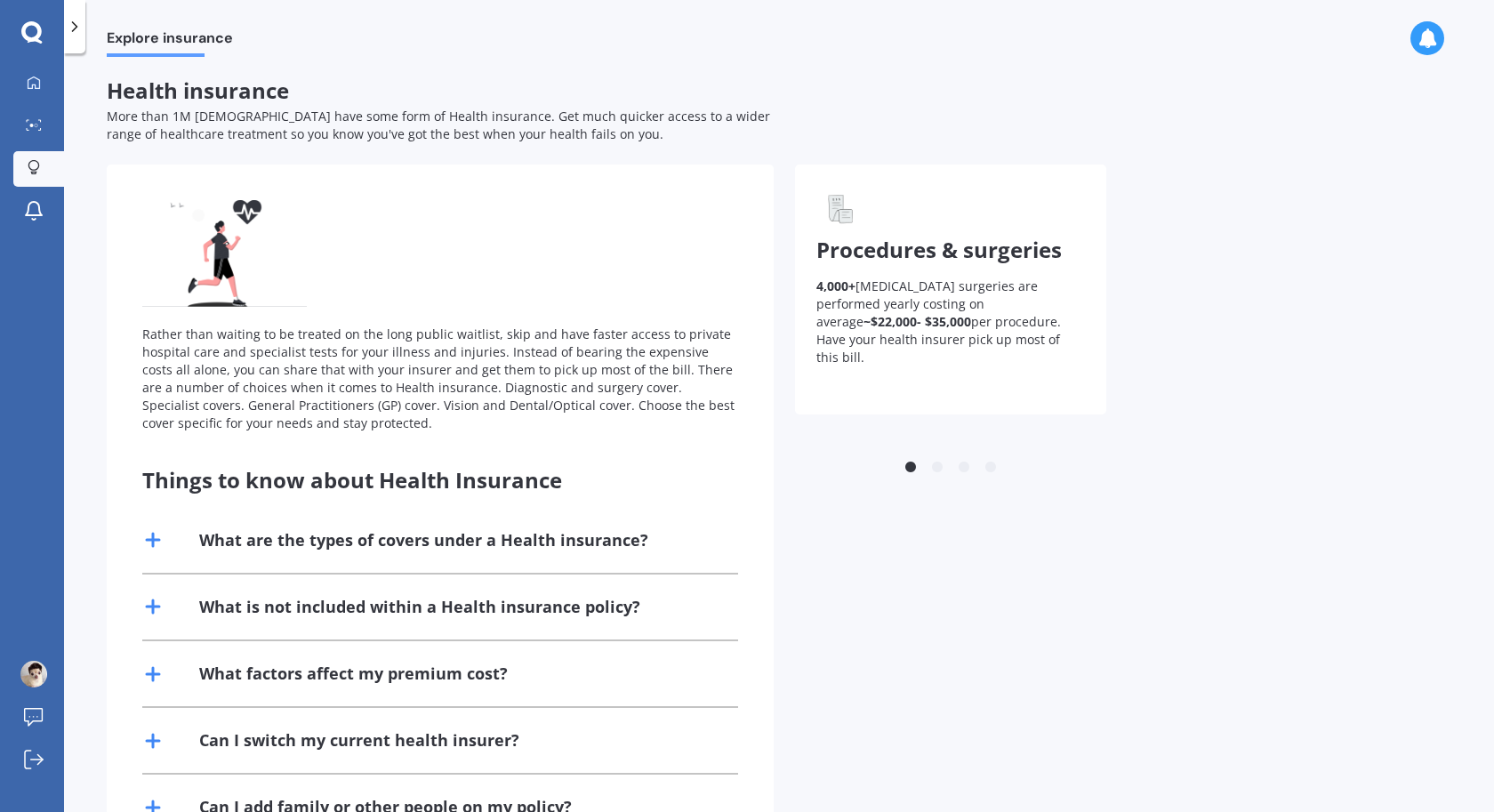
click at [74, 24] on polyline at bounding box center [75, 27] width 5 height 9
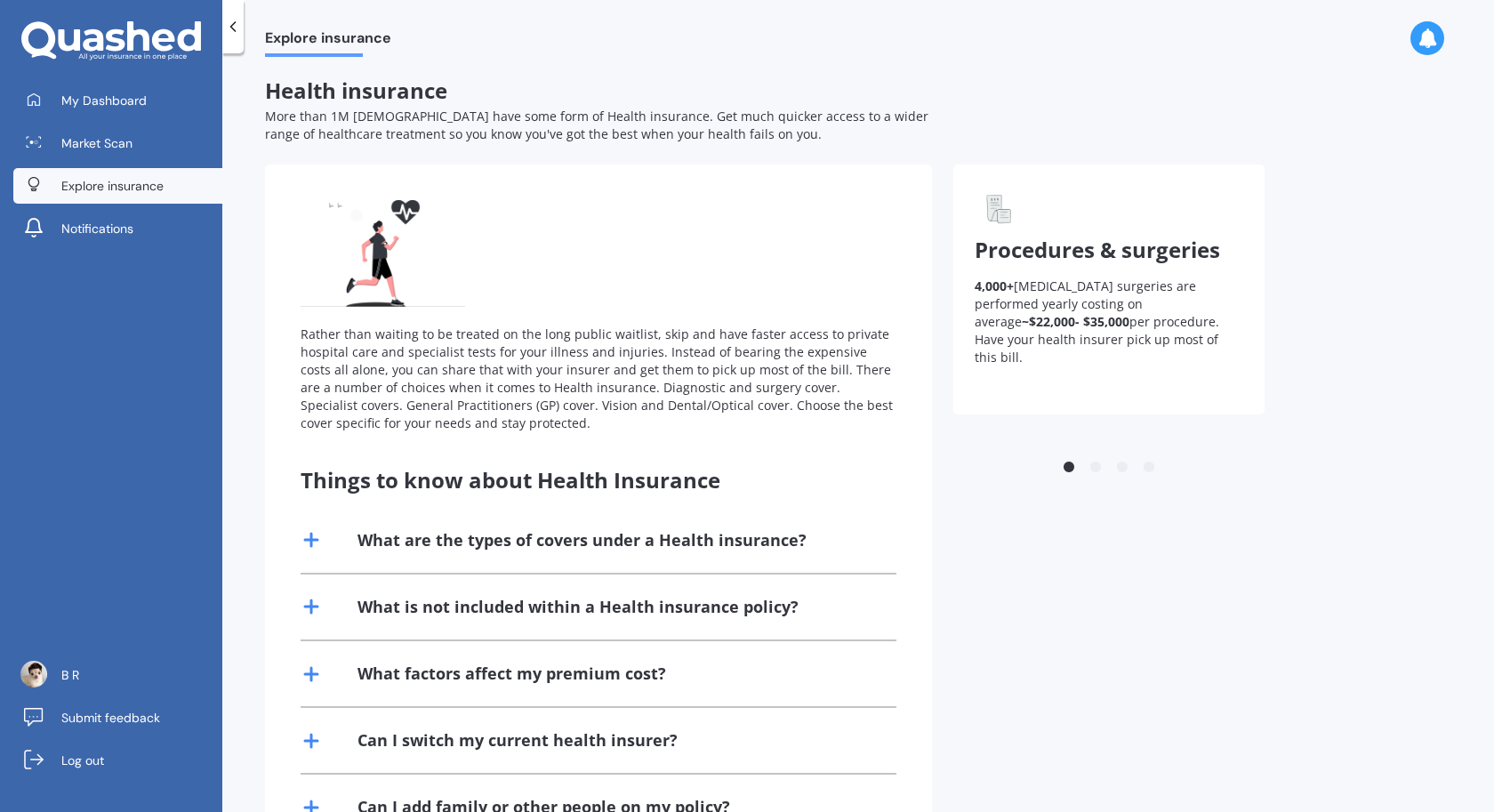
click at [417, 133] on span "More than 1M New Zealanders have some form of Health insurance. Get much quicke…" at bounding box center [596, 124] width 663 height 35
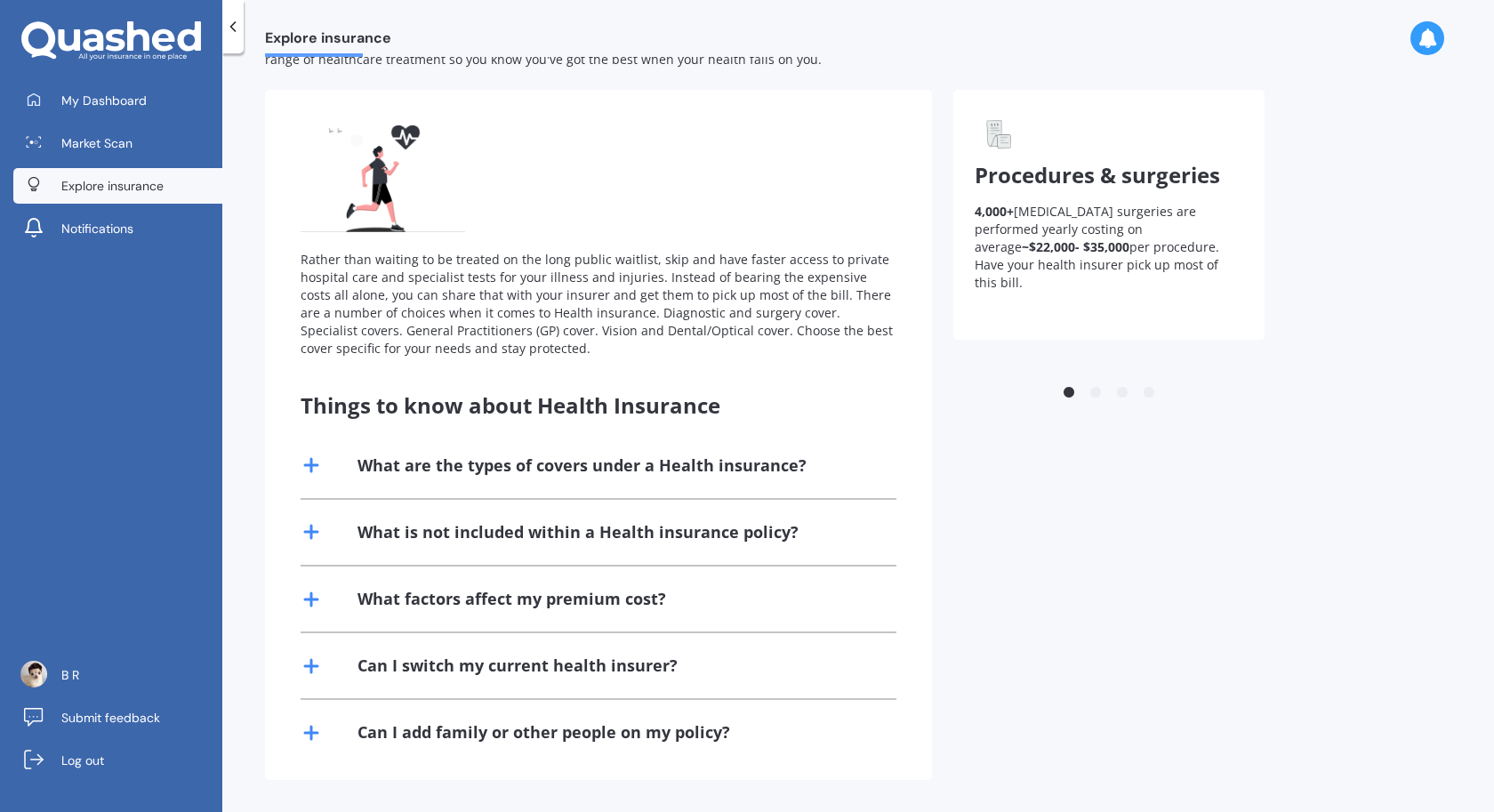
click at [584, 461] on div "What are the types of covers under a Health insurance?" at bounding box center [582, 466] width 449 height 22
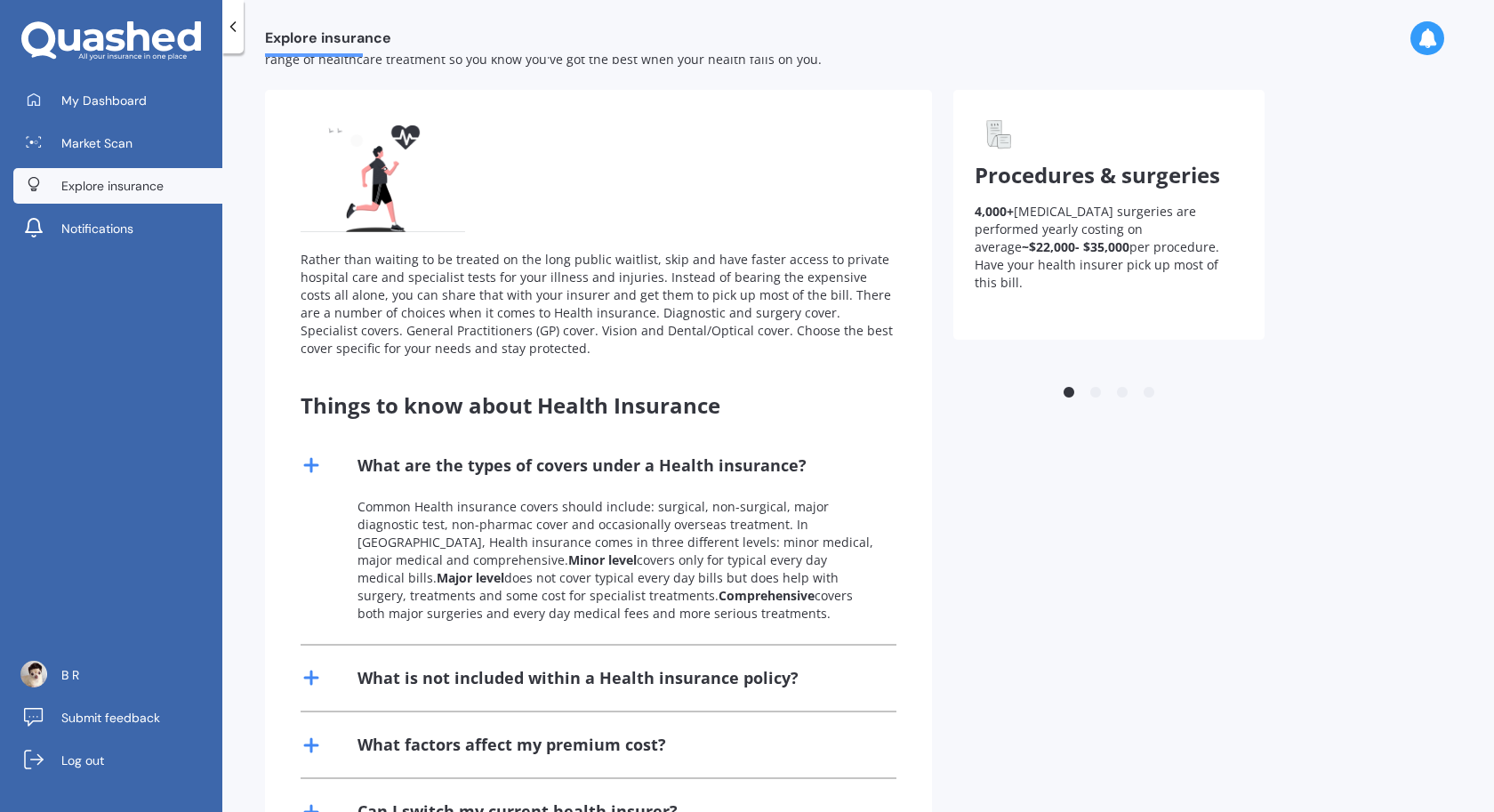
click at [1085, 293] on div "Procedures & surgeries 4,000+ total knee replacement surgeries are performed ye…" at bounding box center [1109, 214] width 312 height 250
click at [1098, 386] on button "2" at bounding box center [1095, 393] width 18 height 18
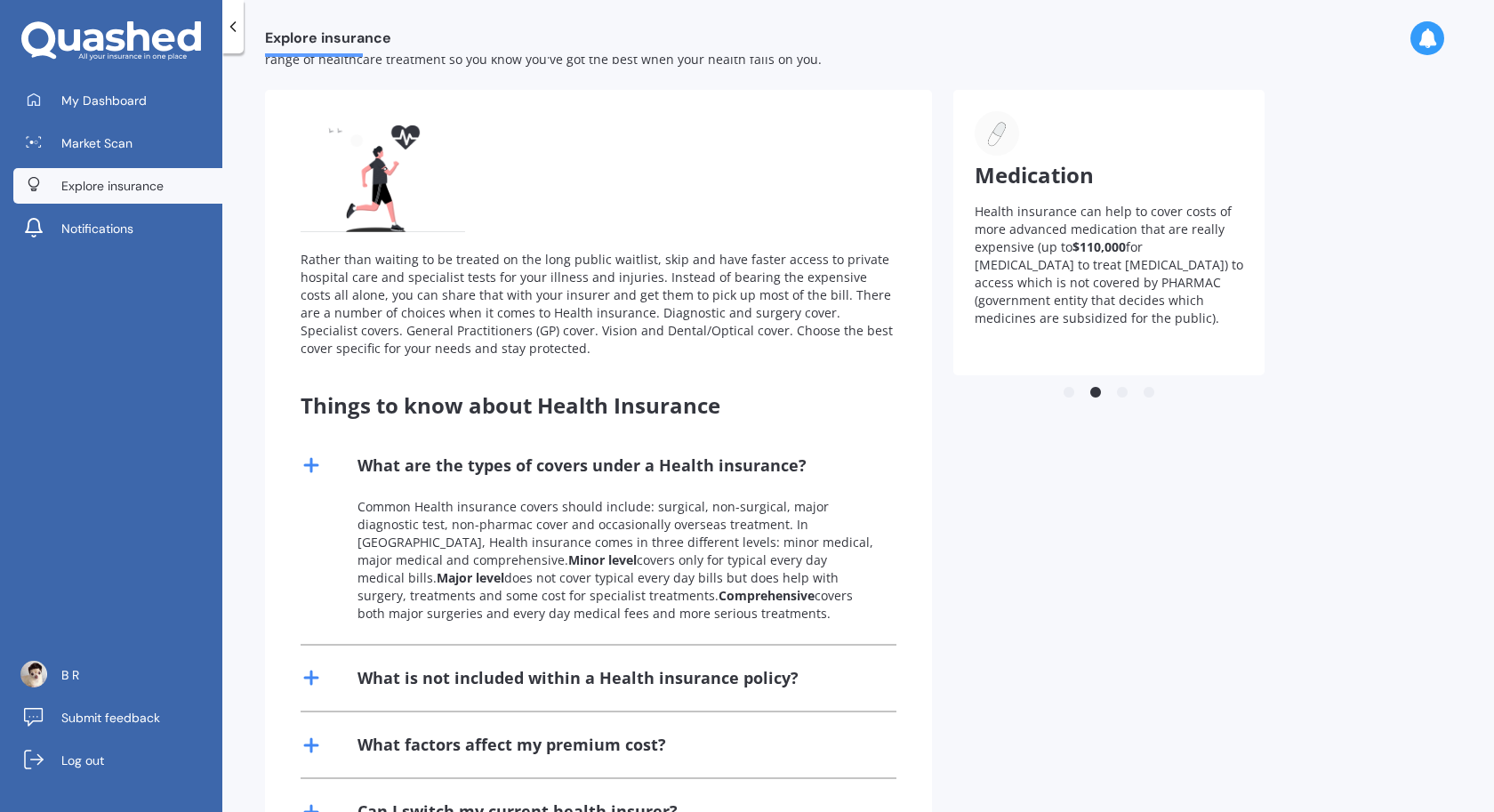
click at [1130, 387] on button "3" at bounding box center [1122, 393] width 18 height 18
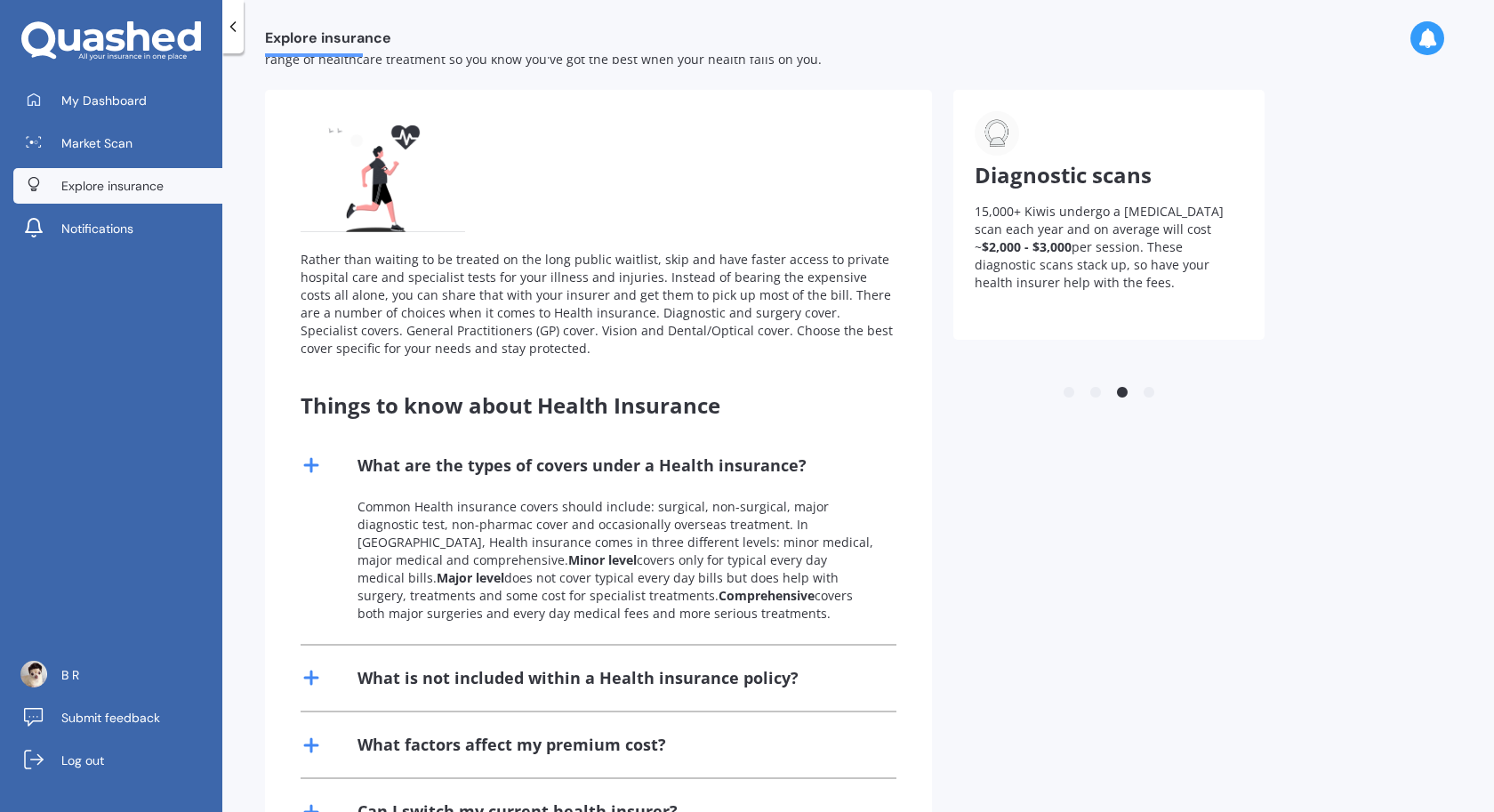
click at [1155, 387] on button "4" at bounding box center [1148, 393] width 18 height 18
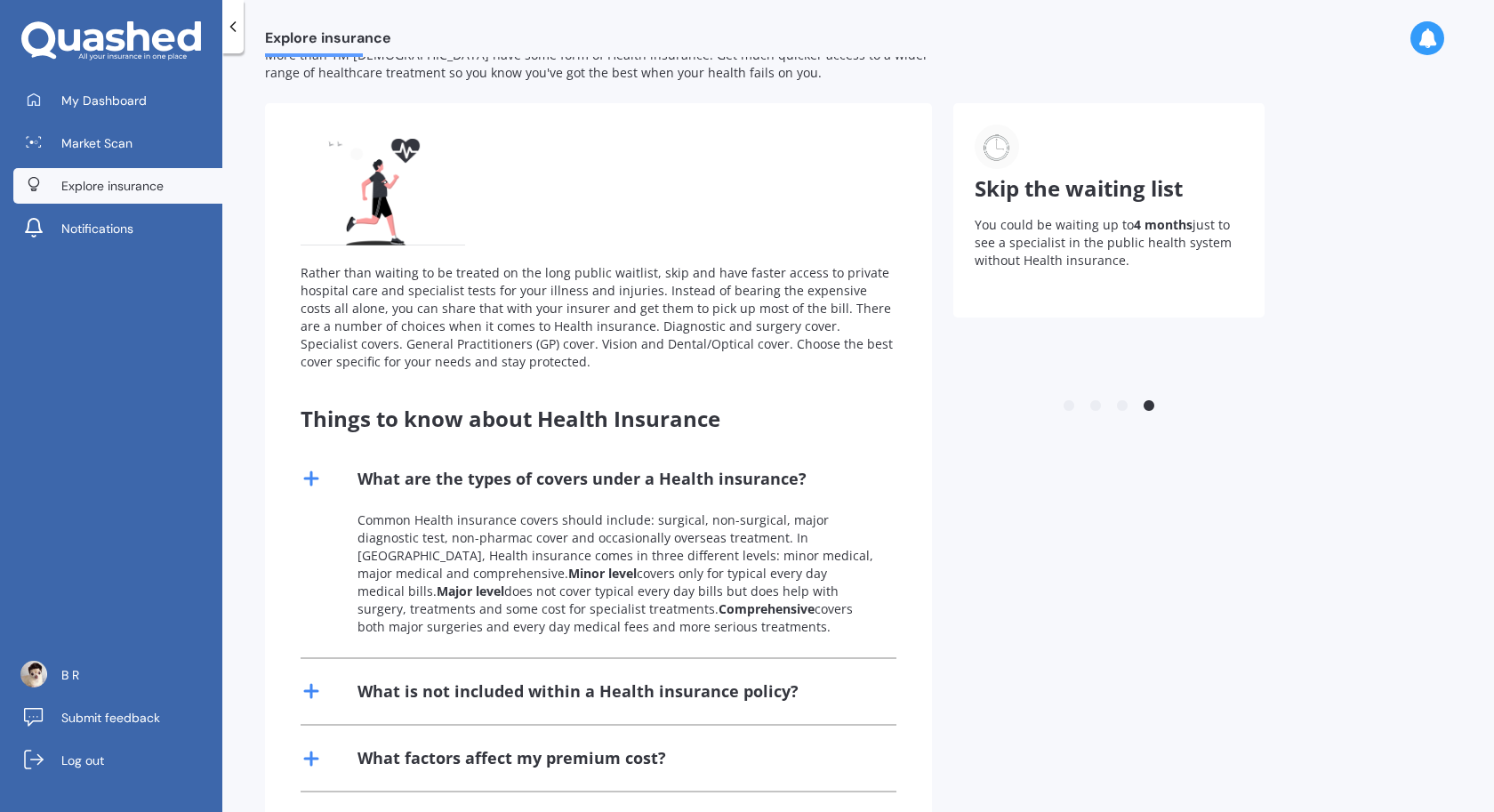
scroll to position [0, 0]
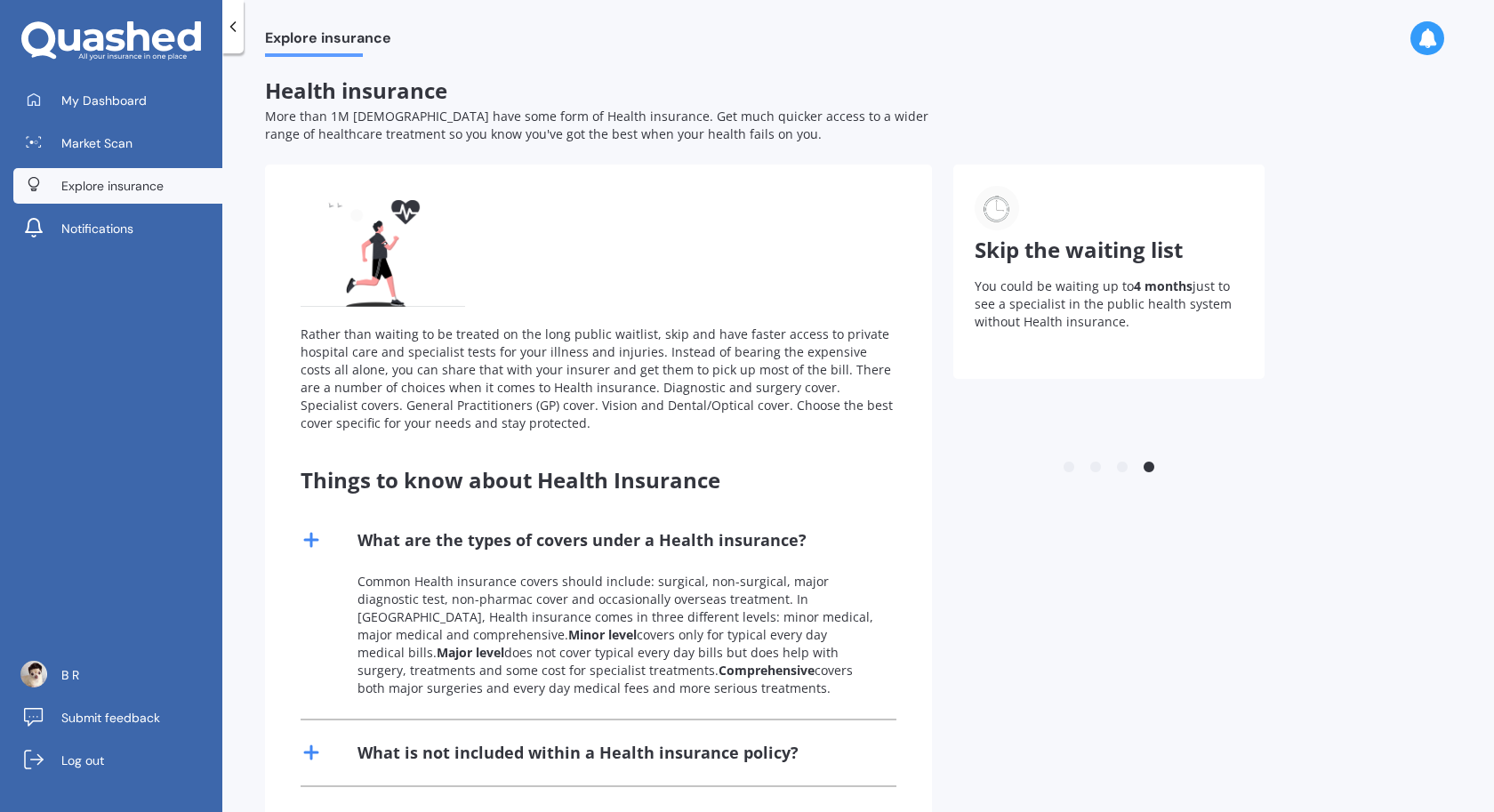
click at [1115, 280] on p "You could be waiting up to 4 months just to see a specialist in the public heal…" at bounding box center [1109, 304] width 268 height 53
click at [82, 197] on link "Explore insurance" at bounding box center [117, 186] width 209 height 36
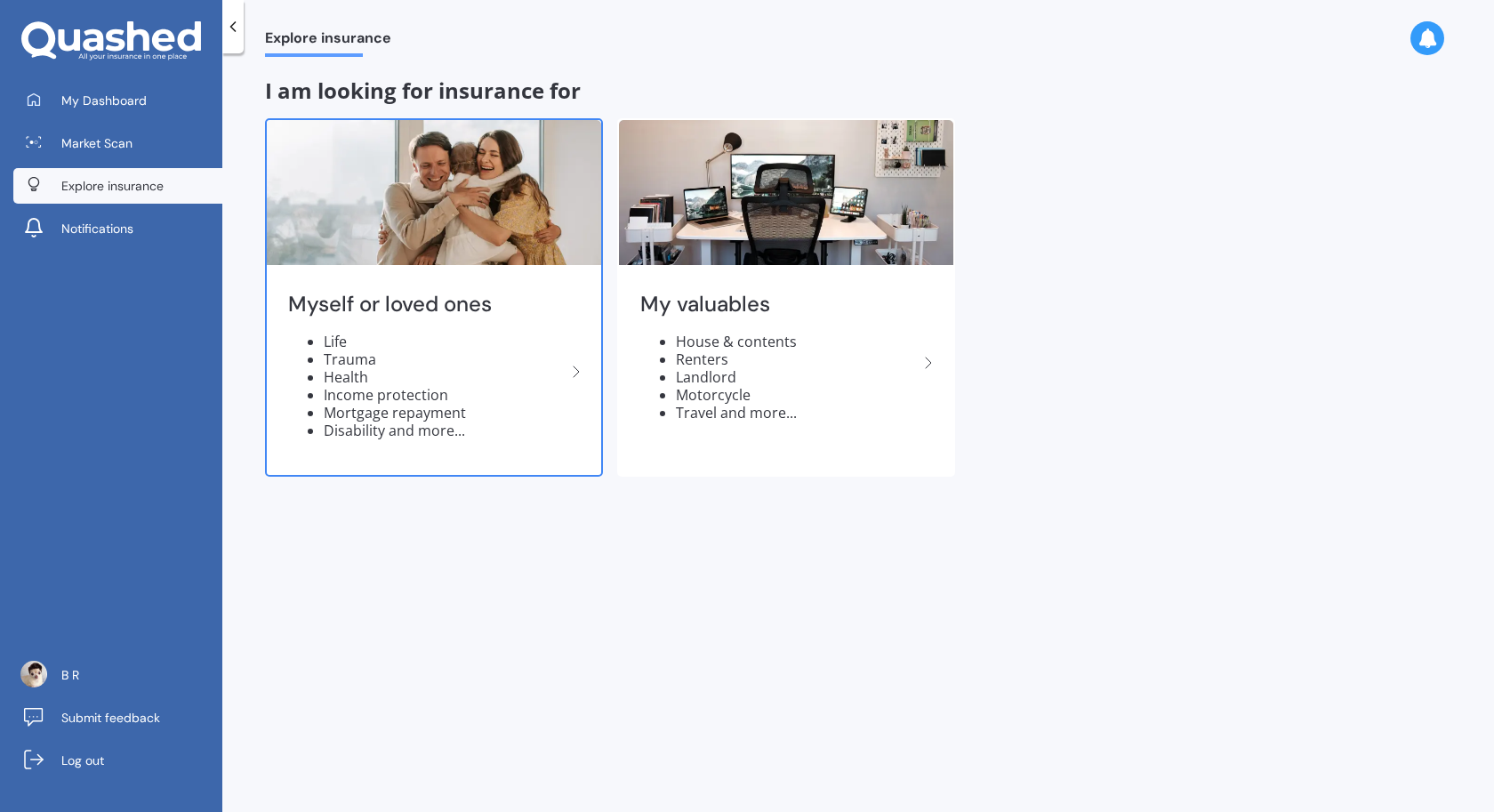
click at [558, 209] on img at bounding box center [433, 192] width 334 height 145
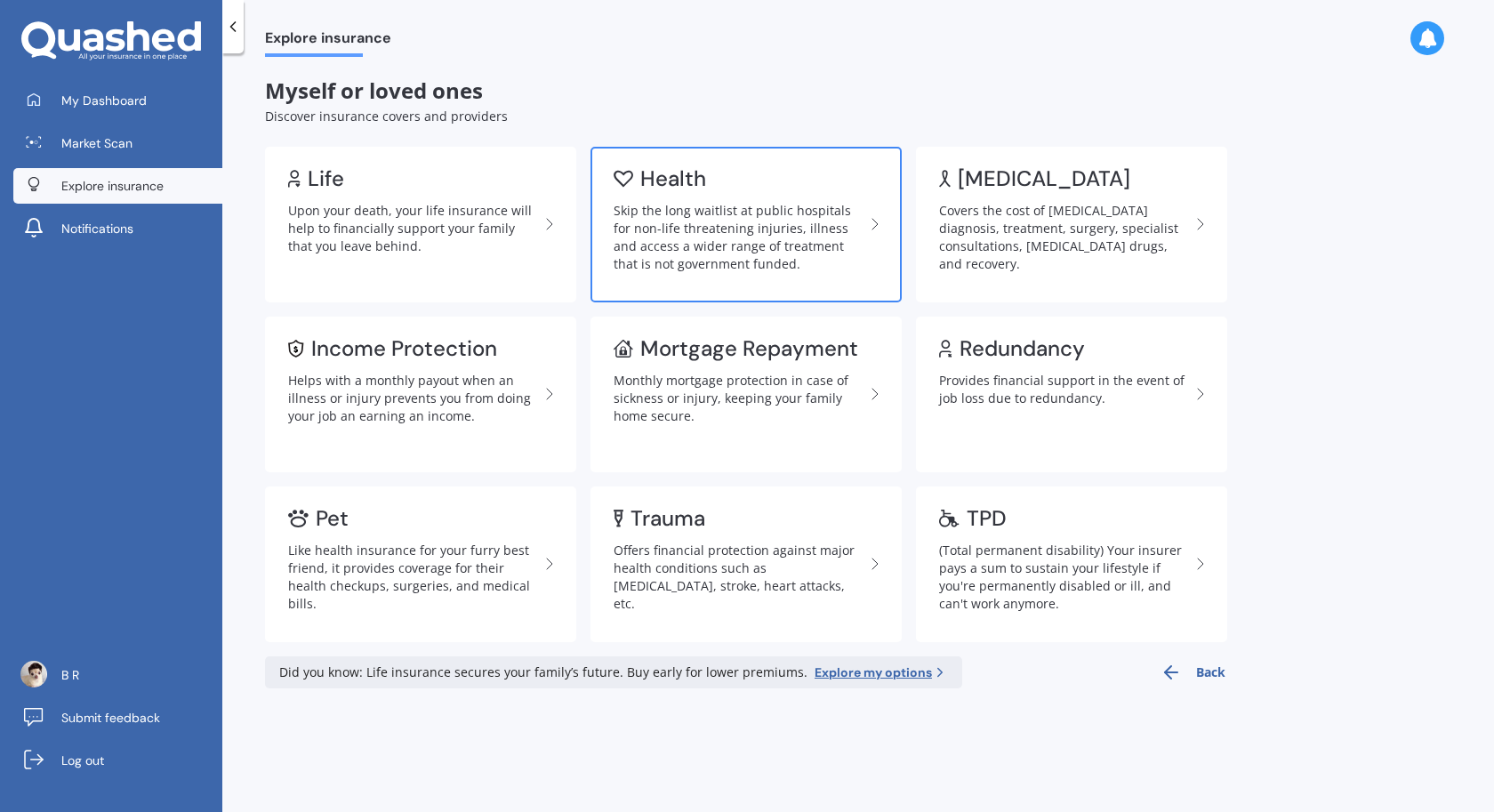
click at [689, 225] on div "Skip the long waitlist at public hospitals for non-life threatening injuries, i…" at bounding box center [739, 238] width 251 height 71
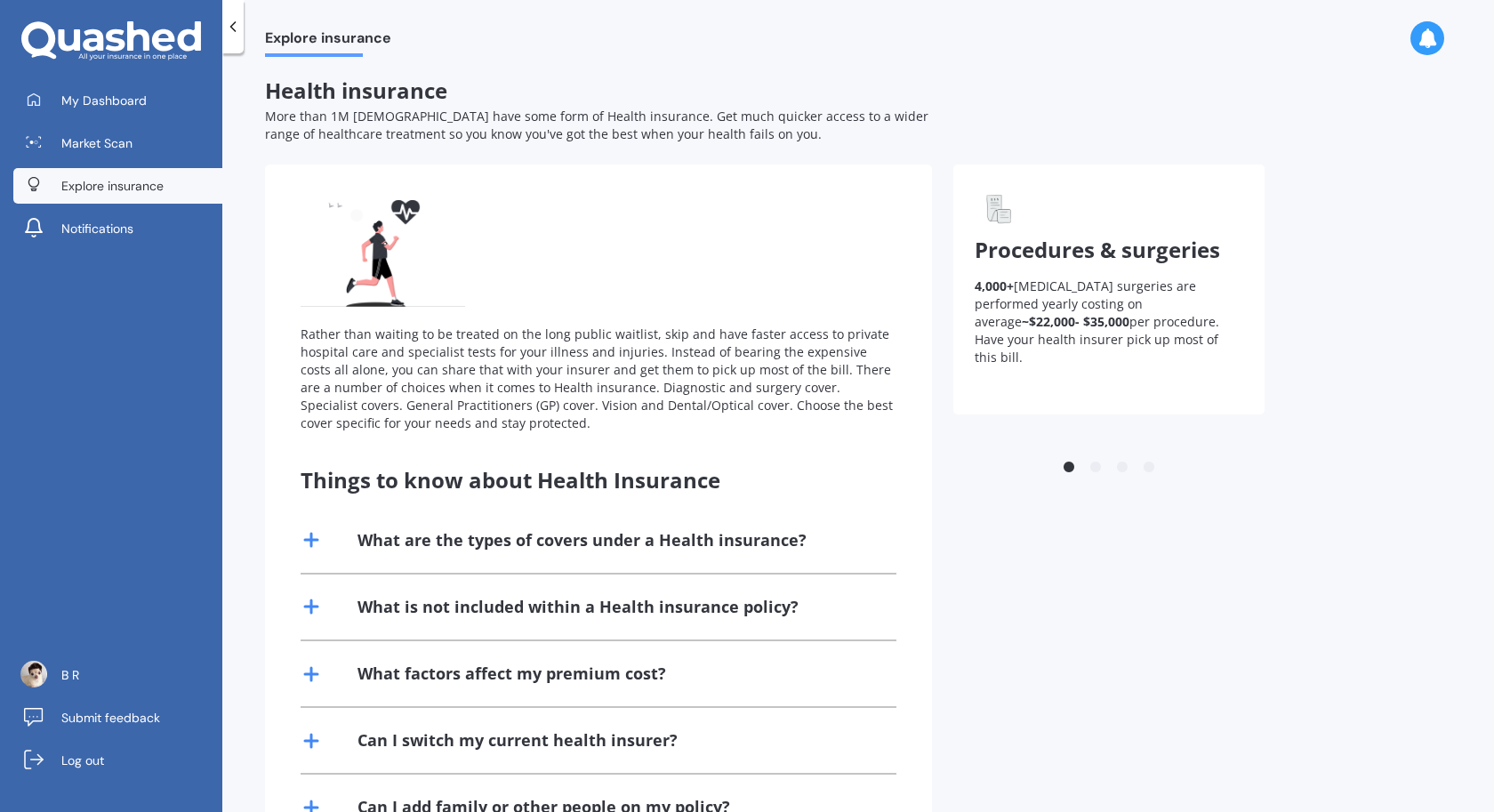
click at [139, 30] on icon at bounding box center [138, 36] width 22 height 29
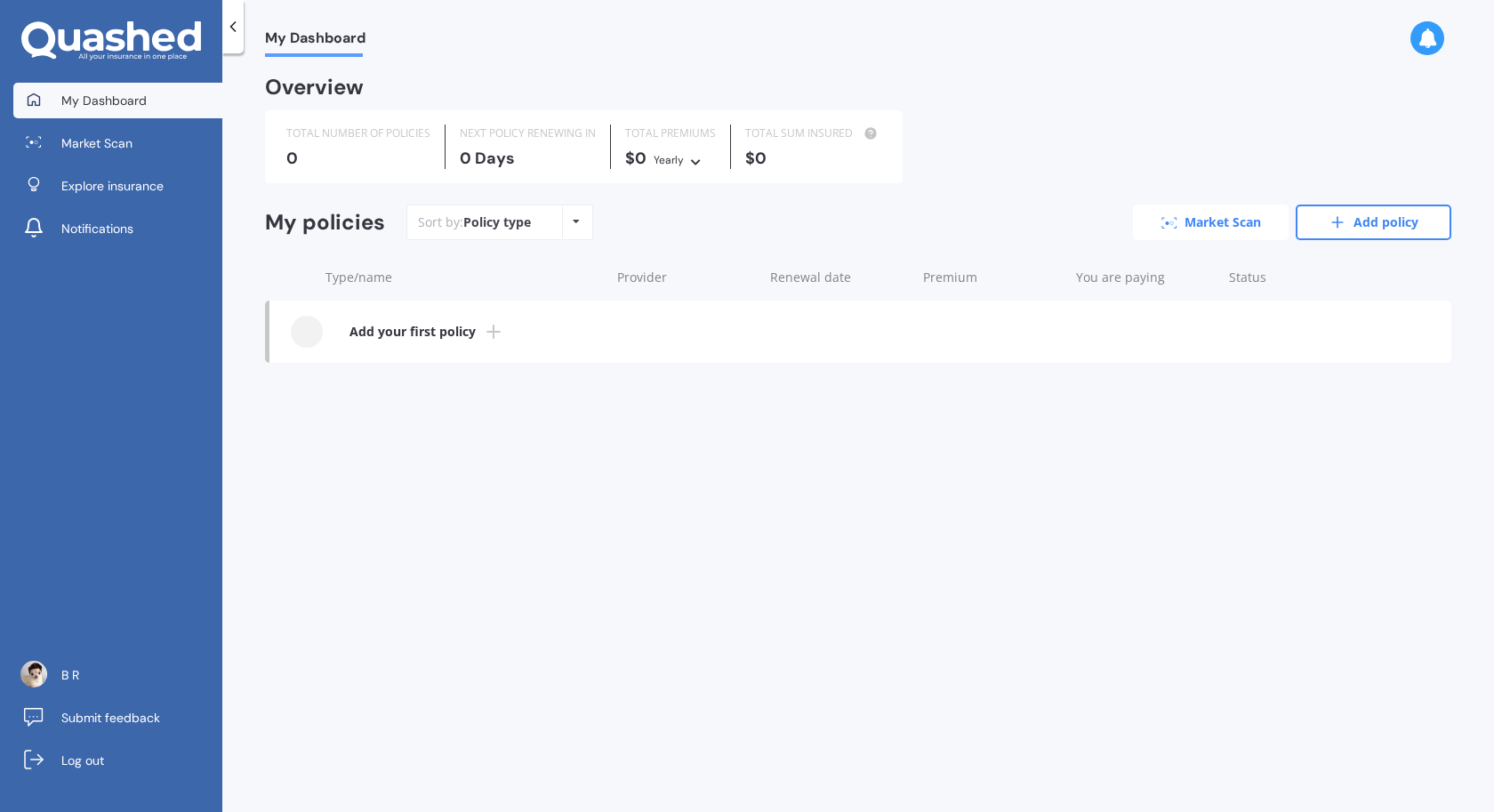
click at [1277, 225] on link "Market Scan" at bounding box center [1211, 223] width 155 height 36
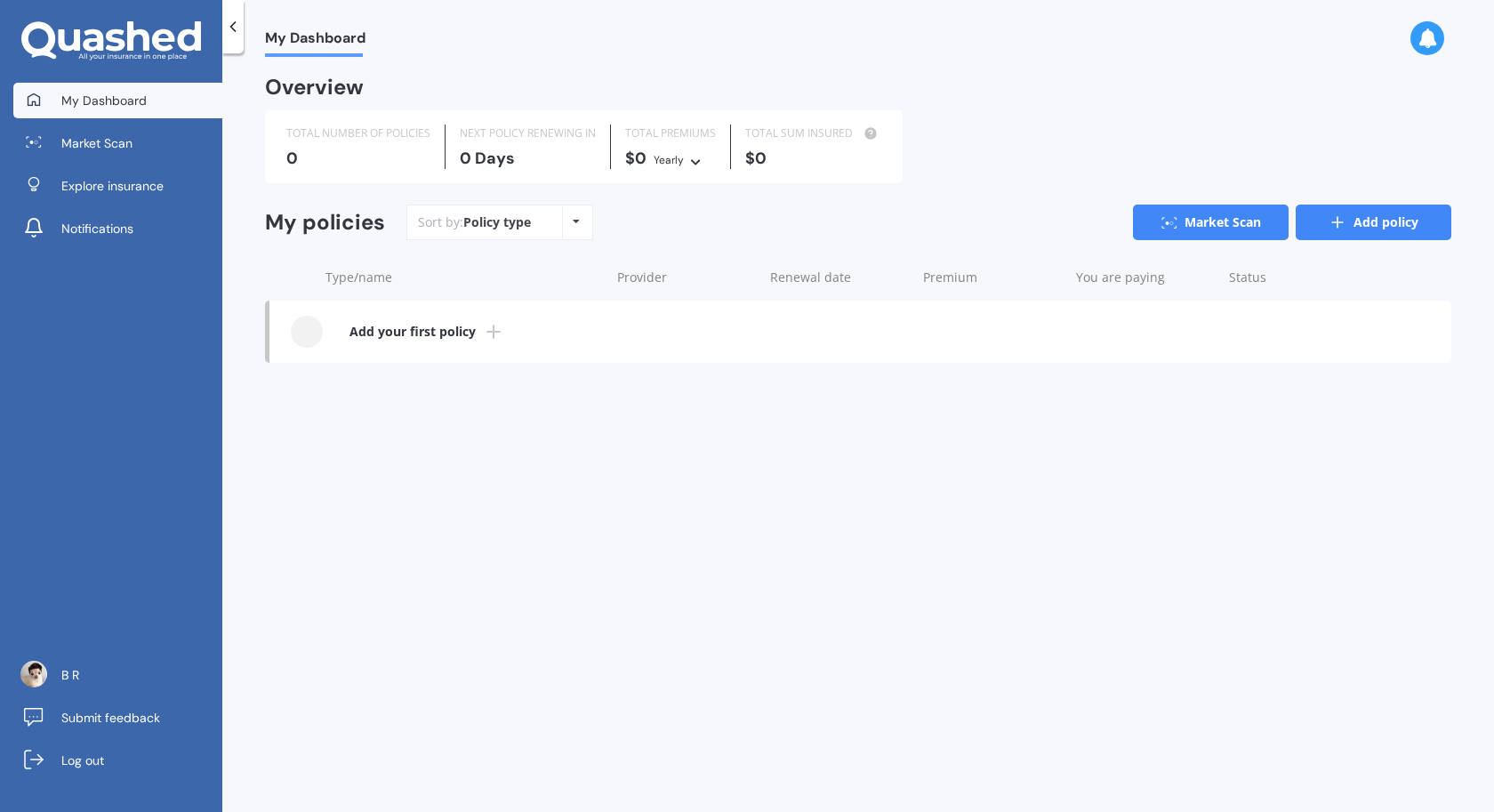
click at [1296, 220] on link "Add policy" at bounding box center [1373, 223] width 155 height 36
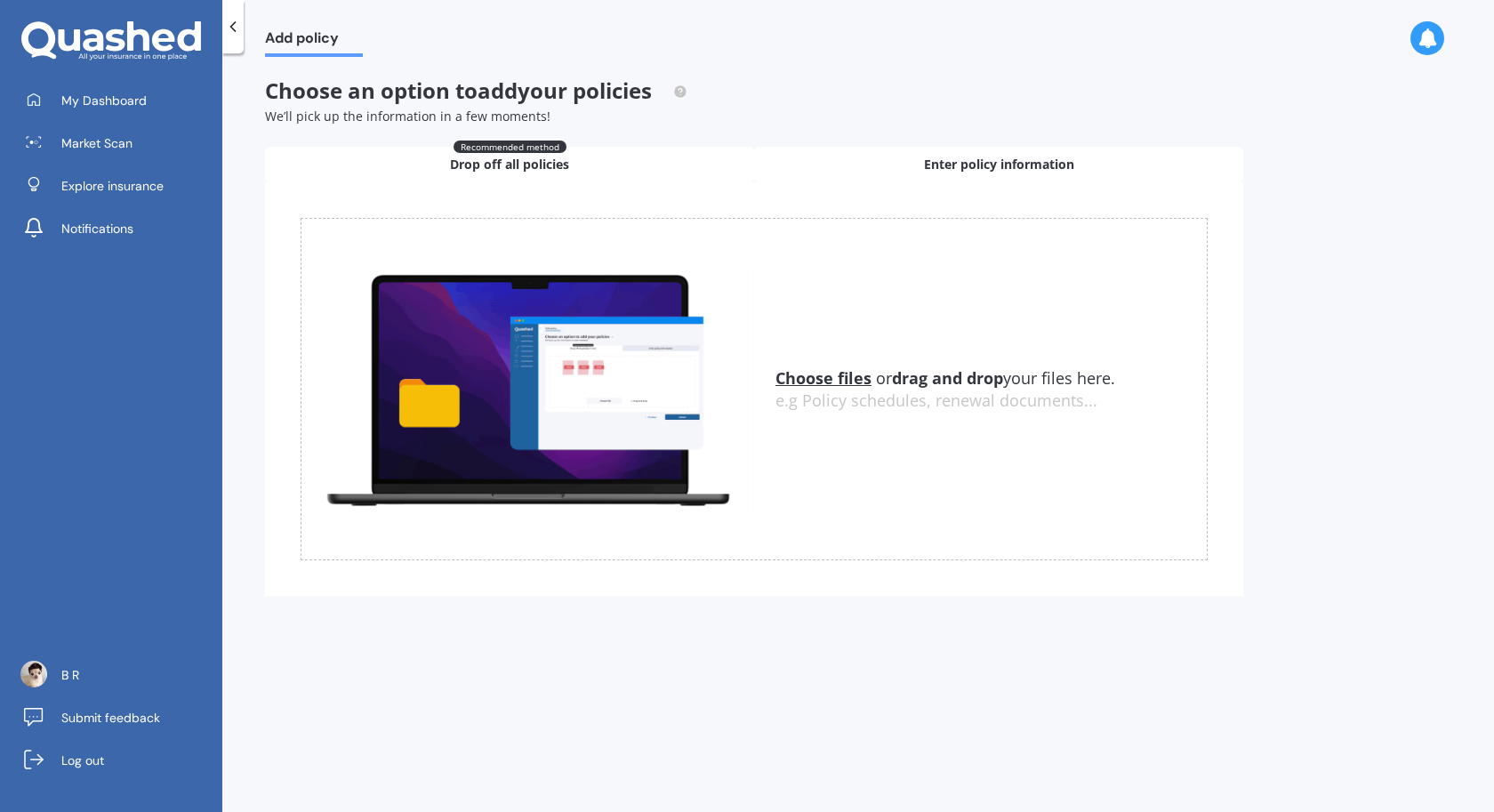
click at [975, 167] on span "Enter policy information" at bounding box center [998, 164] width 151 height 18
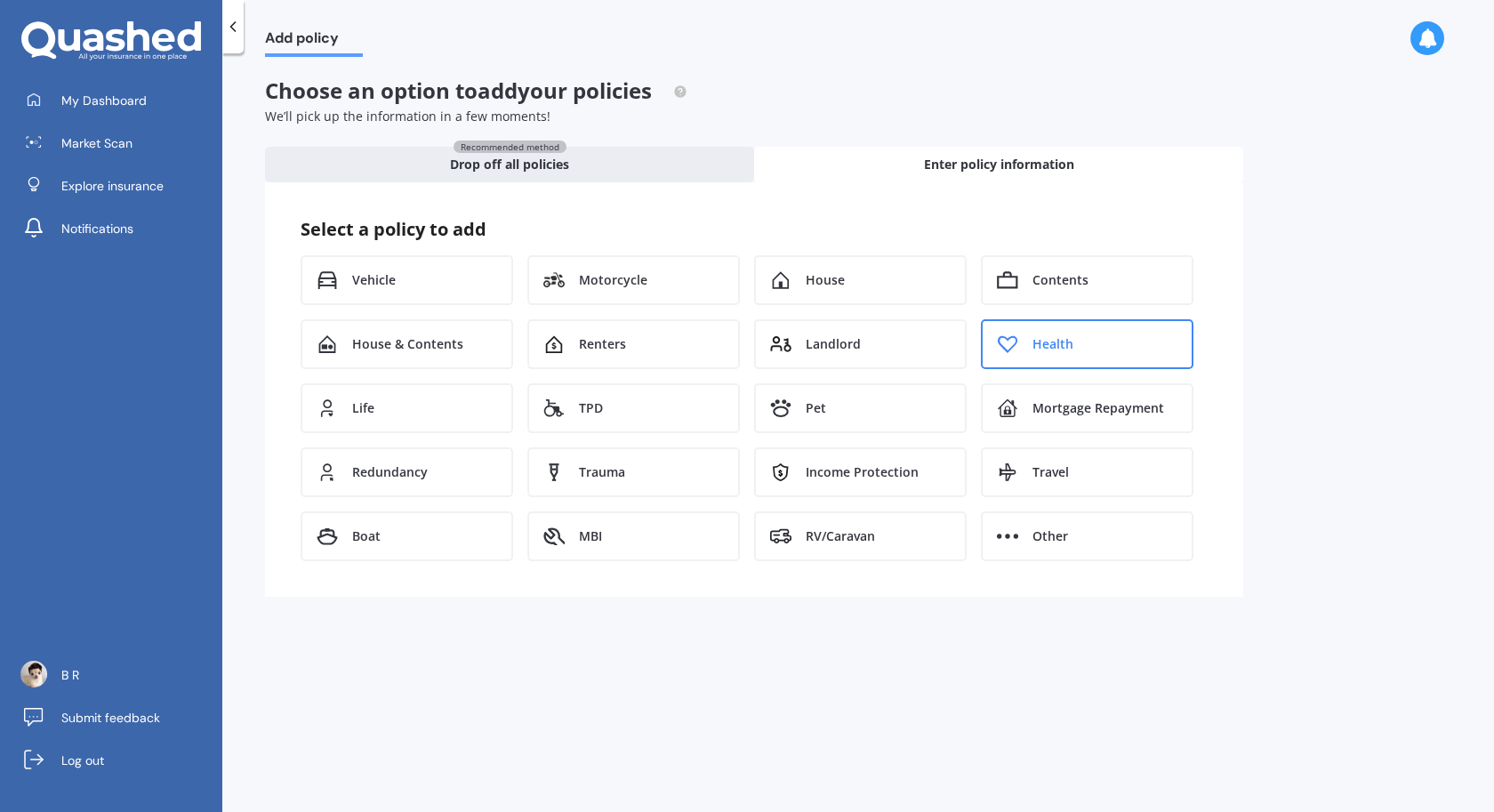
click at [1072, 353] on span "Health" at bounding box center [1052, 343] width 41 height 18
